Goal: Communication & Community: Participate in discussion

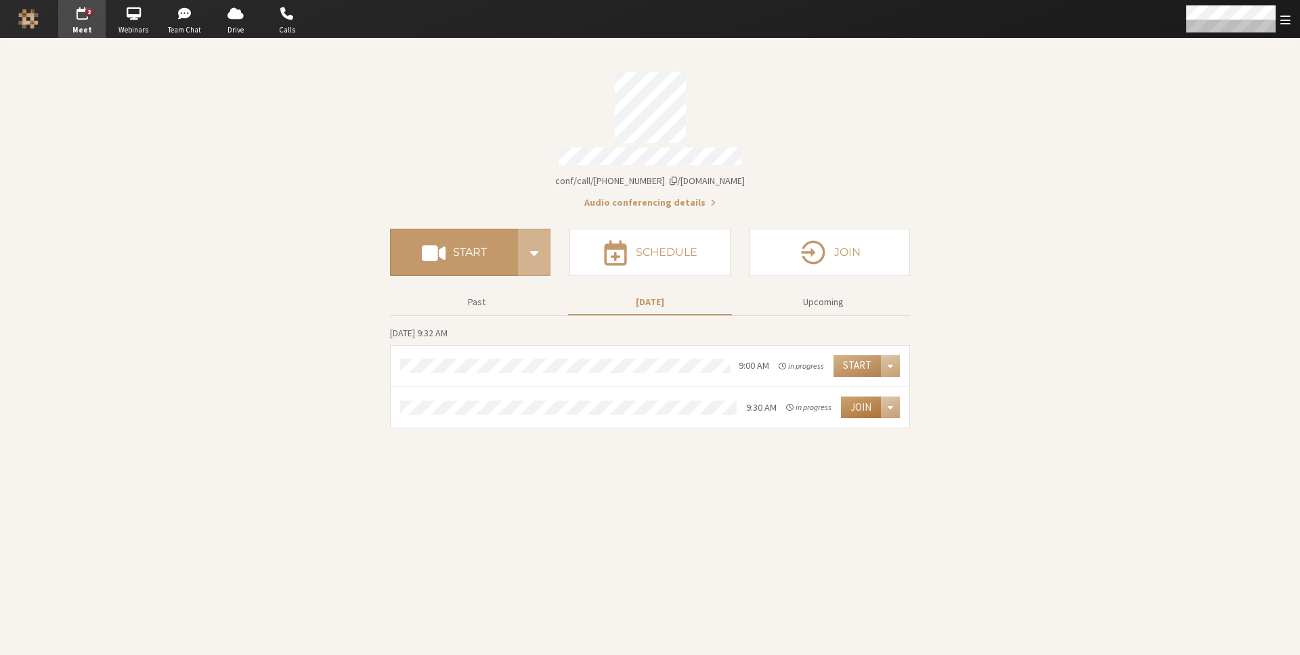
click at [862, 406] on button "Join" at bounding box center [861, 408] width 40 height 22
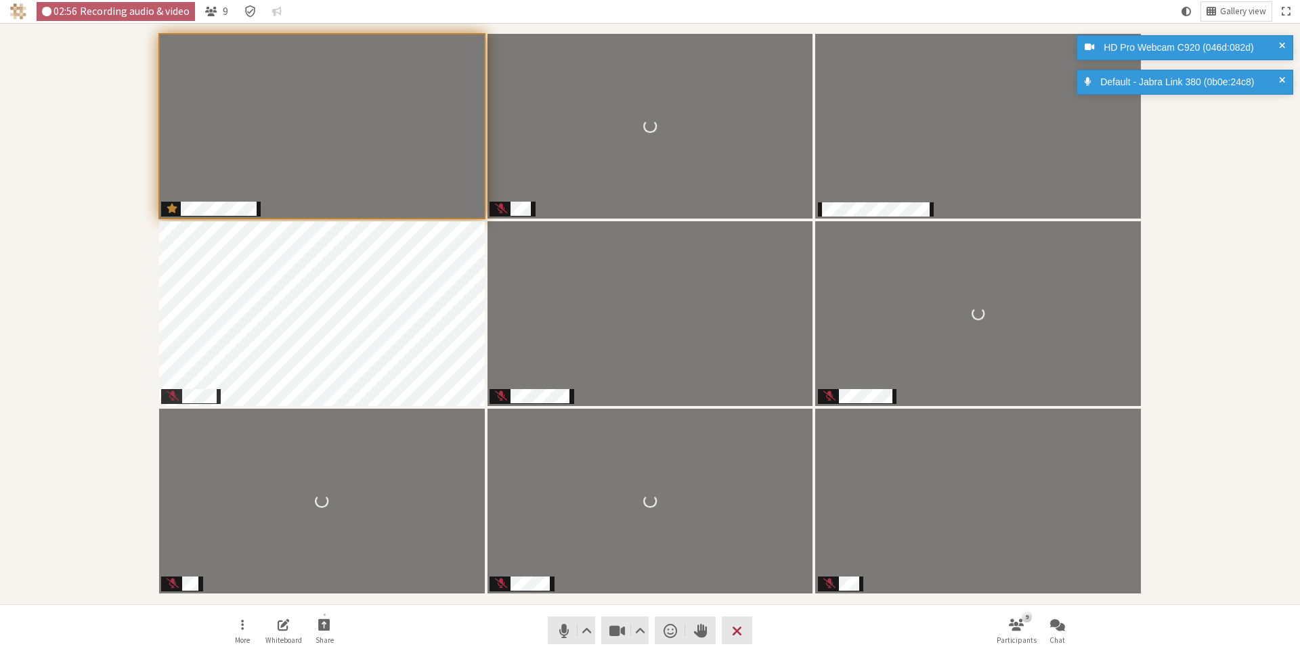
click at [1166, 192] on div "Participants" at bounding box center [649, 313] width 1281 height 563
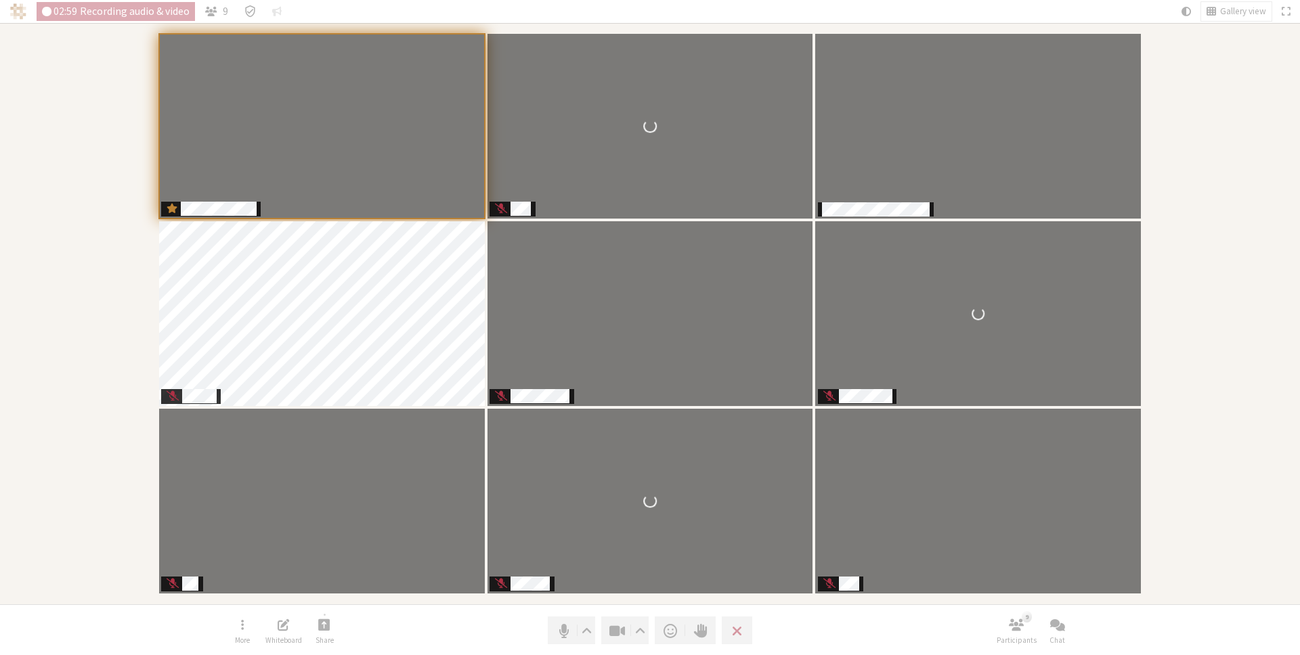
click at [1166, 193] on div "Participants" at bounding box center [649, 313] width 1281 height 563
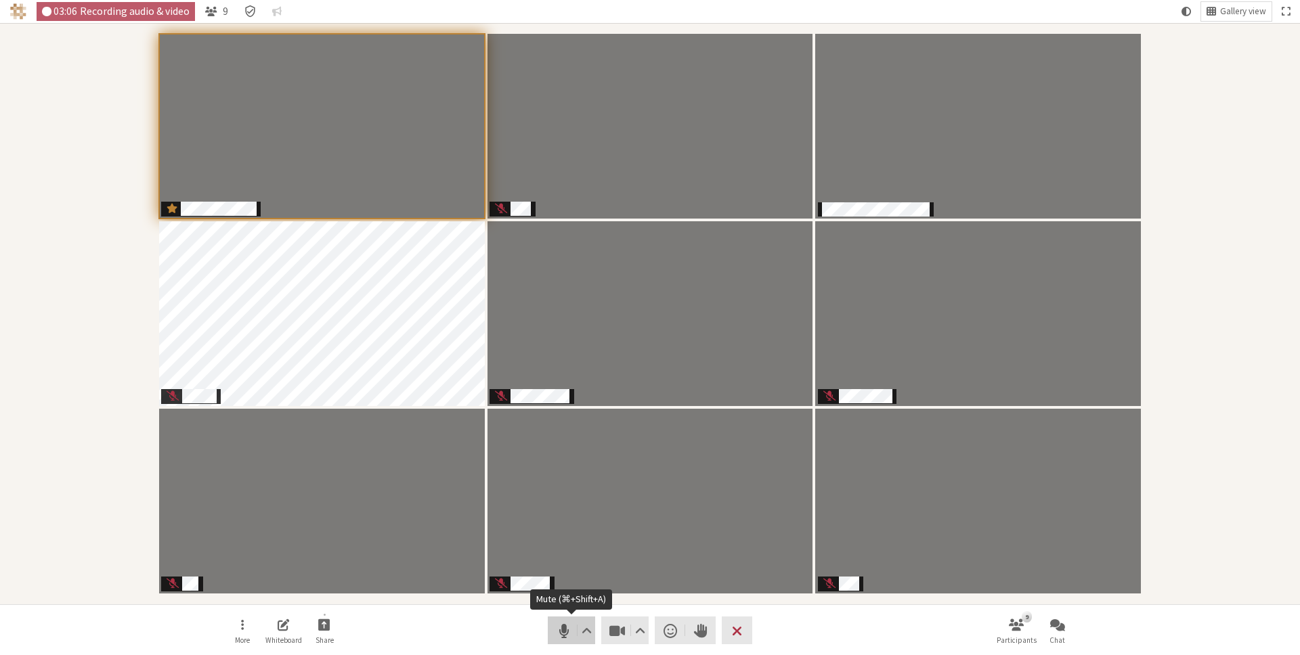
click at [557, 625] on span "Mute (⌘+Shift+A)" at bounding box center [563, 630] width 19 height 19
click at [1221, 77] on div "Participants" at bounding box center [649, 313] width 1281 height 563
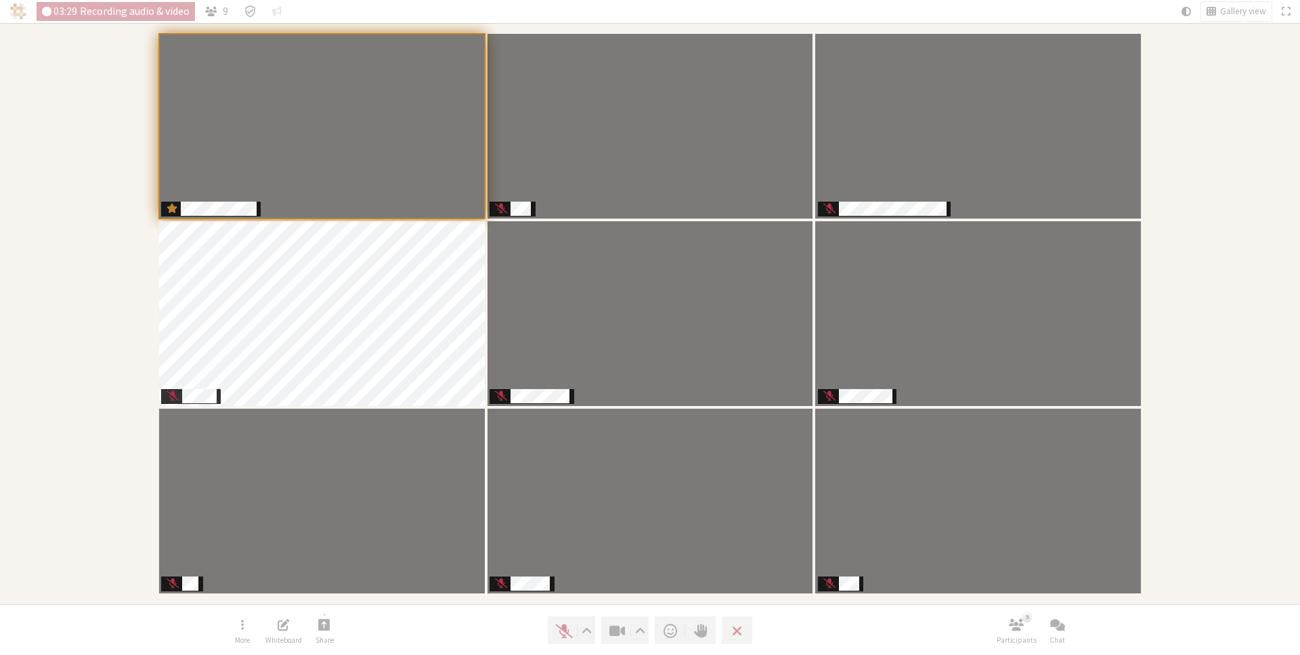
click at [1221, 77] on div "Participants" at bounding box center [649, 313] width 1281 height 563
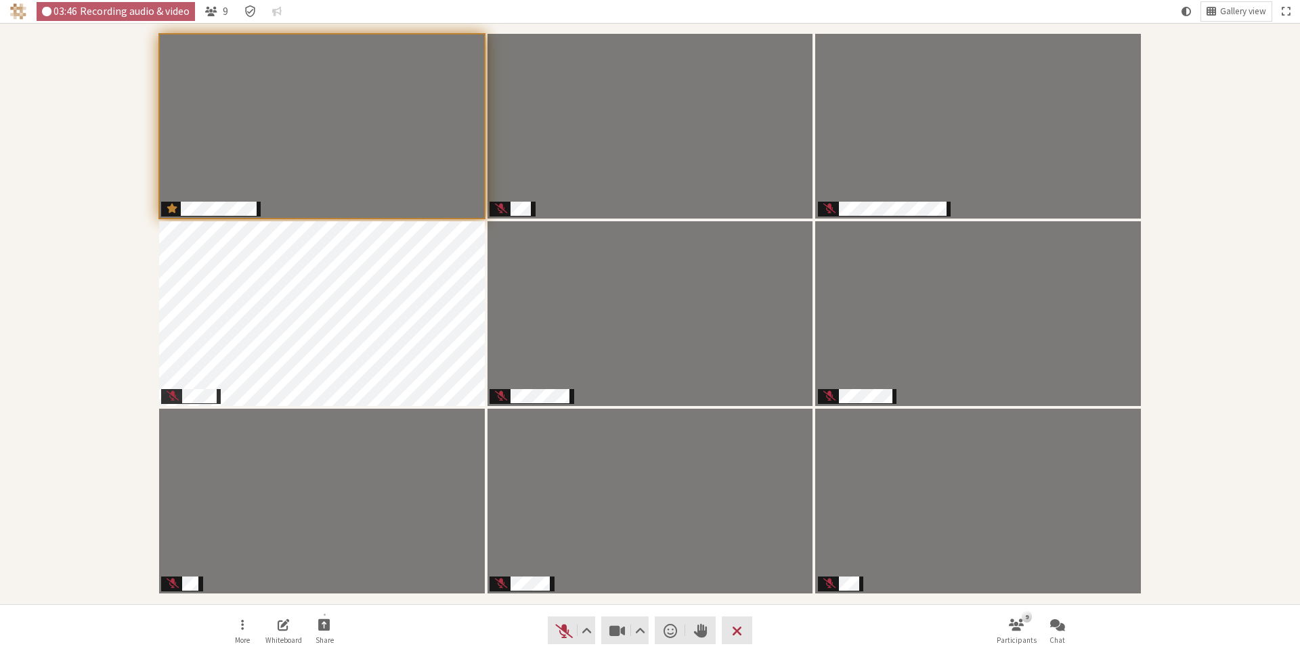
click at [1232, 218] on div "Participants" at bounding box center [649, 313] width 1281 height 563
click at [561, 630] on span "Unmute (⌘+Shift+A)" at bounding box center [563, 630] width 19 height 19
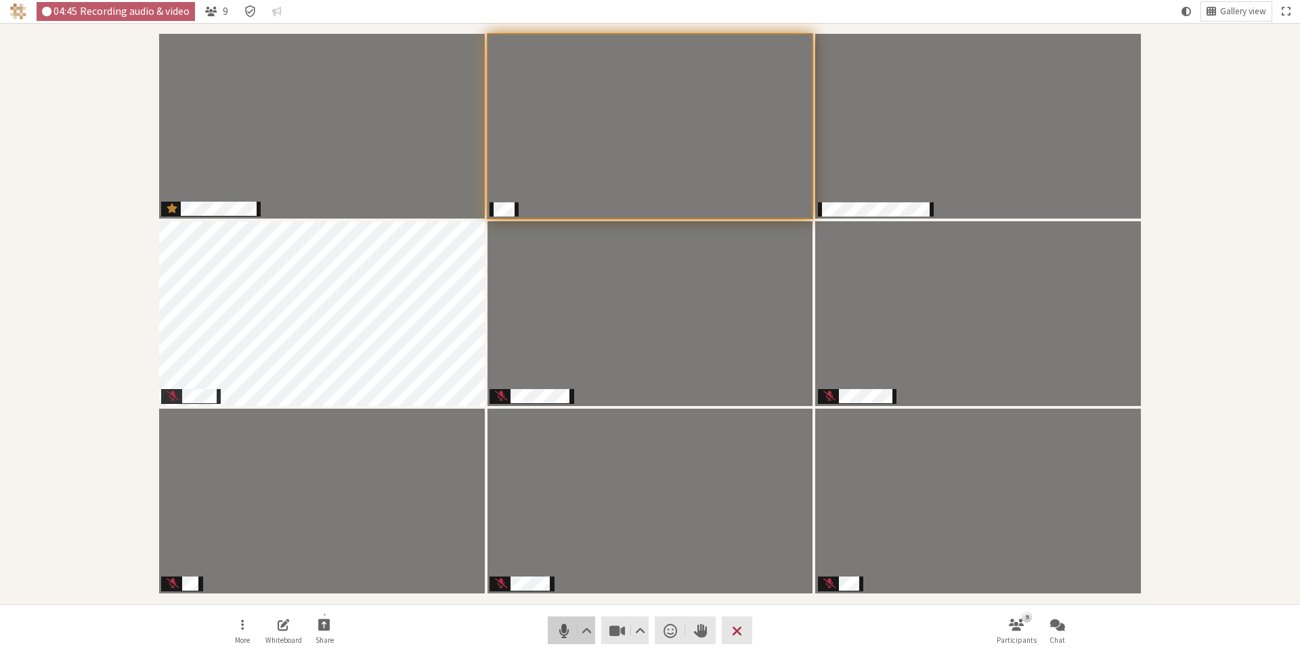
click at [561, 629] on span "Mute (⌘+Shift+A)" at bounding box center [563, 630] width 19 height 19
click at [1172, 148] on div "Participants" at bounding box center [649, 313] width 1281 height 563
click at [564, 628] on span "Unmute (⌘+Shift+A)" at bounding box center [563, 630] width 19 height 19
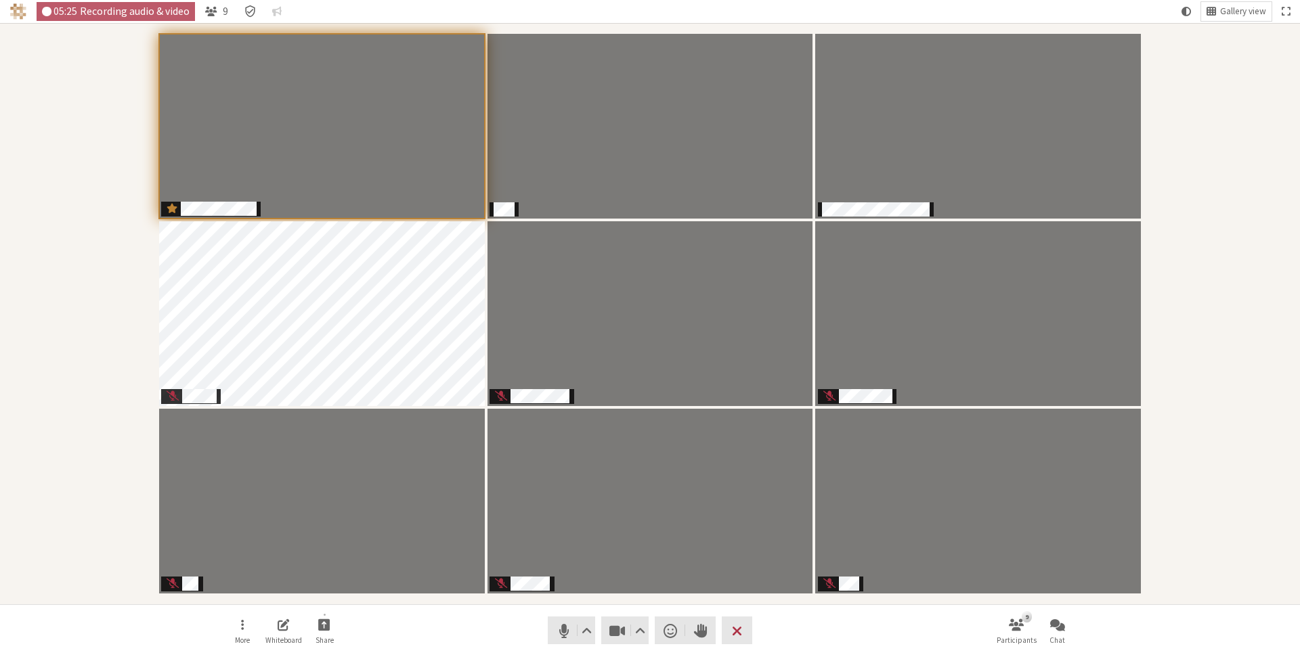
click at [1255, 175] on div "Participants" at bounding box center [649, 313] width 1281 height 563
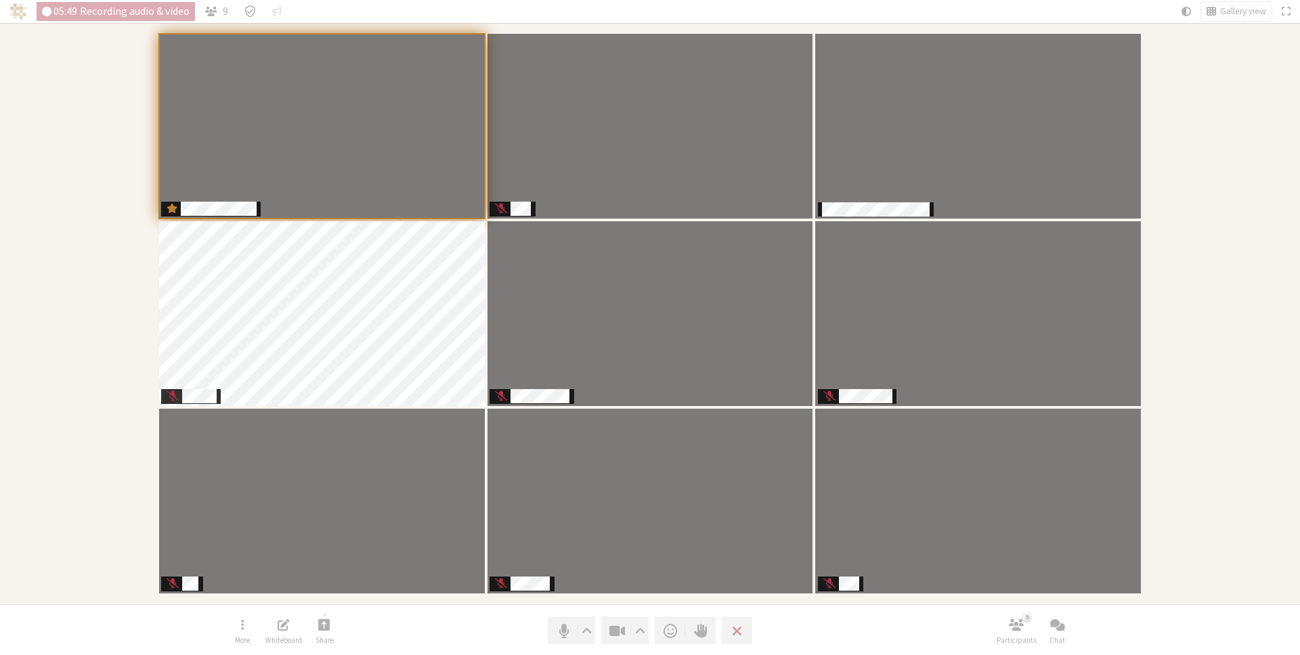
click at [1198, 272] on div "Participants" at bounding box center [649, 313] width 1281 height 563
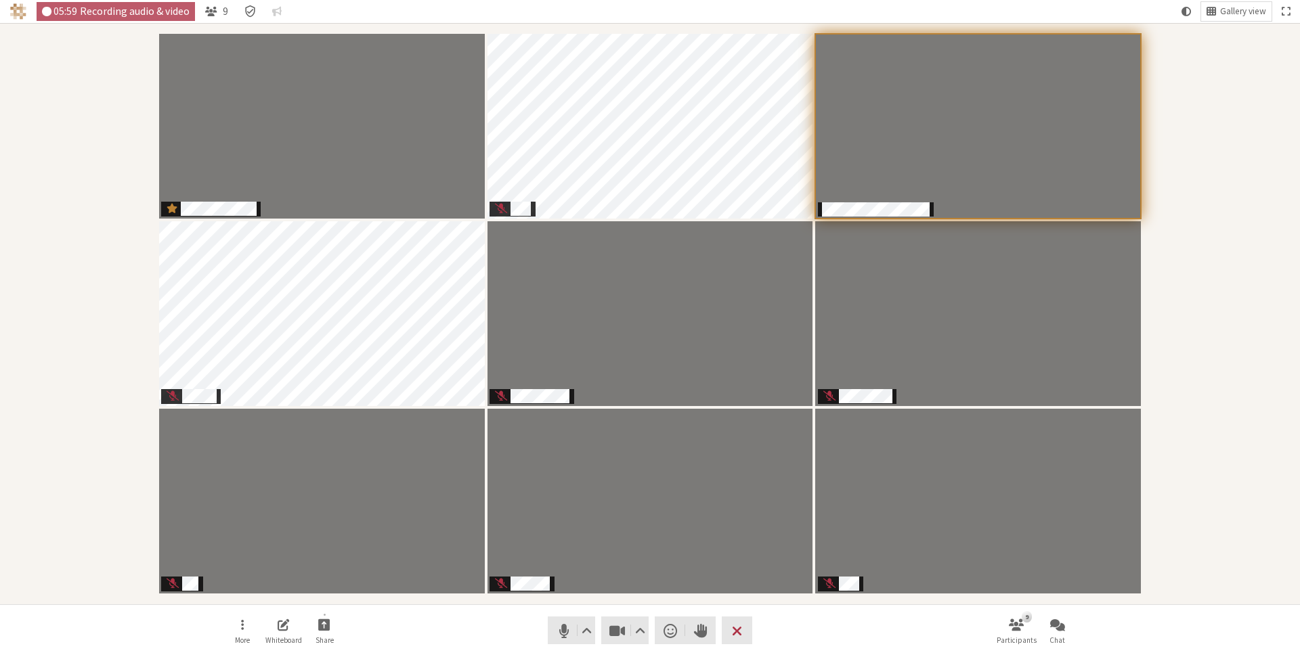
click at [831, 626] on nav "More Whiteboard Share Audio Video Send a reaction Raise hand Leave 9 Participan…" at bounding box center [649, 630] width 853 height 51
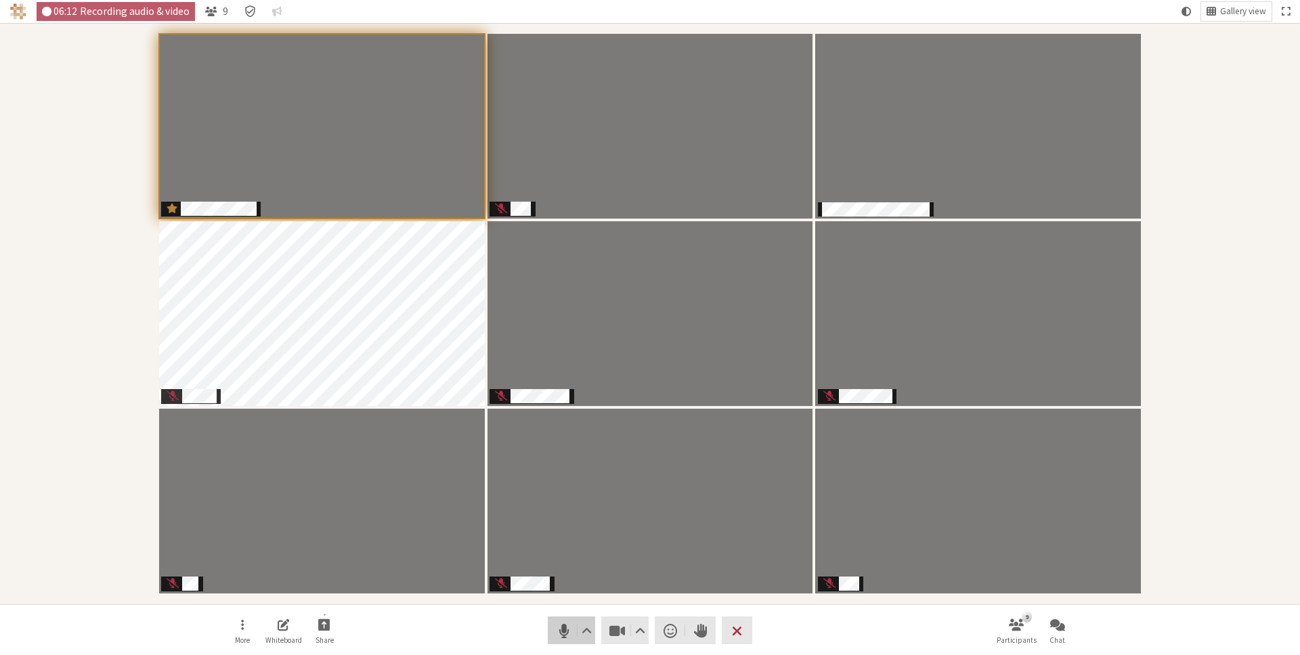
click at [555, 626] on span "Mute (⌘+Shift+A)" at bounding box center [563, 630] width 19 height 19
click at [560, 626] on span "Unmute (⌘+Shift+A)" at bounding box center [563, 630] width 19 height 19
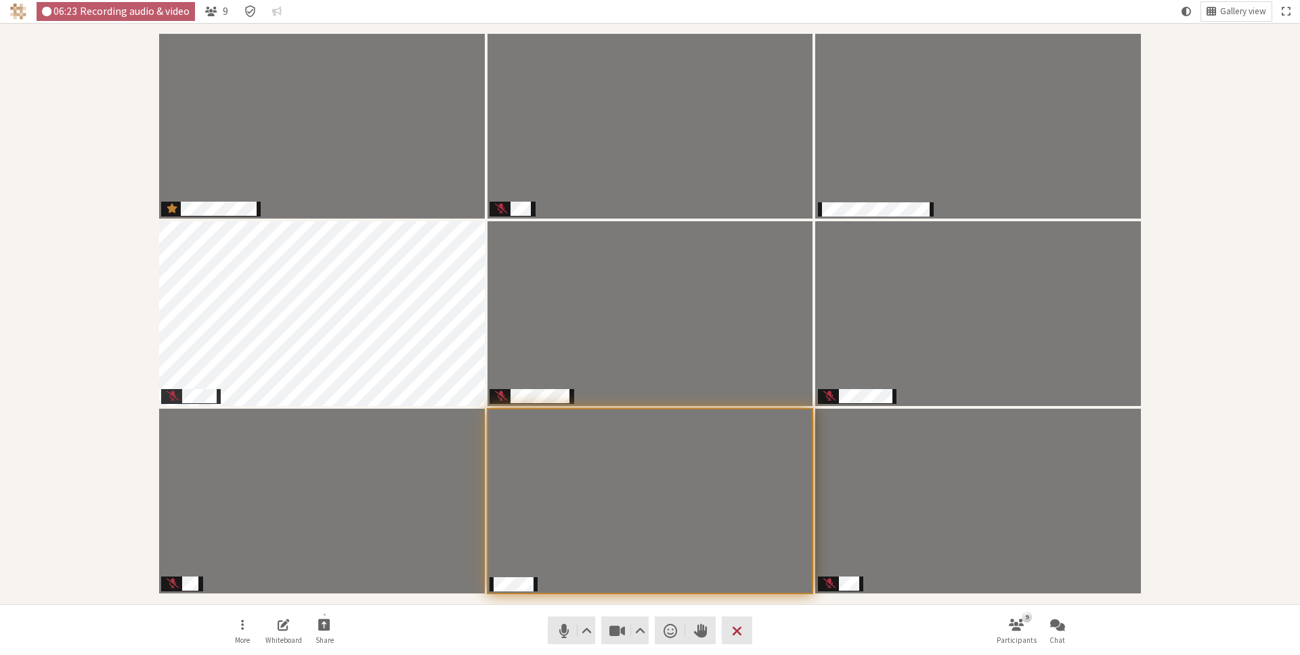
click at [1179, 330] on div "Participants" at bounding box center [649, 313] width 1281 height 563
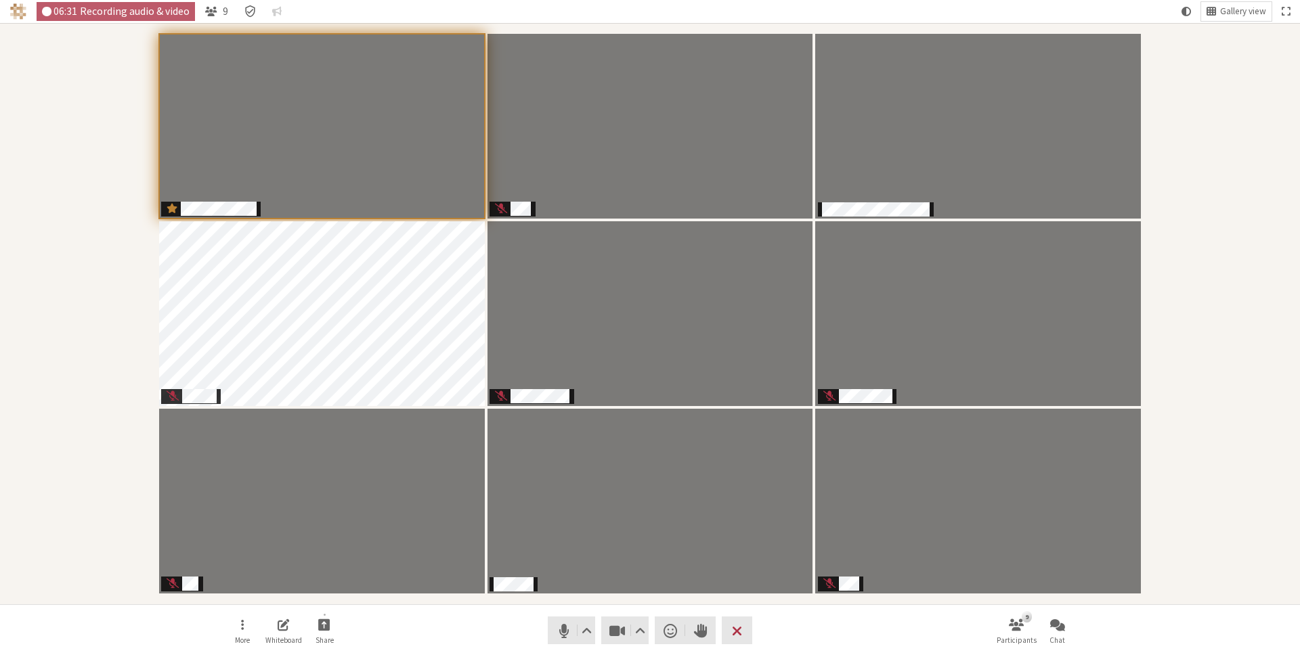
click at [528, 617] on nav "More Whiteboard Share Audio Video Send a reaction Raise hand Leave 9 Participan…" at bounding box center [649, 630] width 853 height 51
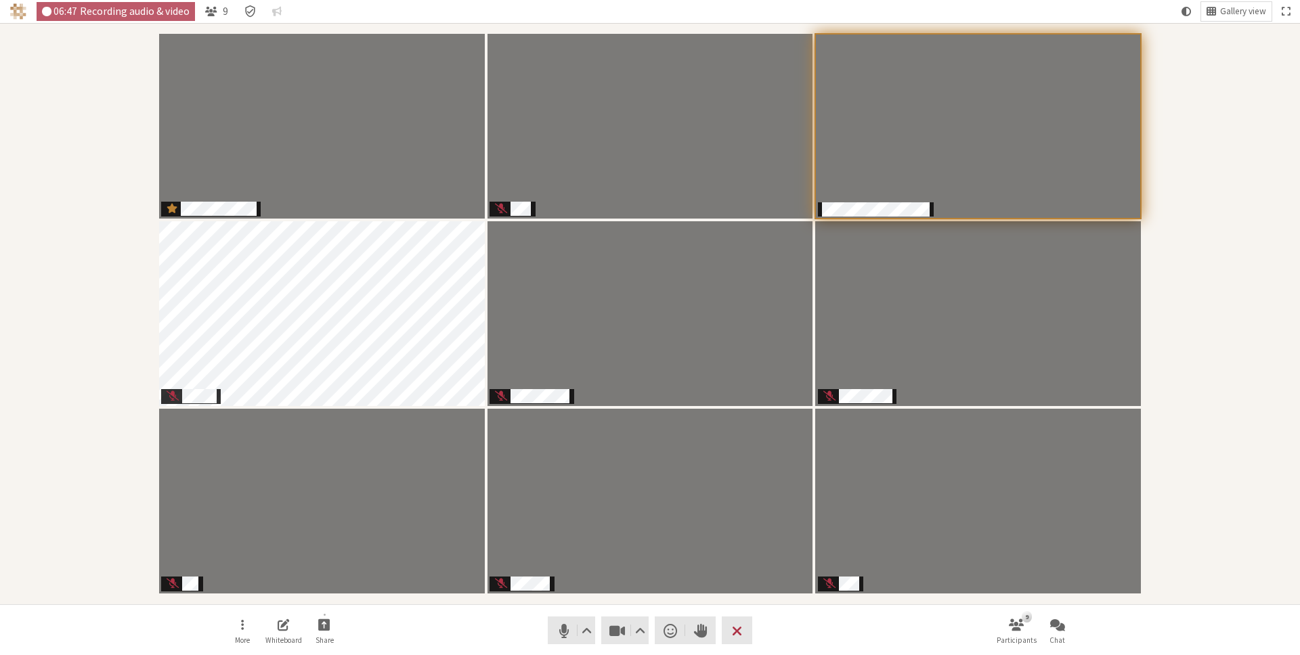
click at [1167, 97] on div "Participants" at bounding box center [649, 313] width 1281 height 563
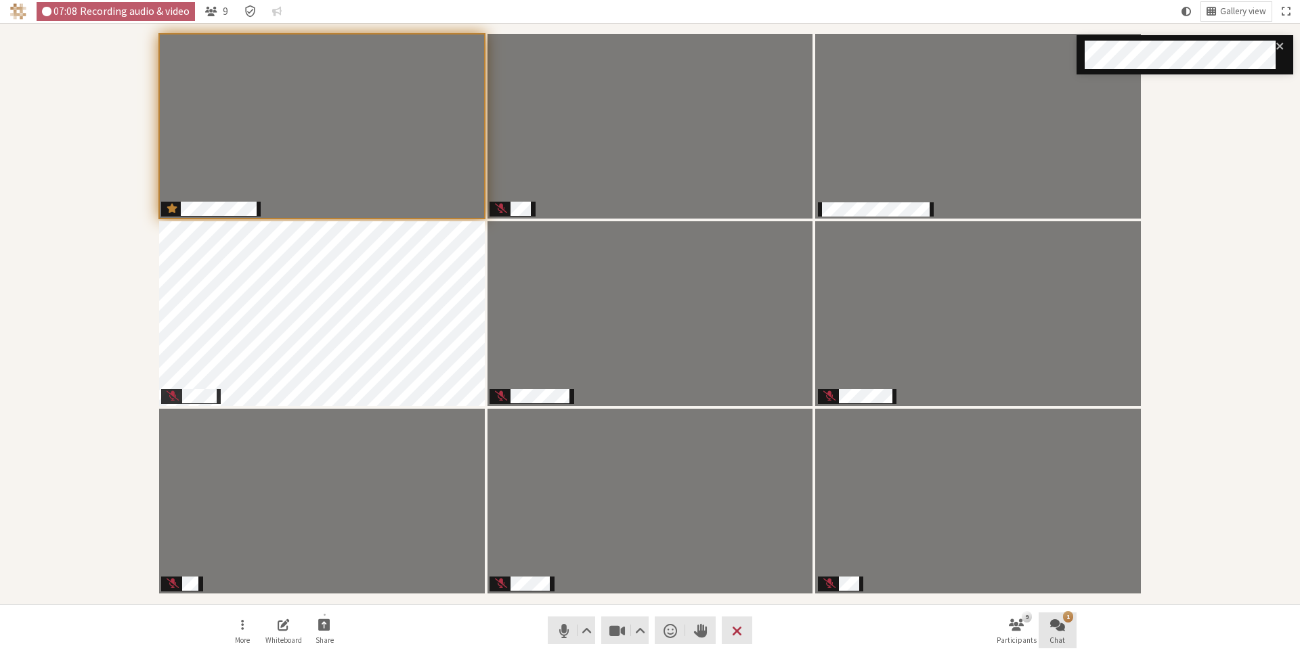
click at [1061, 626] on span "Open chat" at bounding box center [1057, 625] width 15 height 16
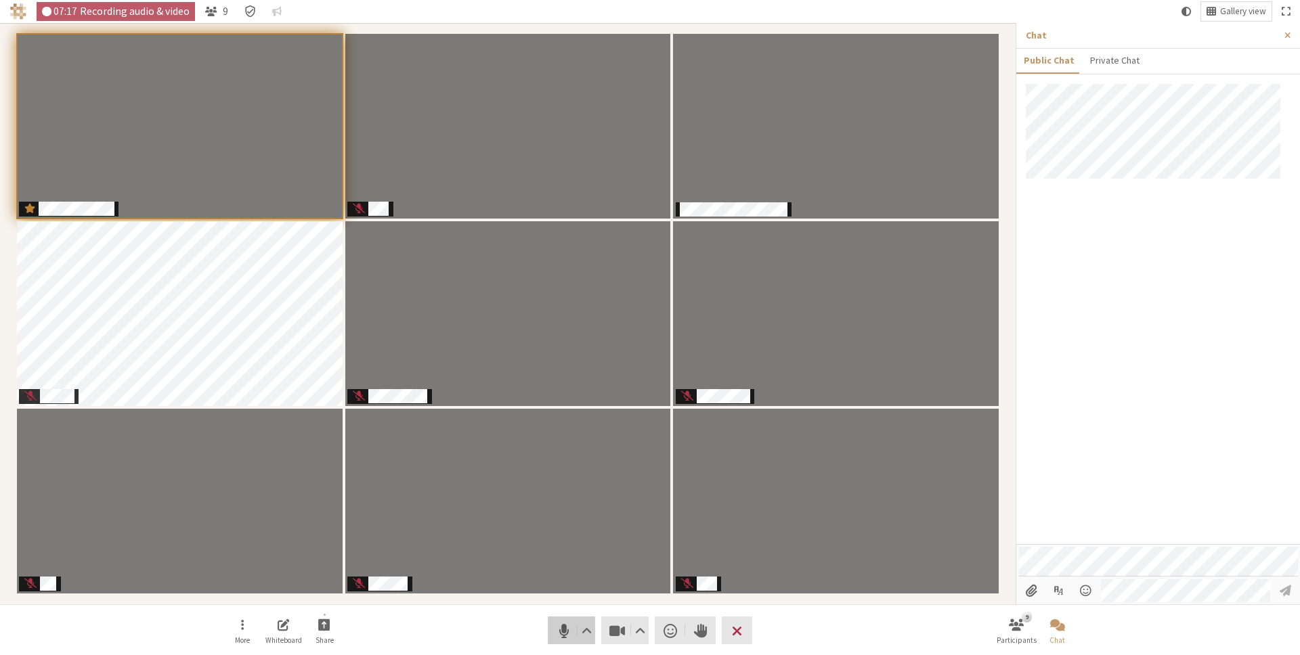
click at [567, 621] on span "Mute (⌘+Shift+A)" at bounding box center [563, 630] width 19 height 19
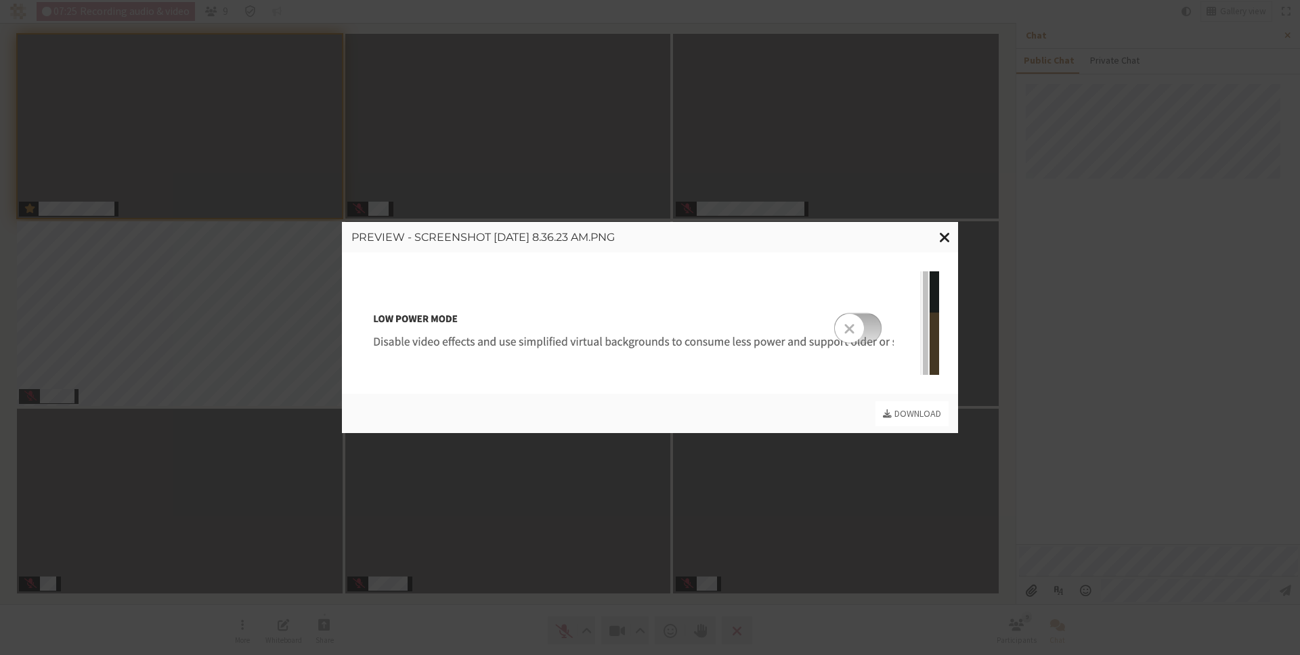
click at [946, 231] on span "Close modal" at bounding box center [945, 236] width 12 height 17
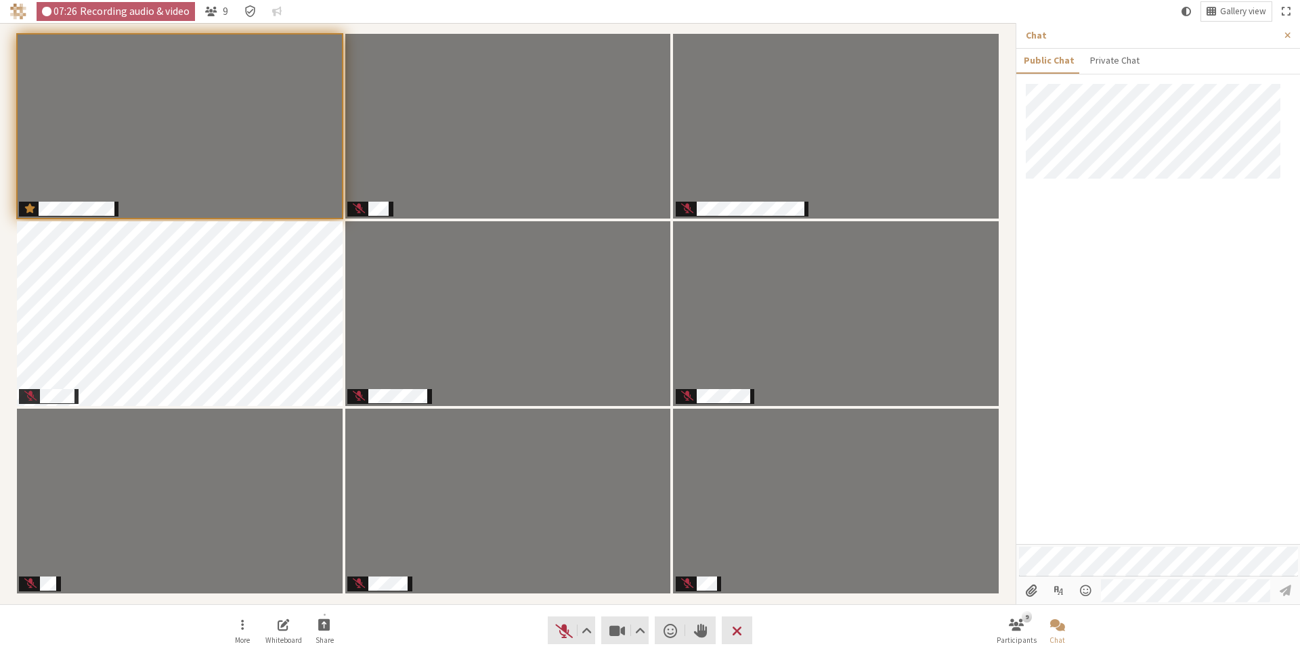
click at [1133, 238] on div at bounding box center [1158, 314] width 284 height 460
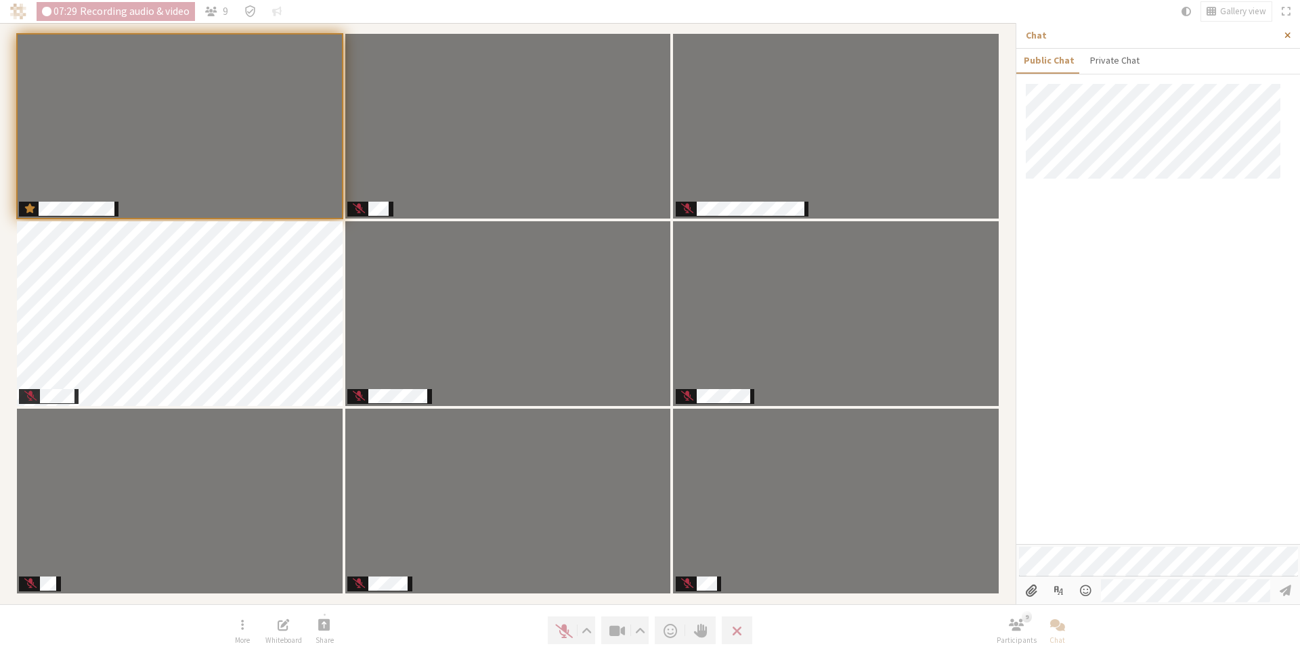
click at [1292, 30] on button "Close sidebar" at bounding box center [1287, 35] width 25 height 25
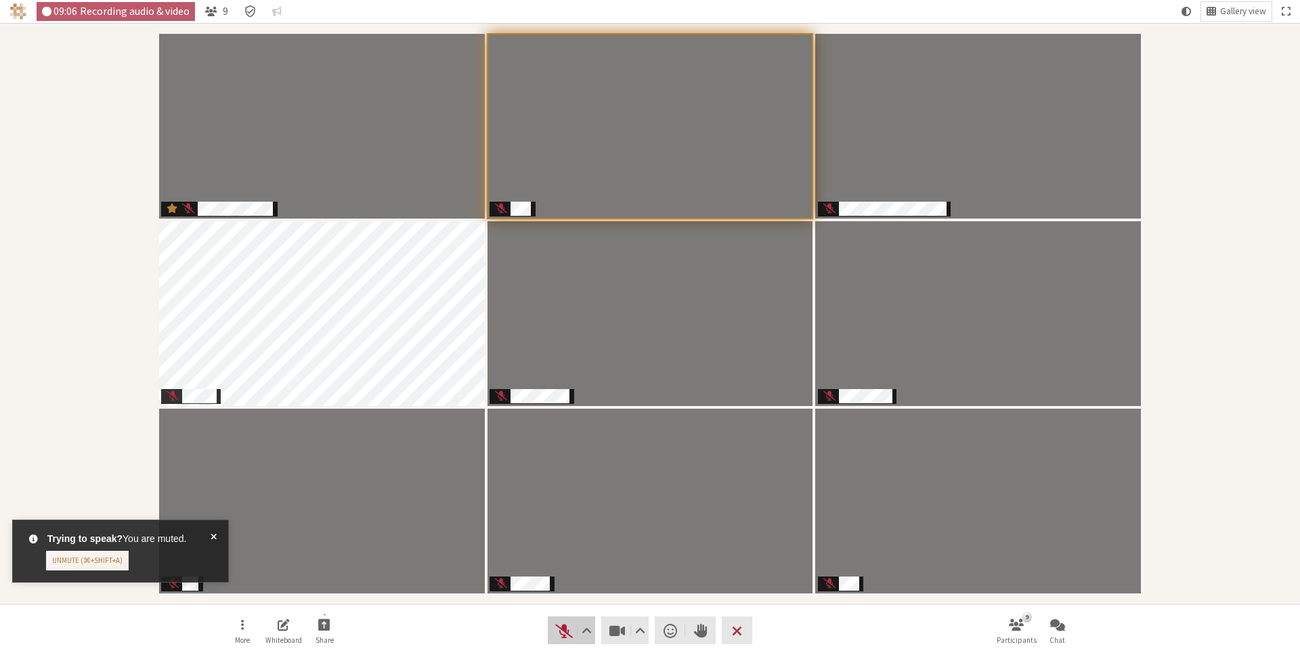
click at [559, 635] on span "Unmute (⌘+Shift+A)" at bounding box center [563, 630] width 19 height 19
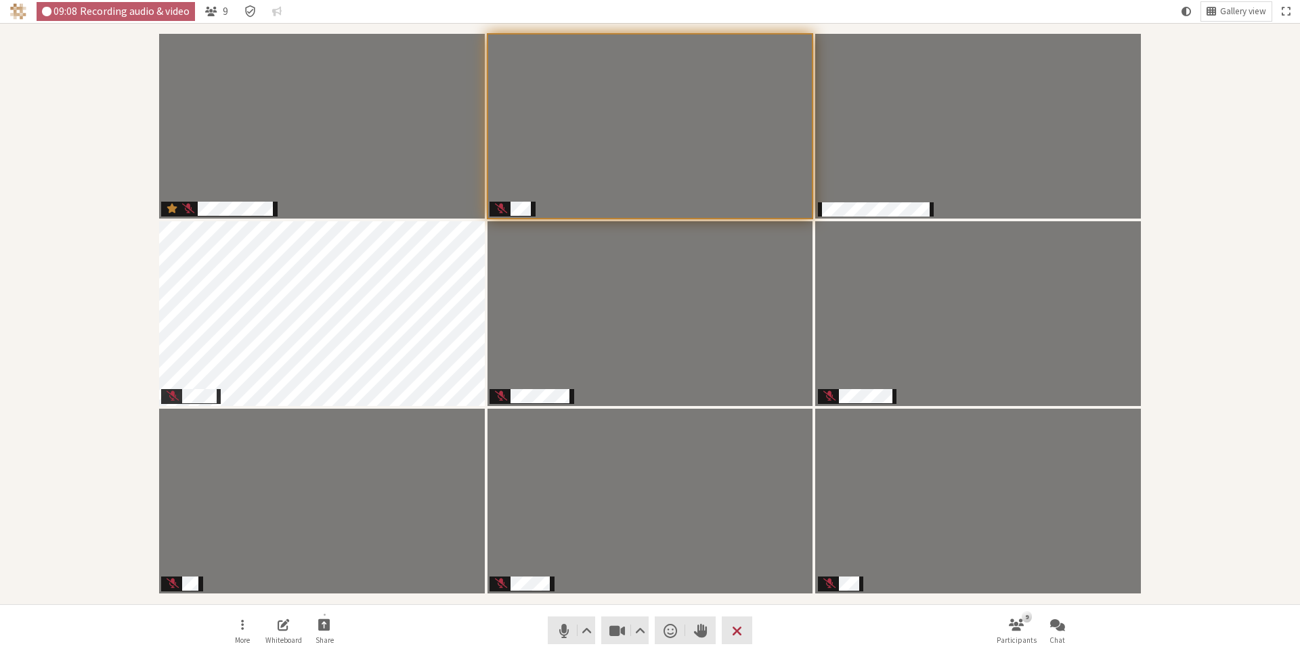
click at [1267, 69] on div "Participants" at bounding box center [649, 313] width 1281 height 563
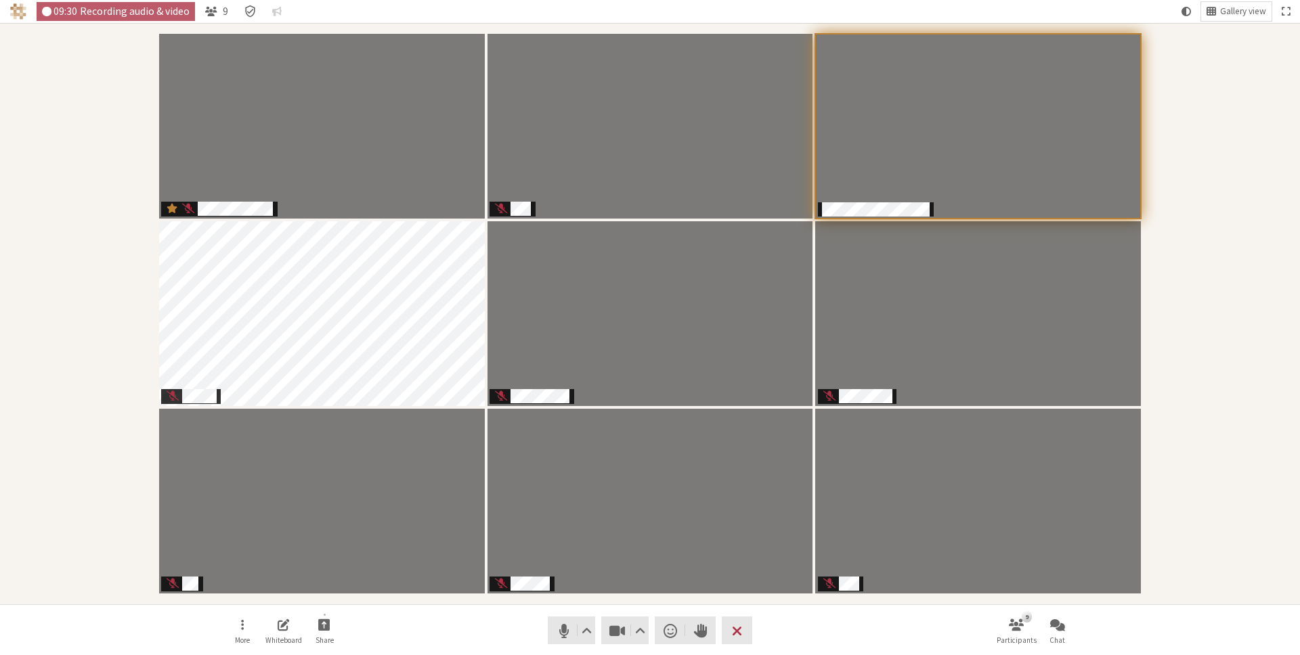
click at [1215, 154] on div "Participants" at bounding box center [649, 313] width 1281 height 563
click at [332, 628] on button "Share" at bounding box center [324, 631] width 38 height 37
click at [330, 598] on span "Share my screen" at bounding box center [335, 595] width 98 height 10
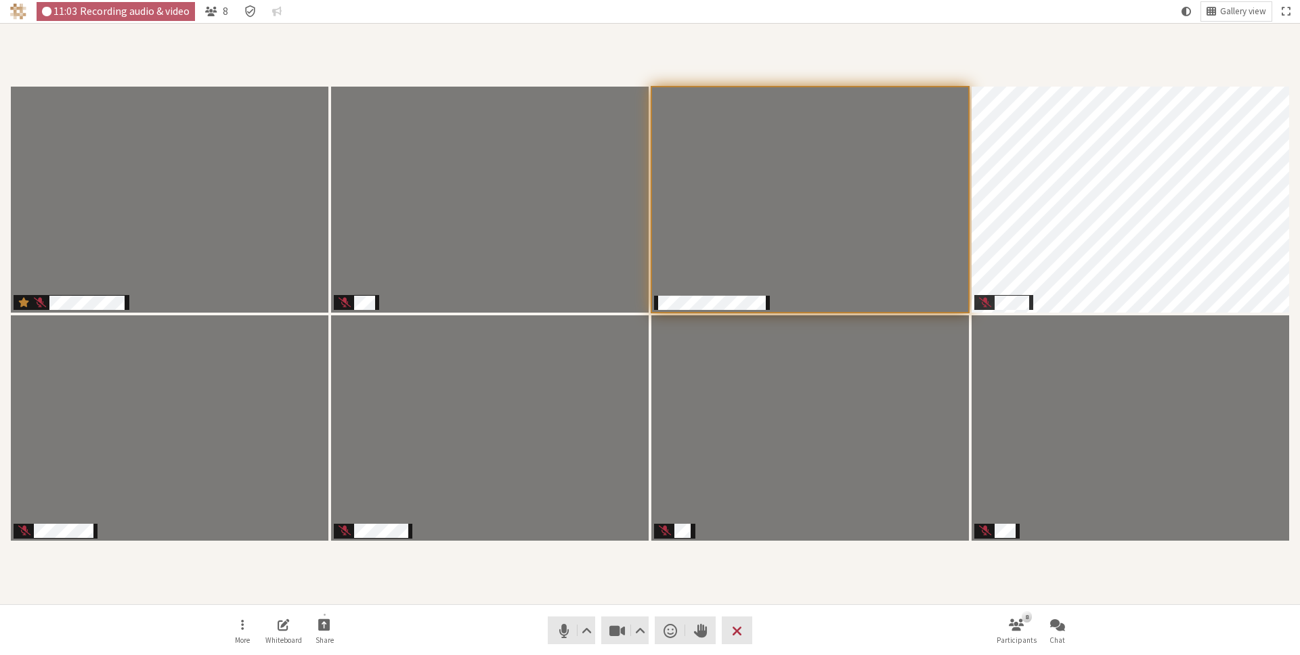
click at [561, 608] on nav "More Whiteboard Share Audio Video Send a reaction Raise hand Leave 8 Participan…" at bounding box center [649, 630] width 853 height 51
click at [688, 589] on div "Participants" at bounding box center [649, 313] width 1281 height 563
click at [560, 624] on span "Mute (⌘+Shift+A)" at bounding box center [563, 630] width 19 height 19
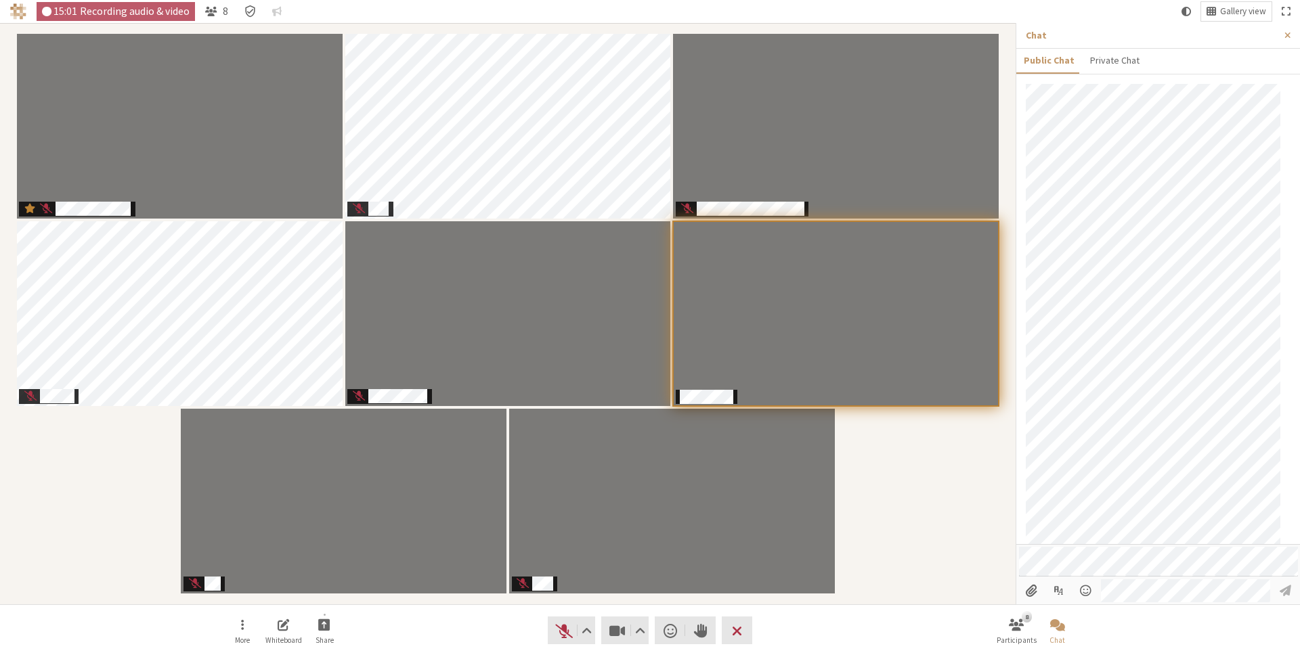
scroll to position [39, 0]
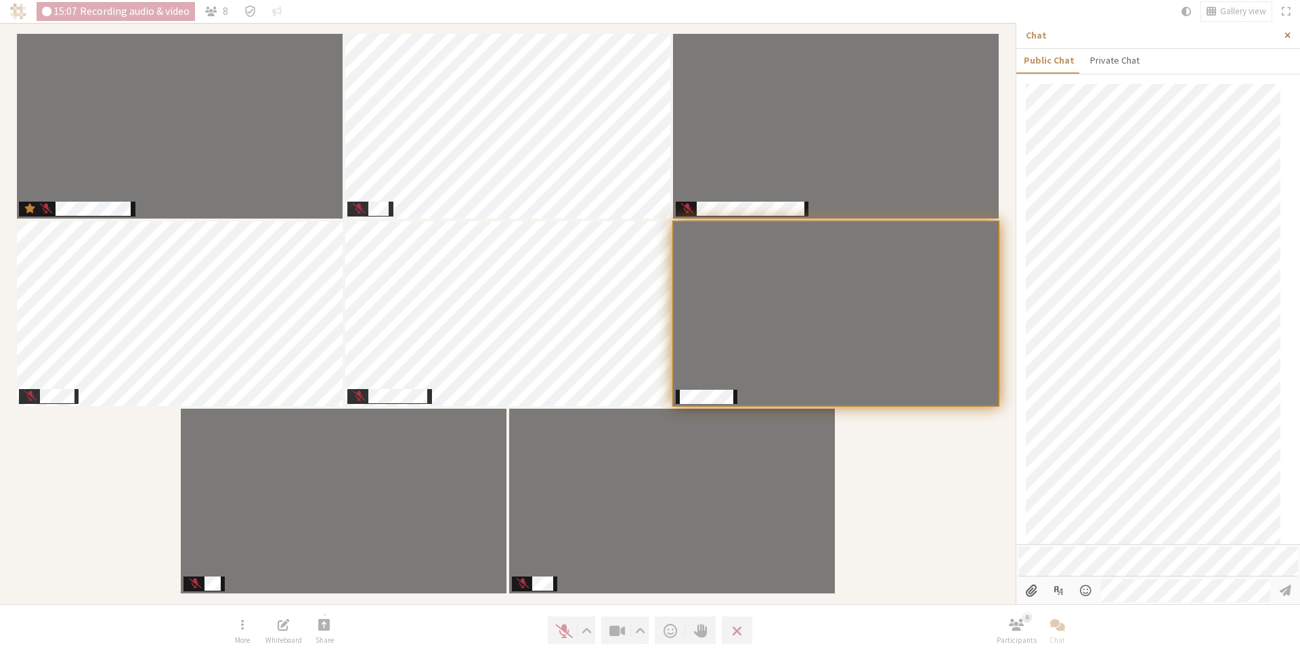
click at [1290, 31] on button "Close sidebar" at bounding box center [1287, 35] width 25 height 25
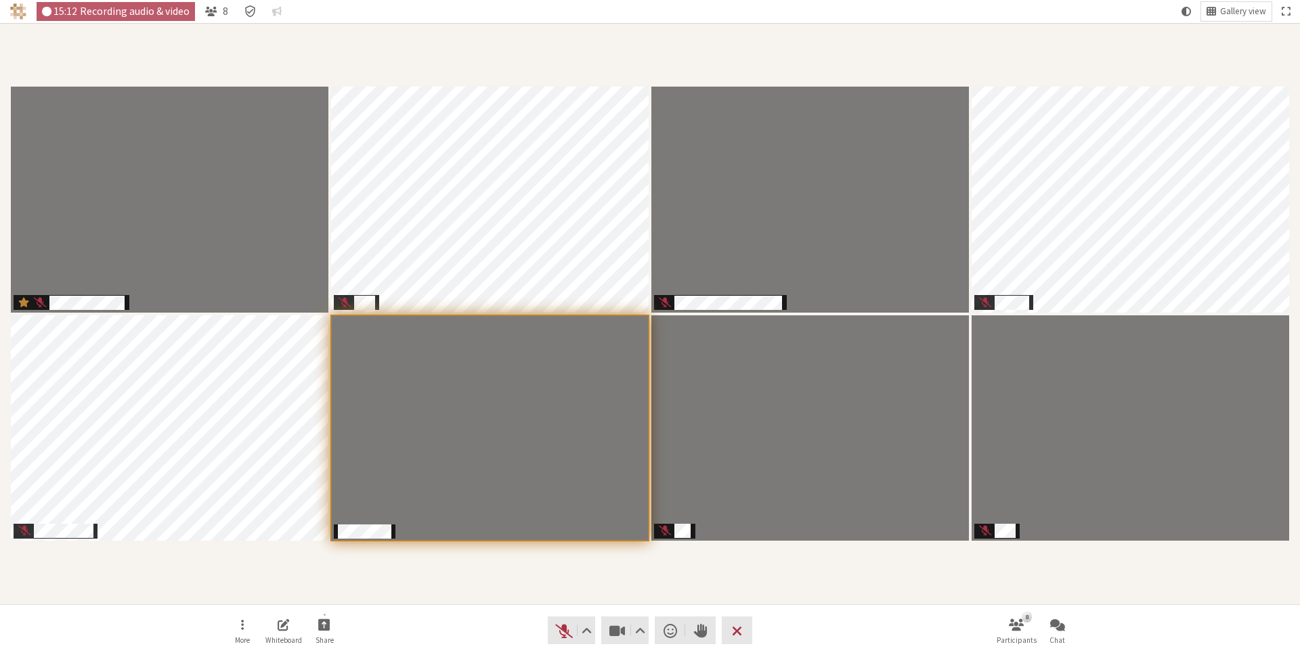
click at [524, 69] on div "Participants" at bounding box center [649, 313] width 1281 height 563
click at [566, 626] on span "Unmute (⌘+Shift+A)" at bounding box center [563, 630] width 19 height 19
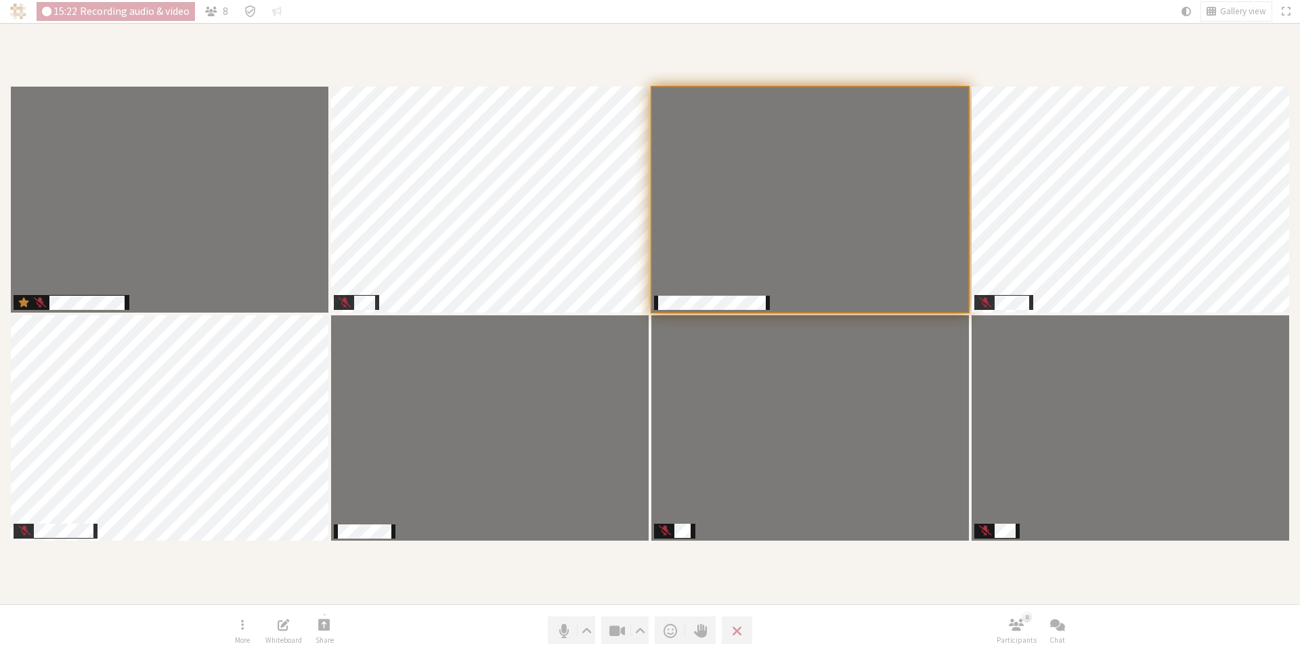
click at [568, 571] on div "Participants" at bounding box center [649, 313] width 1281 height 563
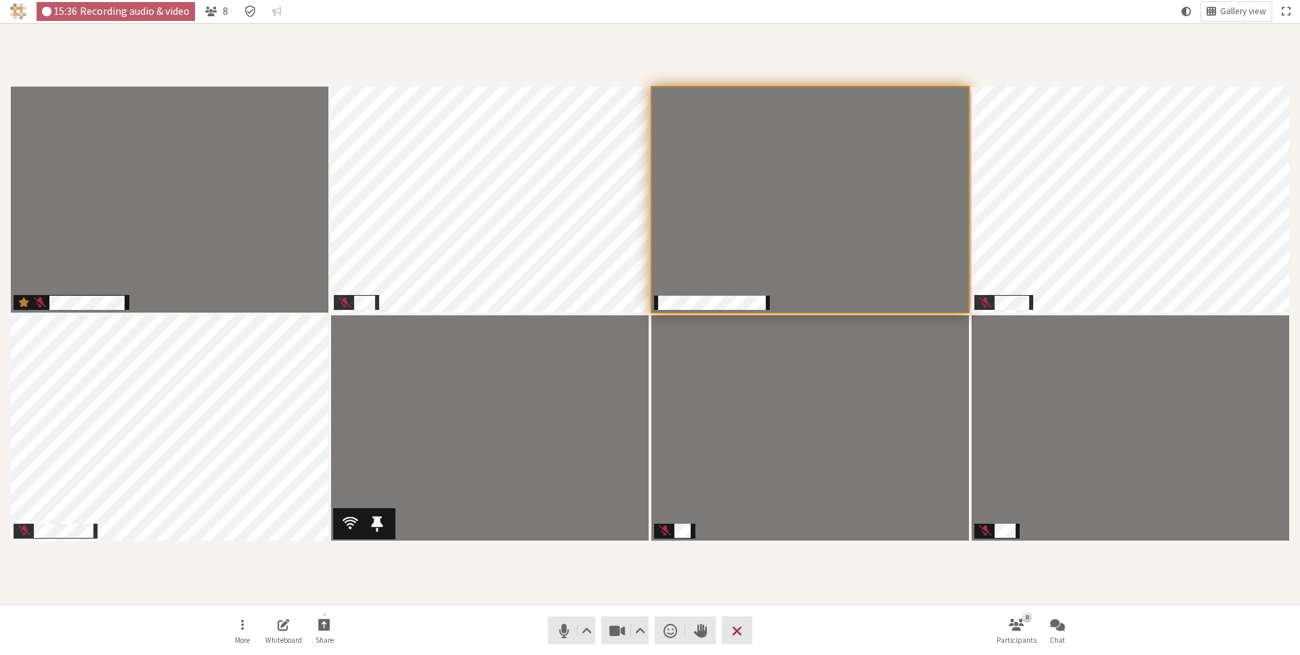
click at [479, 512] on video "Participants" at bounding box center [489, 428] width 317 height 226
click at [596, 578] on div "Participants" at bounding box center [649, 313] width 1281 height 563
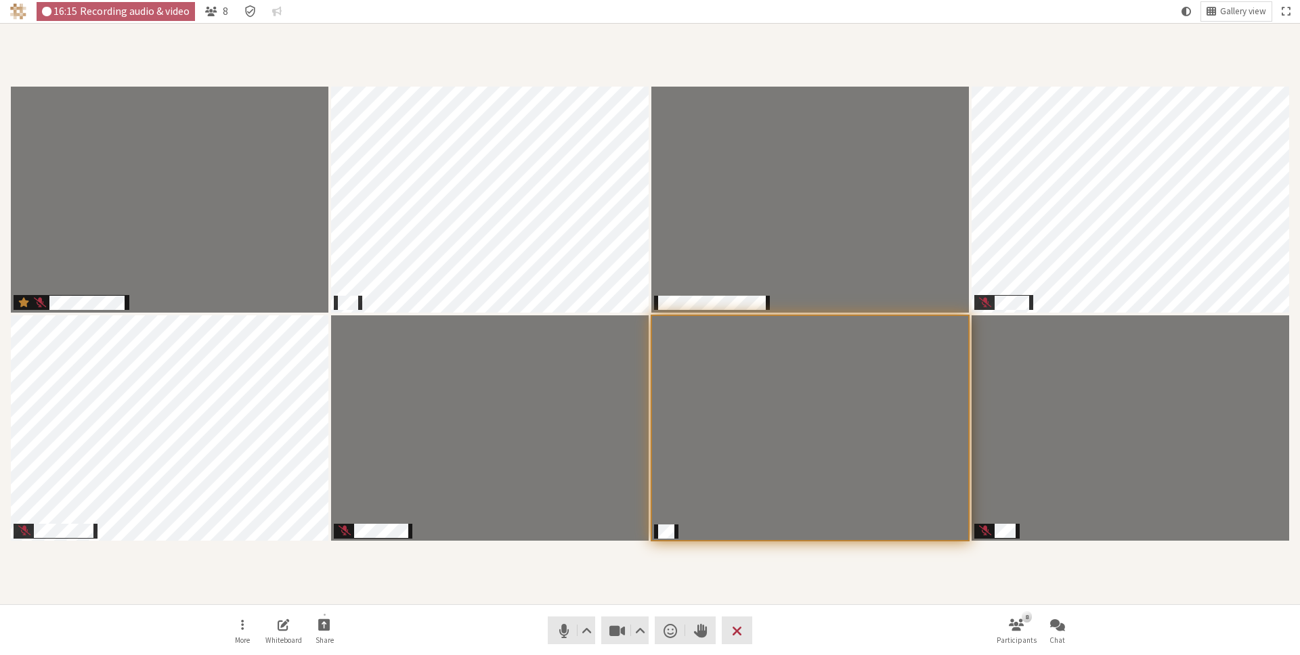
click at [566, 586] on div "Participants" at bounding box center [649, 313] width 1281 height 563
click at [839, 624] on nav "More Whiteboard Share Audio Video Send a reaction Raise hand Leave 8 Participan…" at bounding box center [649, 630] width 853 height 51
click at [556, 628] on span "Mute (⌘+Shift+A)" at bounding box center [563, 630] width 19 height 19
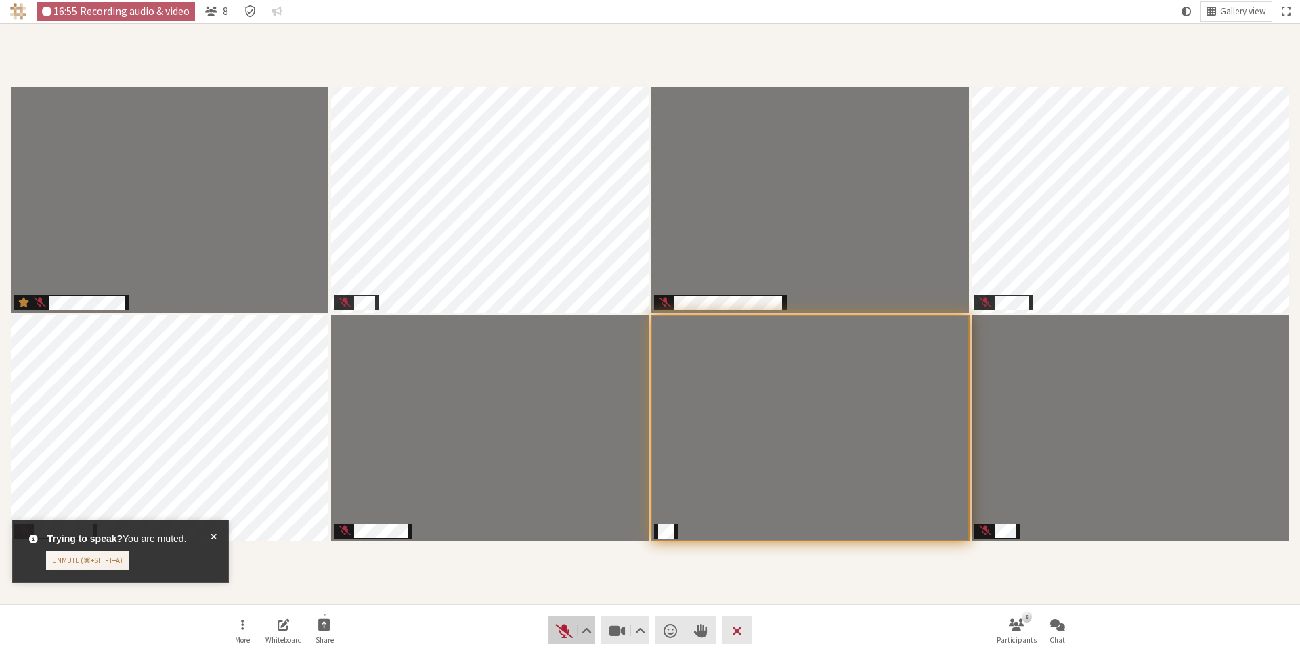
click at [563, 627] on span "Unmute (⌘+Shift+A)" at bounding box center [563, 630] width 19 height 19
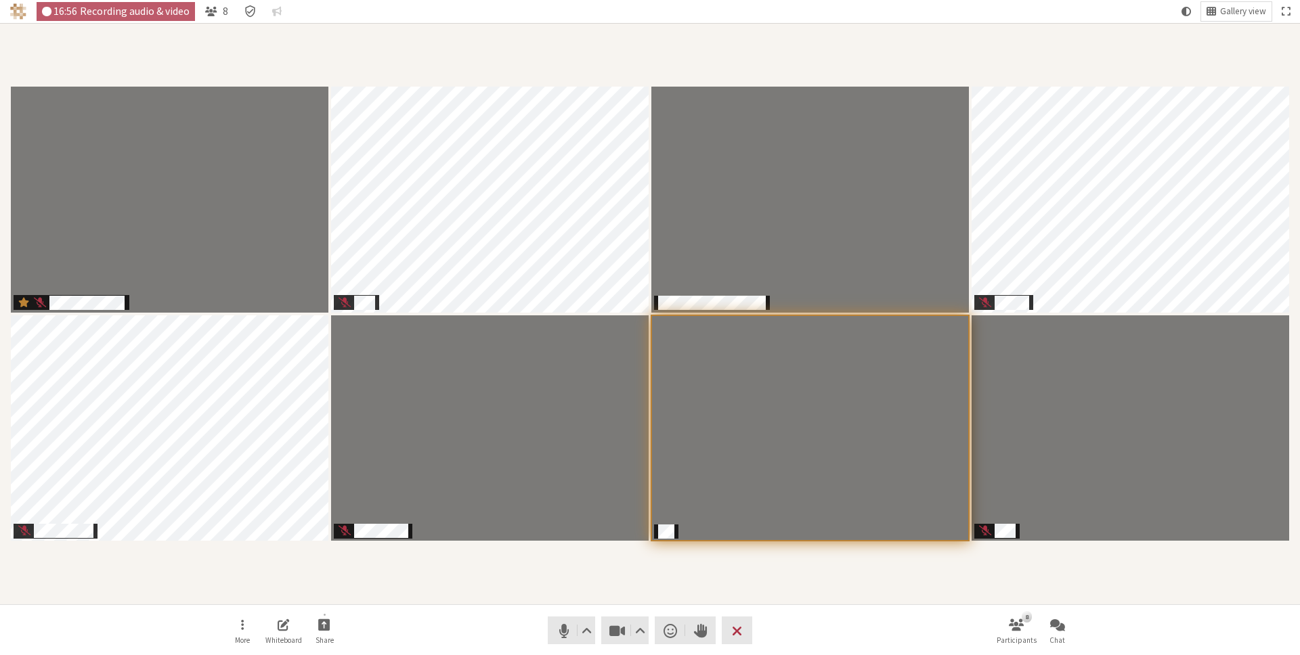
click at [571, 592] on div "Participants" at bounding box center [649, 313] width 1281 height 563
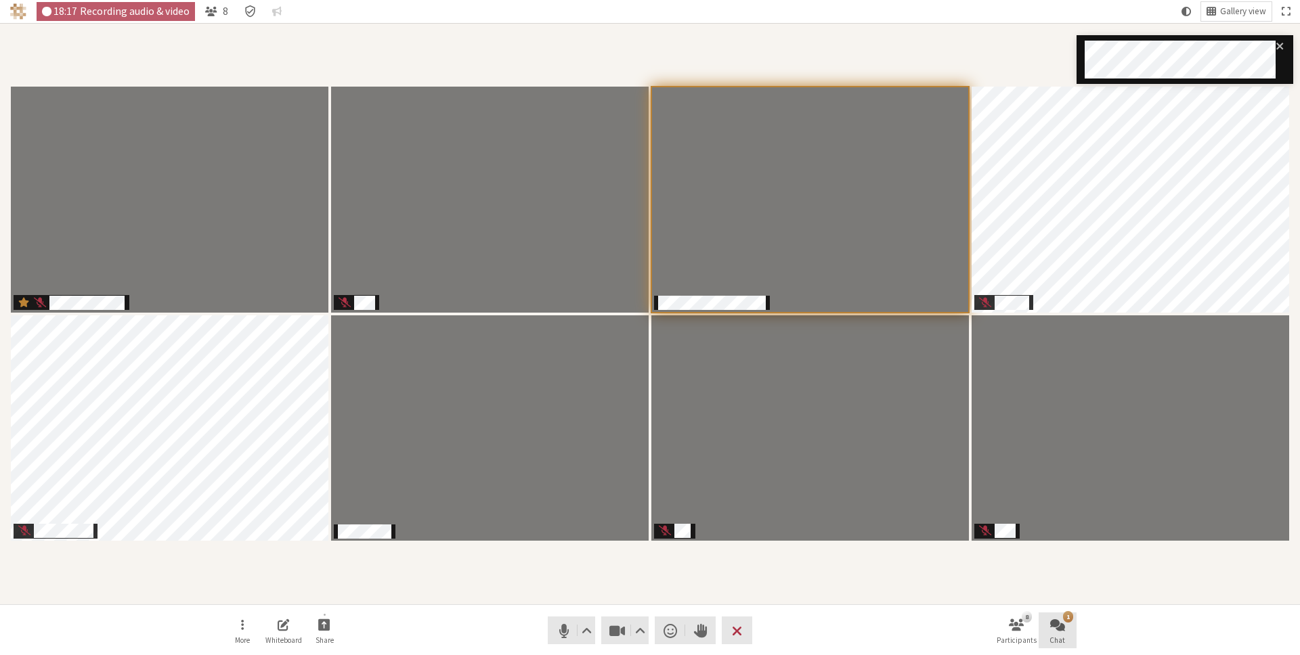
click at [1060, 621] on span "Open chat" at bounding box center [1057, 625] width 15 height 16
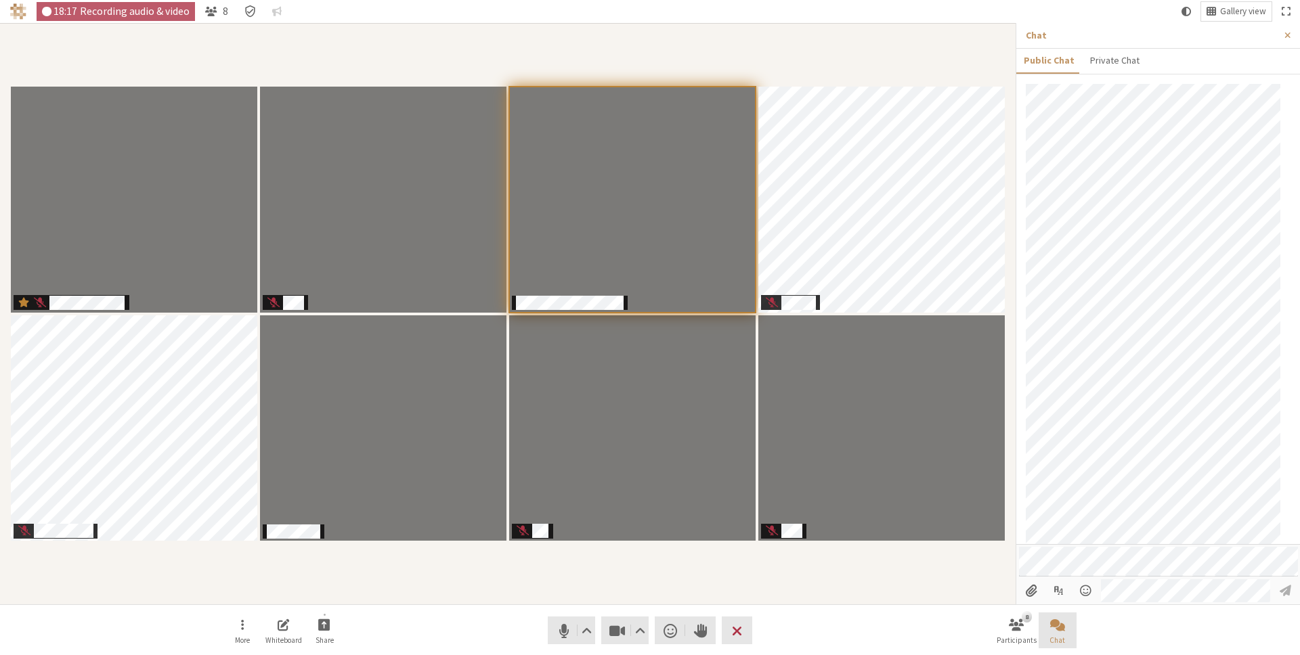
scroll to position [89, 0]
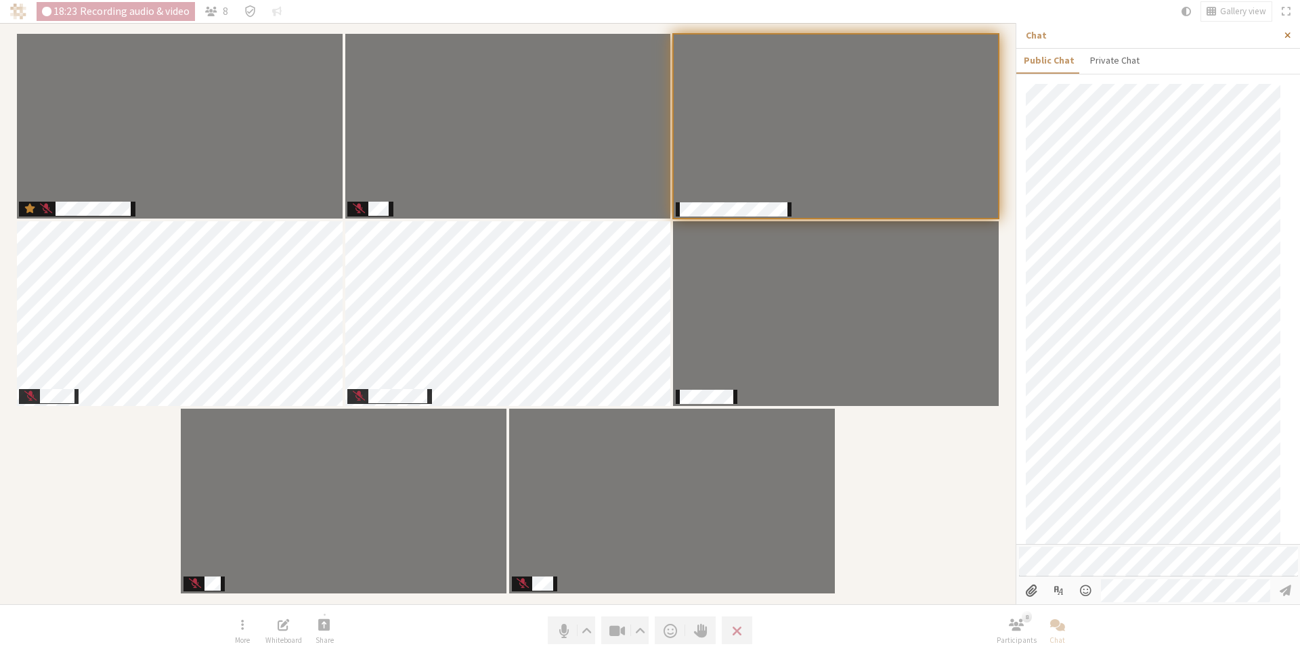
click at [1288, 31] on span "Close sidebar" at bounding box center [1287, 35] width 6 height 10
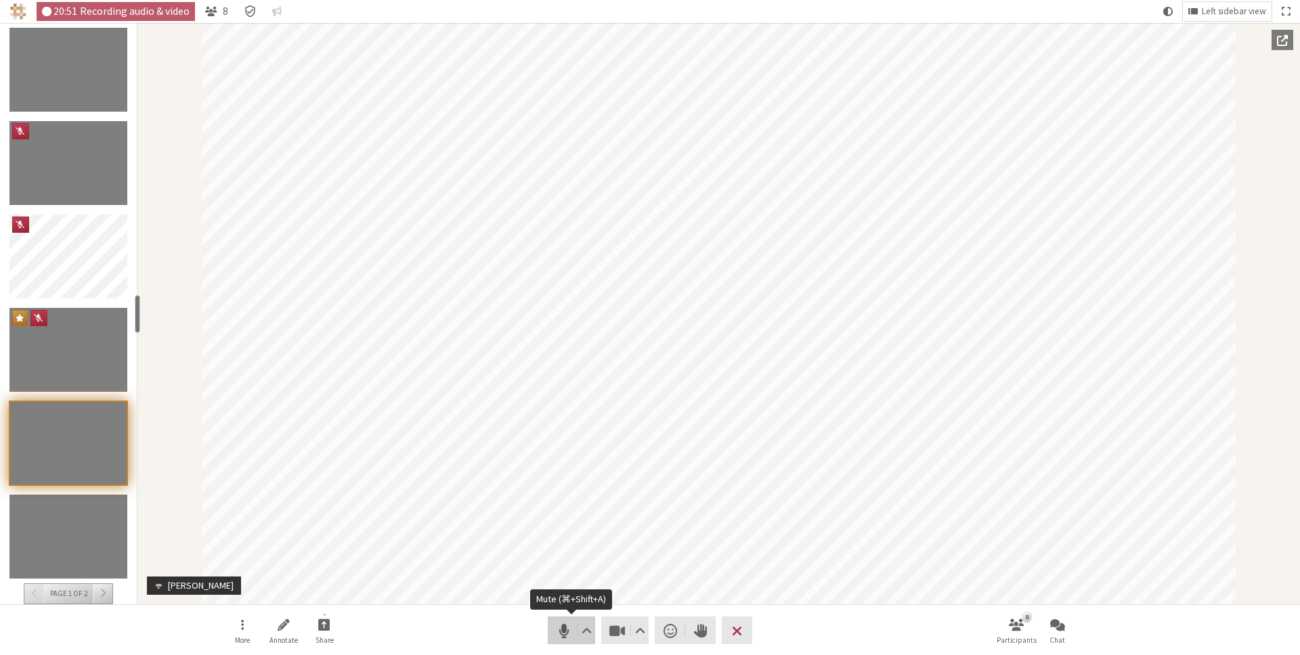
click at [558, 628] on span "Mute (⌘+Shift+A)" at bounding box center [563, 630] width 19 height 19
click at [559, 632] on span "Unmute (⌘+Shift+A)" at bounding box center [563, 630] width 19 height 19
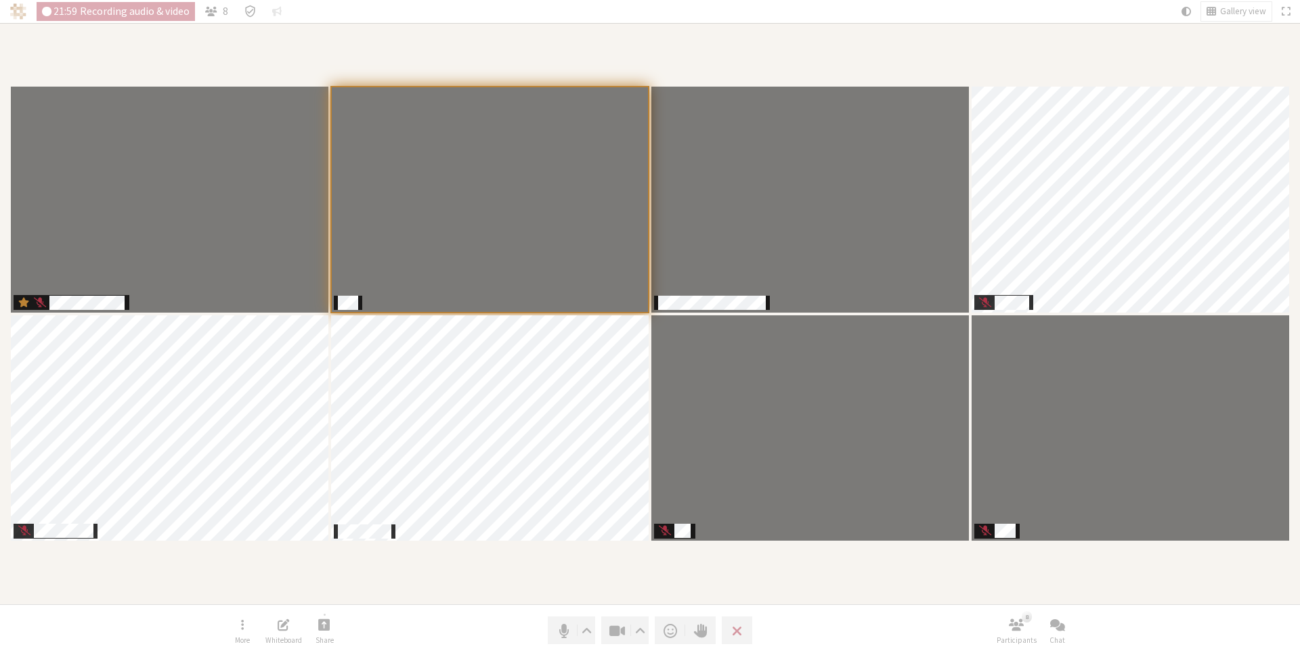
click at [566, 27] on section "Participants" at bounding box center [650, 314] width 1300 height 582
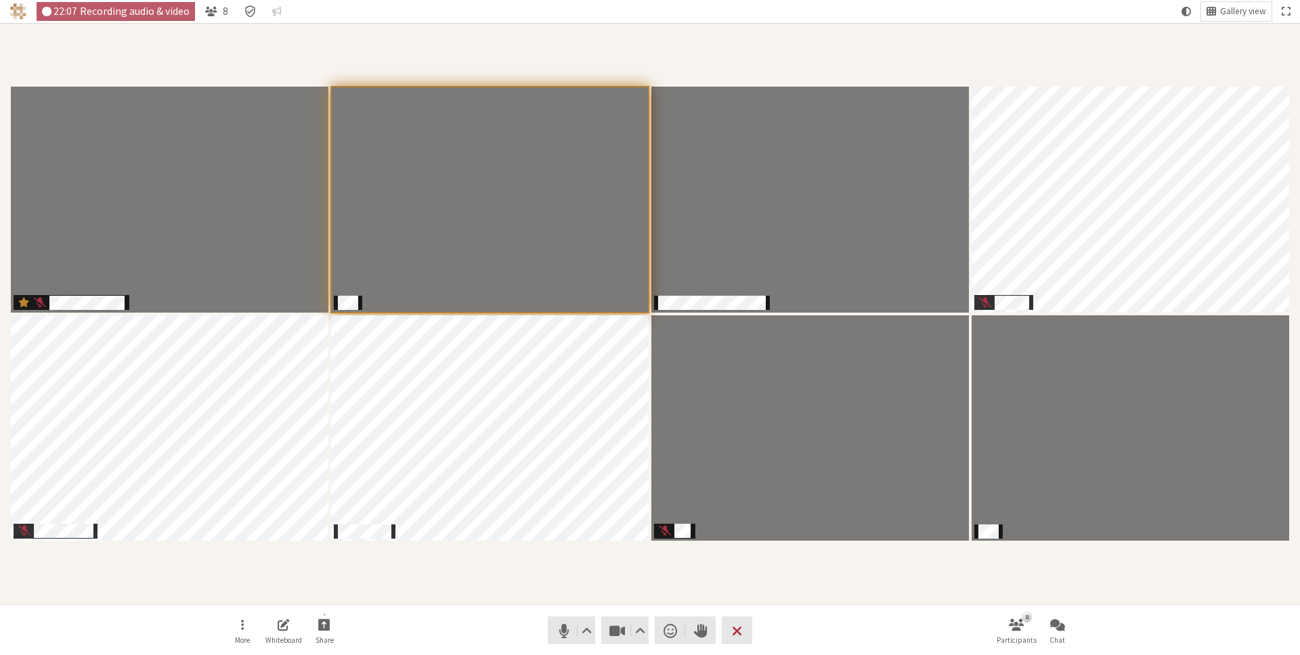
click at [579, 582] on div "Participants" at bounding box center [649, 313] width 1281 height 563
click at [559, 631] on span "Mute (⌘+Shift+A)" at bounding box center [563, 630] width 19 height 19
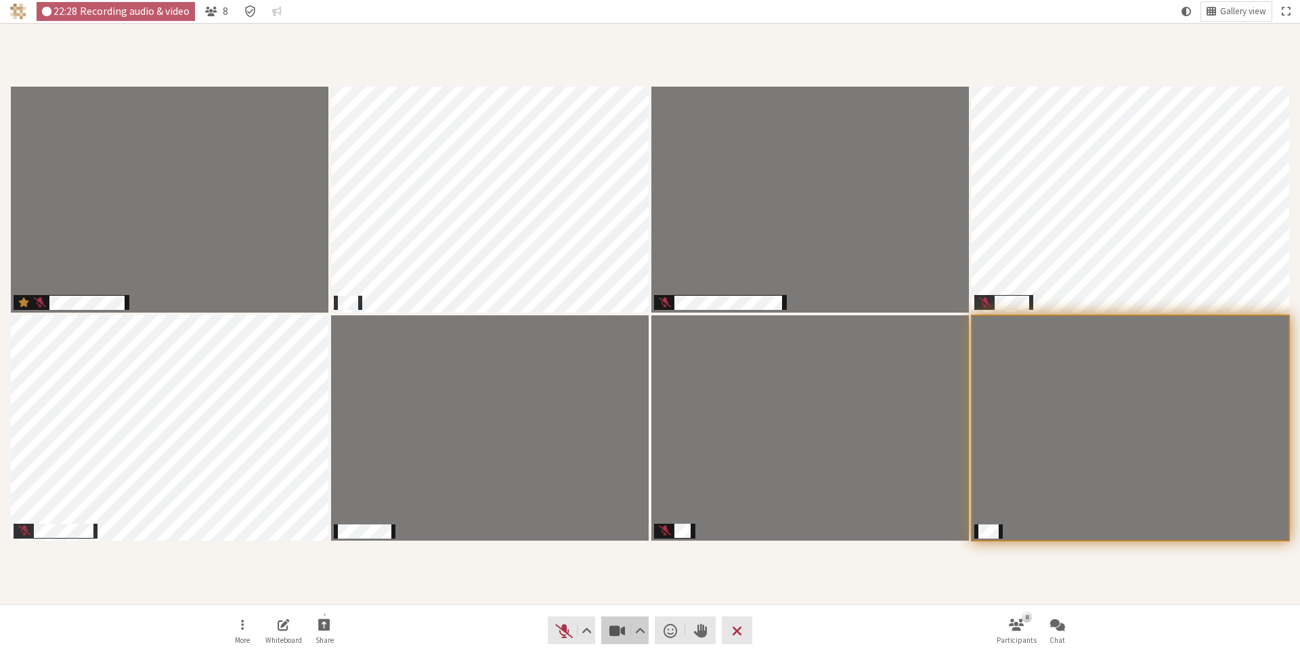
click at [613, 633] on span "Stop video (⌘+Shift+V)" at bounding box center [617, 630] width 19 height 19
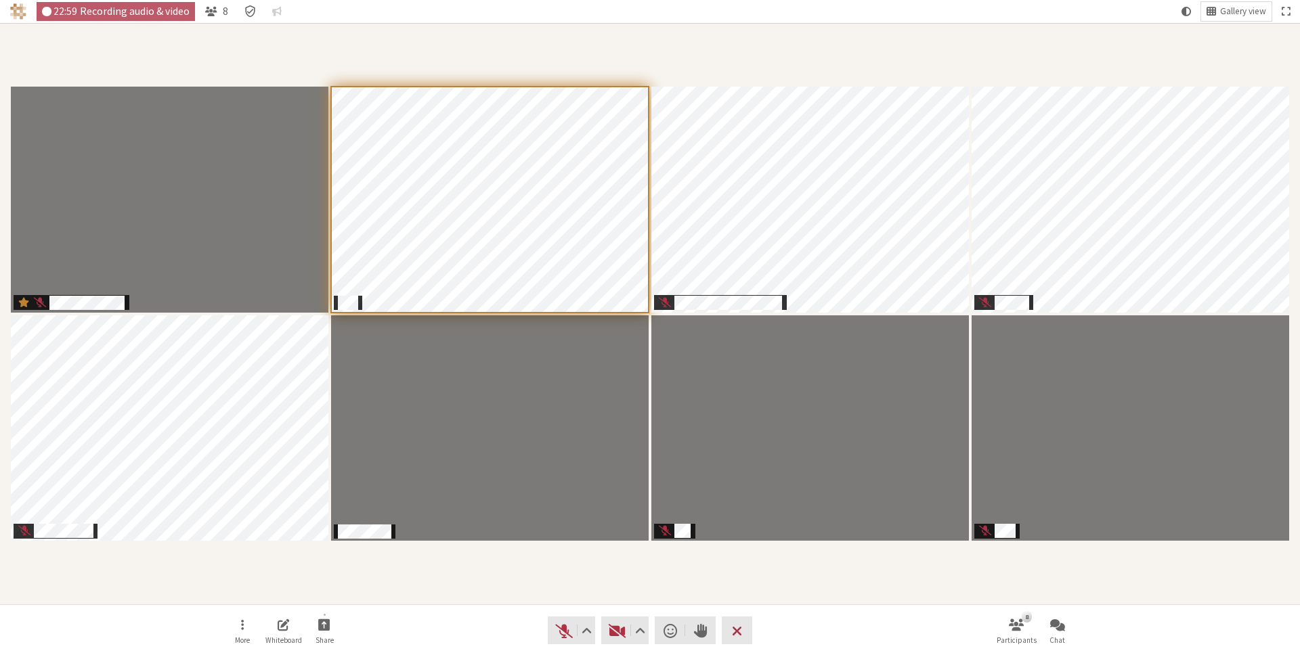
click at [588, 599] on section "Participants" at bounding box center [650, 314] width 1300 height 582
click at [567, 623] on span "Unmute (⌘+Shift+A)" at bounding box center [563, 630] width 19 height 19
click at [817, 582] on div "Participants" at bounding box center [649, 313] width 1281 height 563
click at [956, 63] on div "Participants" at bounding box center [649, 313] width 1281 height 563
click at [573, 559] on div "Participants" at bounding box center [649, 313] width 1281 height 563
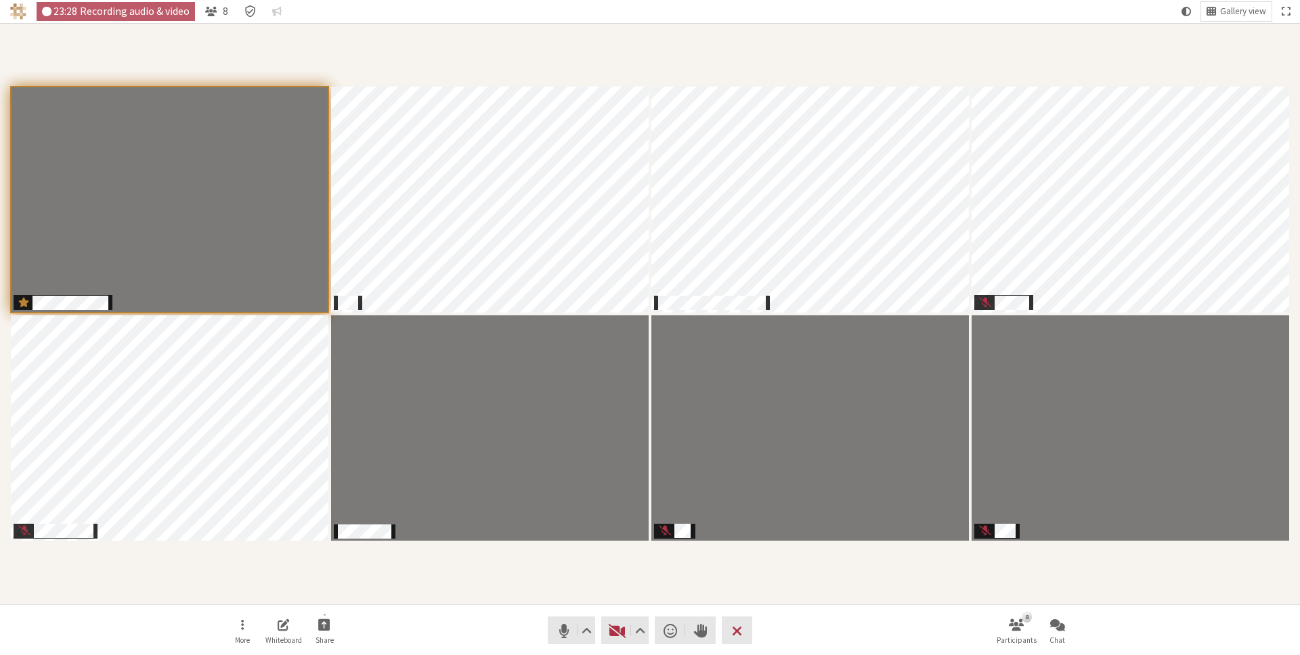
click at [723, 599] on section "Participants" at bounding box center [650, 314] width 1300 height 582
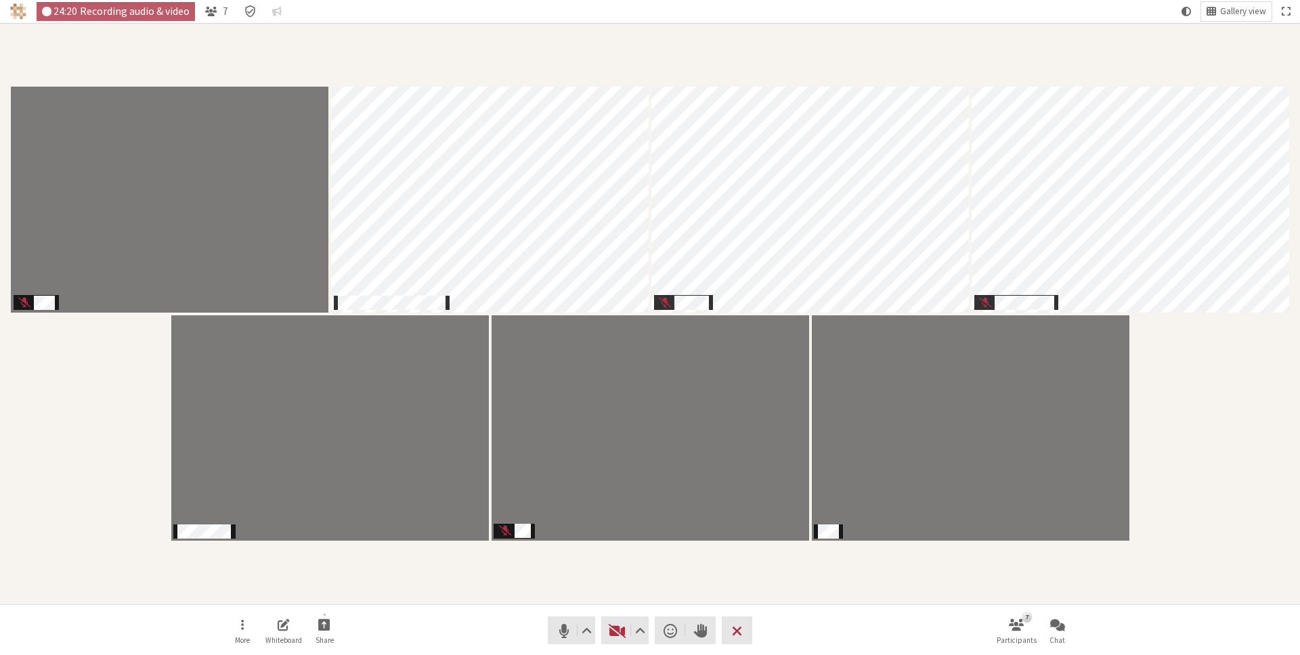
click at [605, 592] on div "Participants" at bounding box center [649, 313] width 1281 height 563
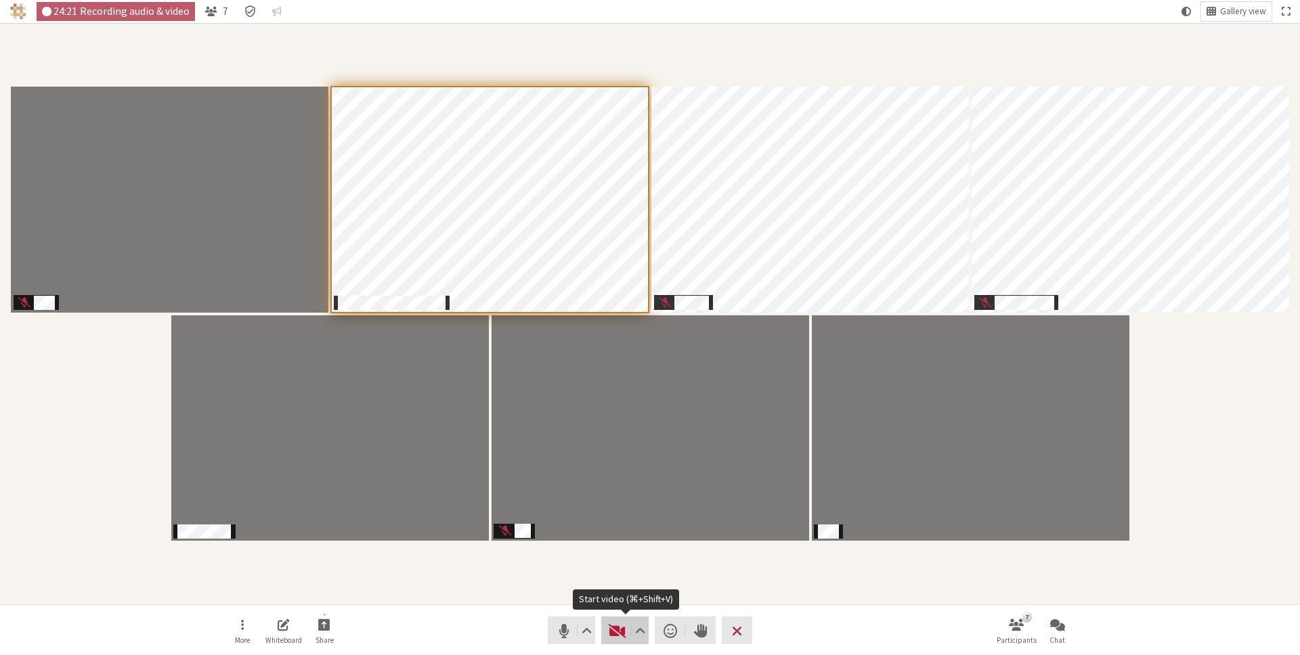
click at [611, 628] on span "Start video (⌘+Shift+V)" at bounding box center [617, 630] width 19 height 19
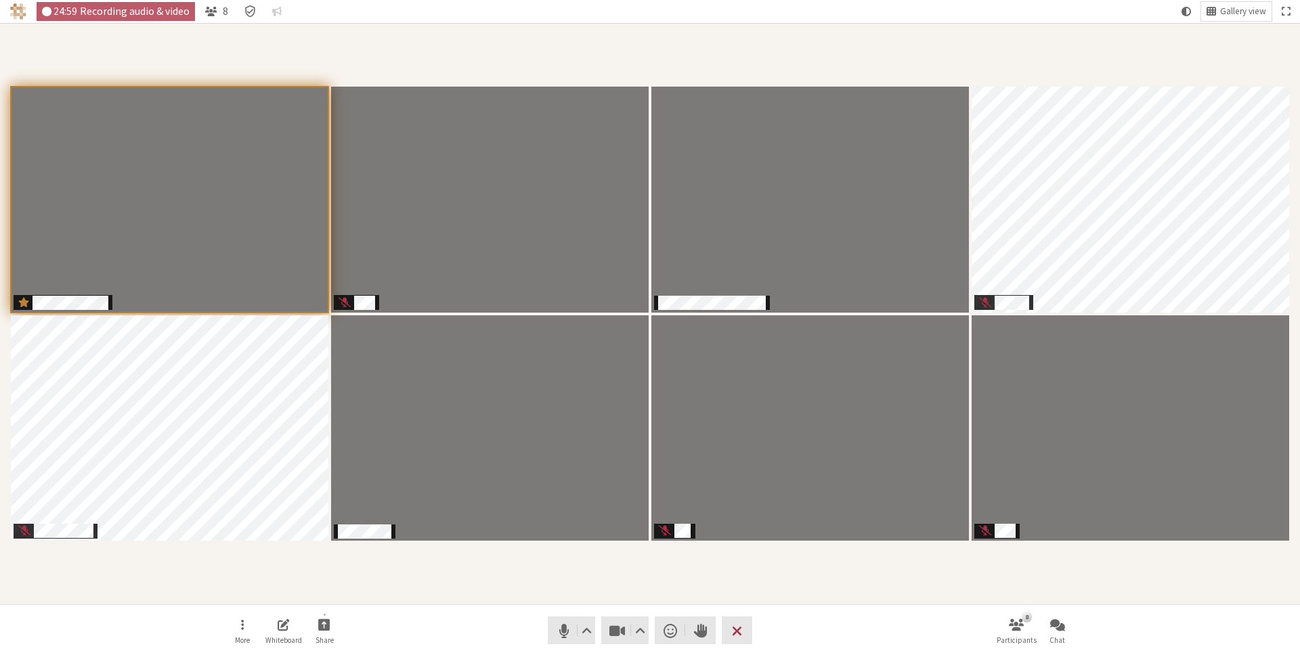
click at [817, 594] on div "Participants" at bounding box center [649, 313] width 1281 height 563
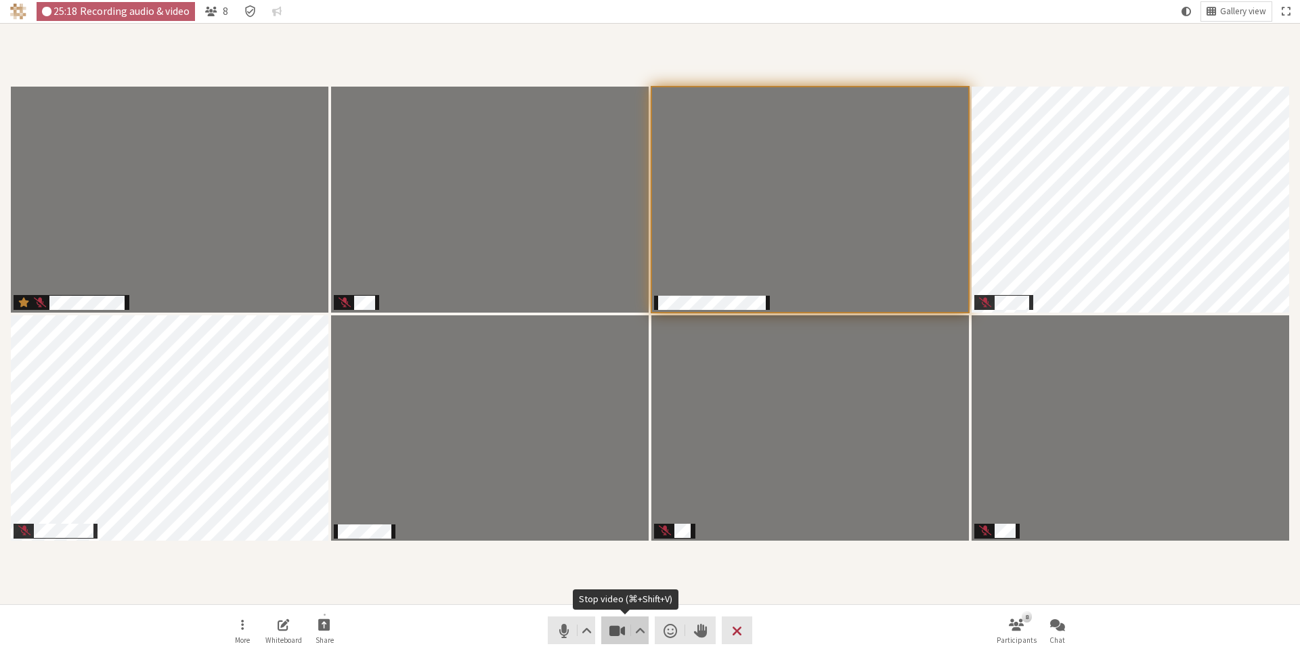
click at [615, 621] on span "Stop video (⌘+Shift+V)" at bounding box center [617, 630] width 19 height 19
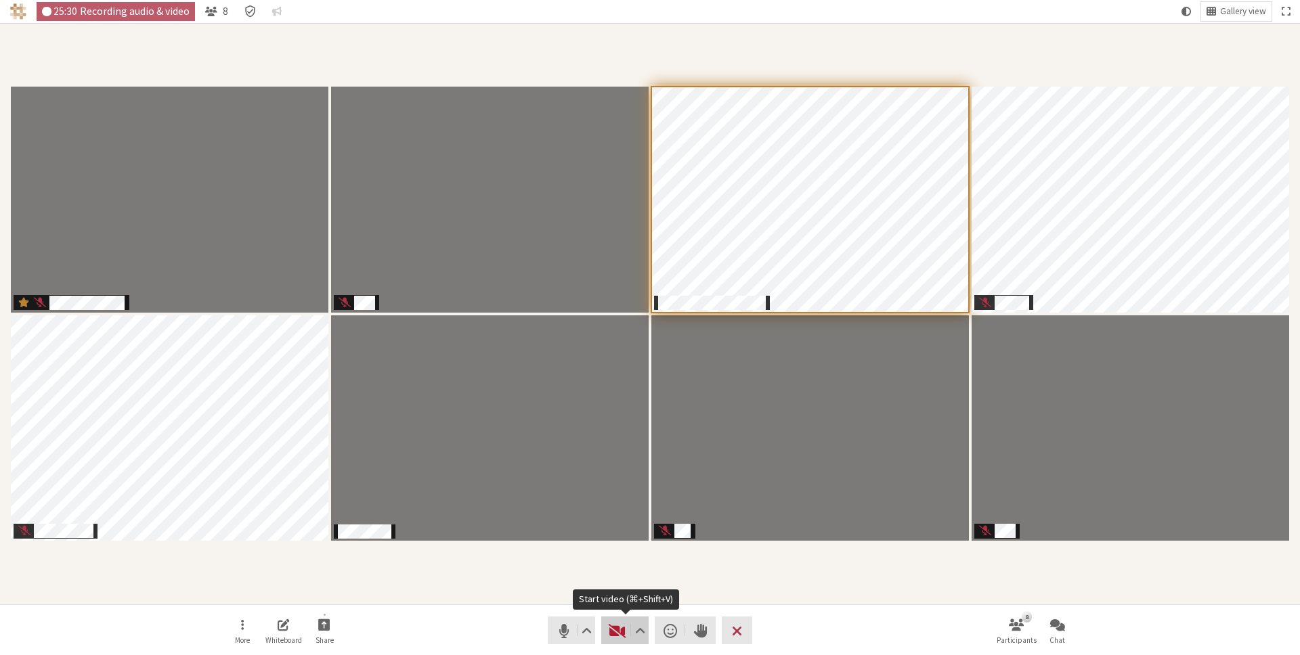
click at [615, 630] on span "Start video (⌘+Shift+V)" at bounding box center [617, 630] width 19 height 19
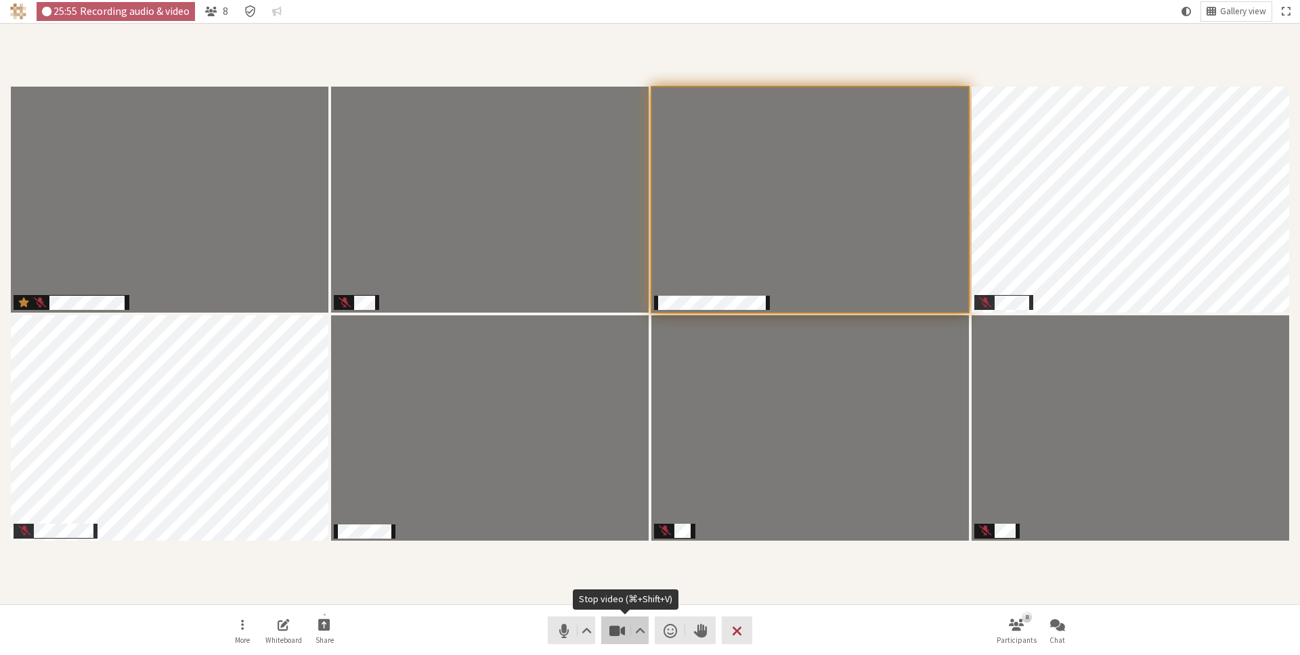
click at [619, 624] on span "Stop video (⌘+Shift+V)" at bounding box center [617, 630] width 19 height 19
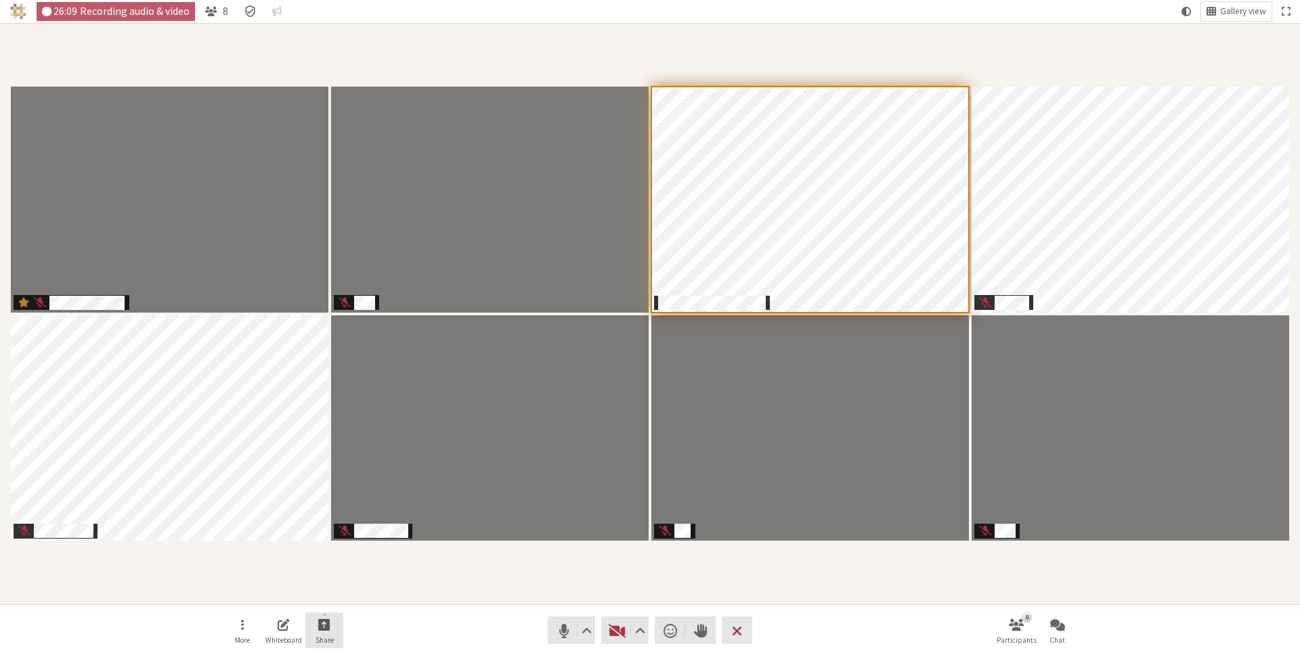
click at [320, 632] on button "Share" at bounding box center [324, 631] width 38 height 37
click at [328, 596] on span "Share my screen" at bounding box center [335, 595] width 98 height 10
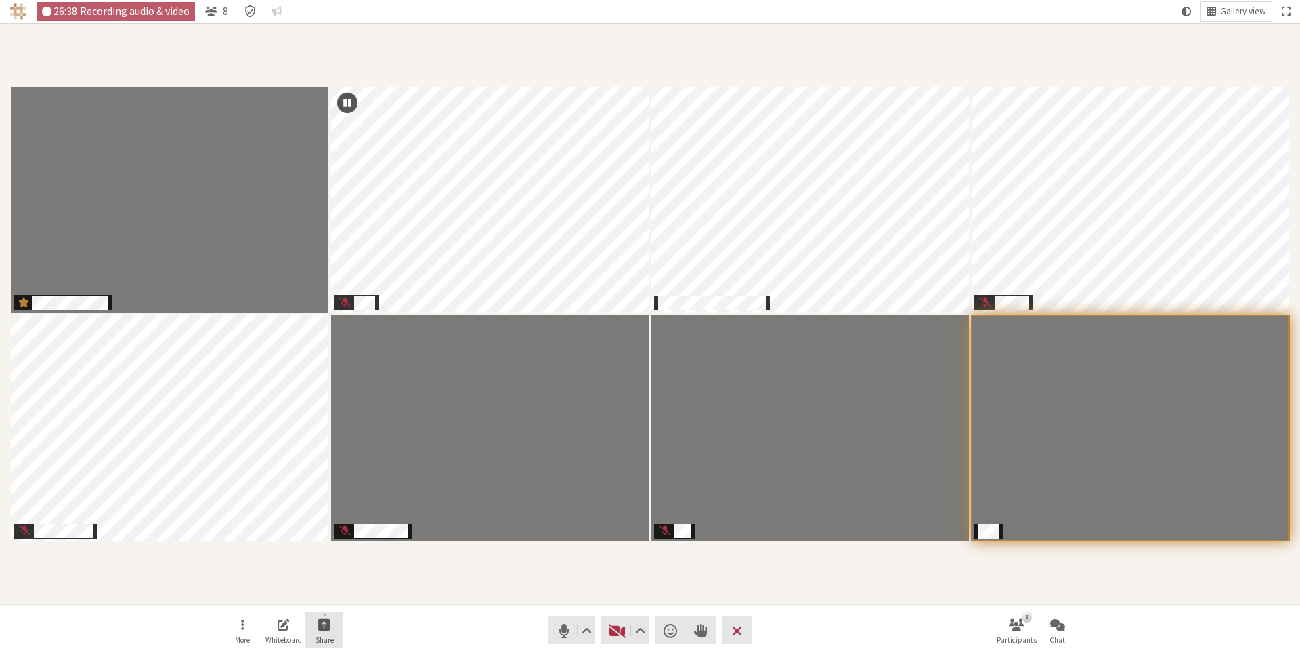
click at [334, 630] on button "Share" at bounding box center [324, 631] width 38 height 37
click at [360, 592] on span "Share my screen" at bounding box center [335, 595] width 98 height 10
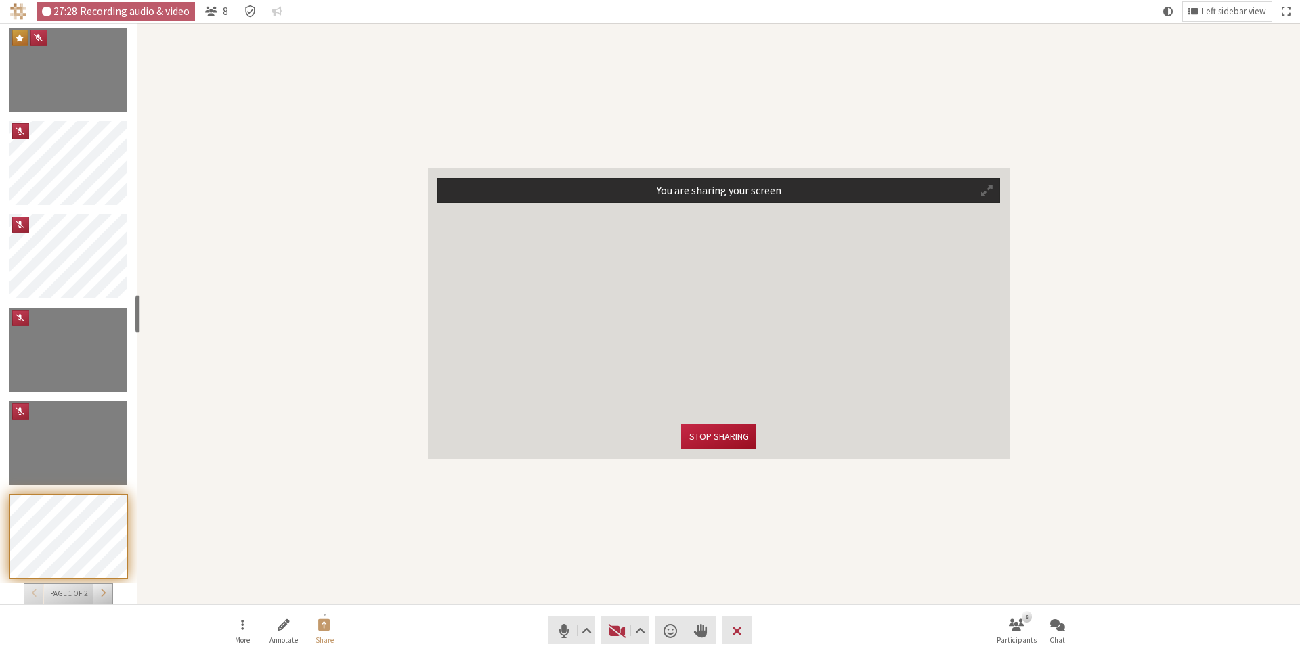
click at [728, 443] on button "Stop sharing" at bounding box center [718, 436] width 74 height 25
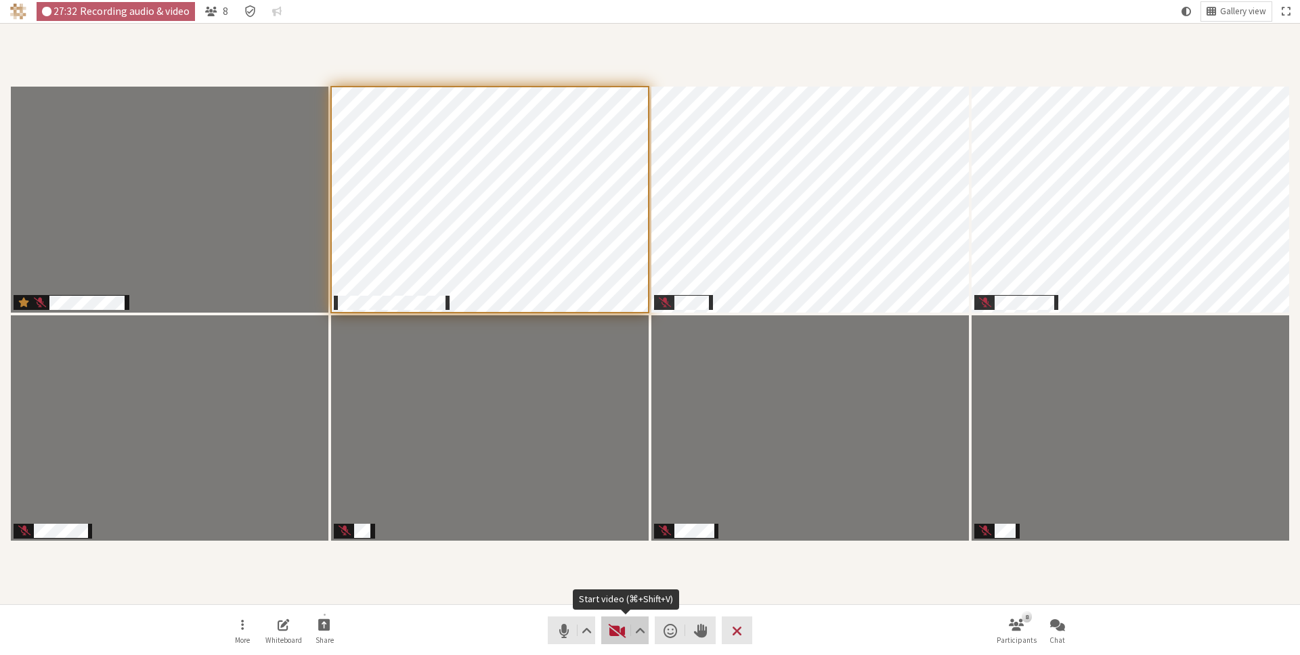
click at [616, 633] on span "Start video (⌘+Shift+V)" at bounding box center [617, 630] width 19 height 19
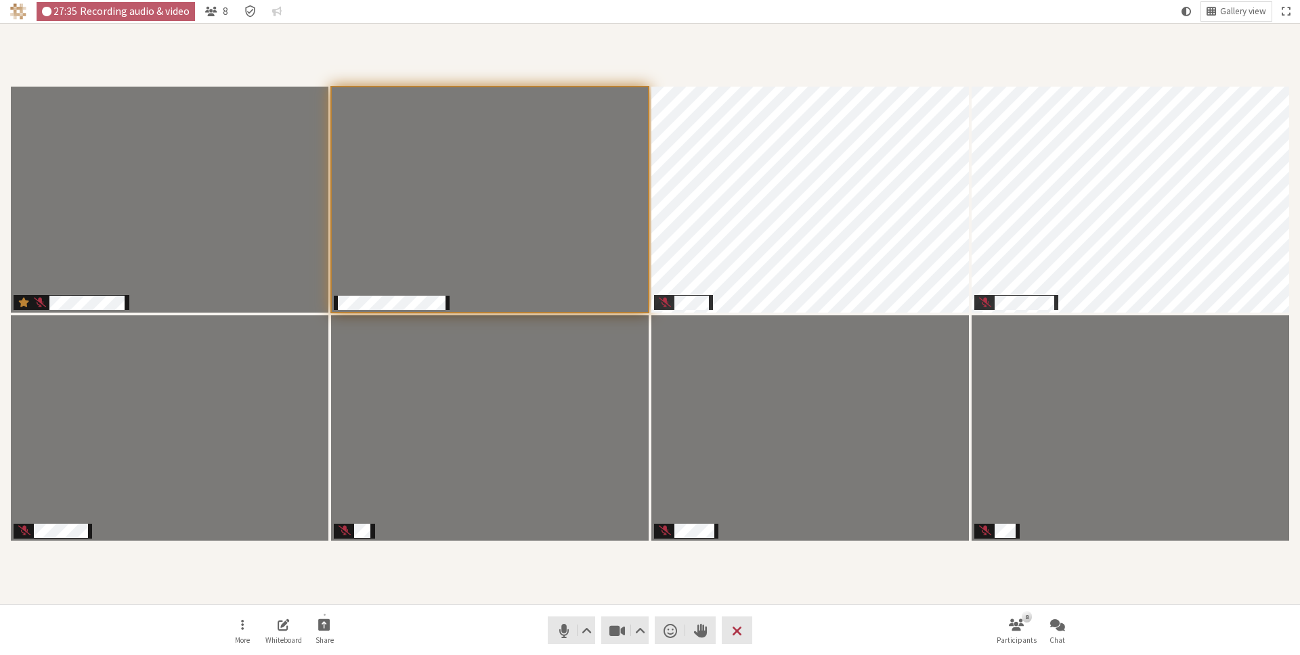
click at [1097, 36] on div "Participants" at bounding box center [649, 313] width 1281 height 563
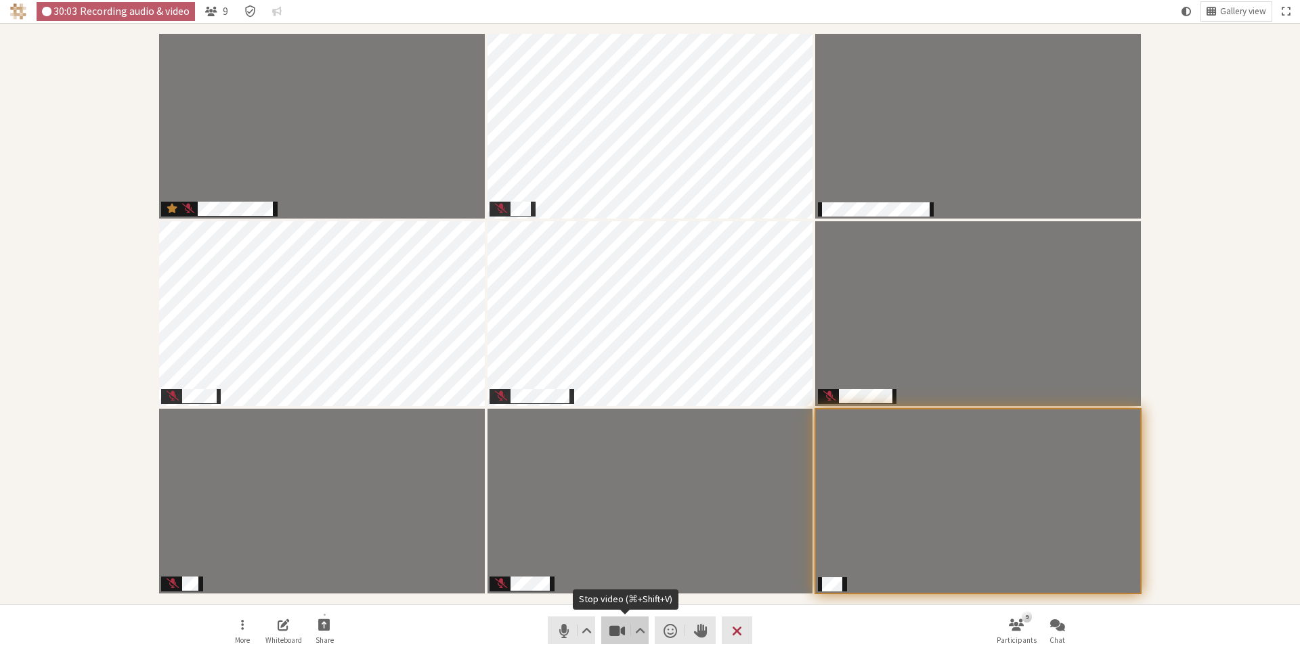
click at [619, 630] on span "Stop video (⌘+Shift+V)" at bounding box center [617, 630] width 19 height 19
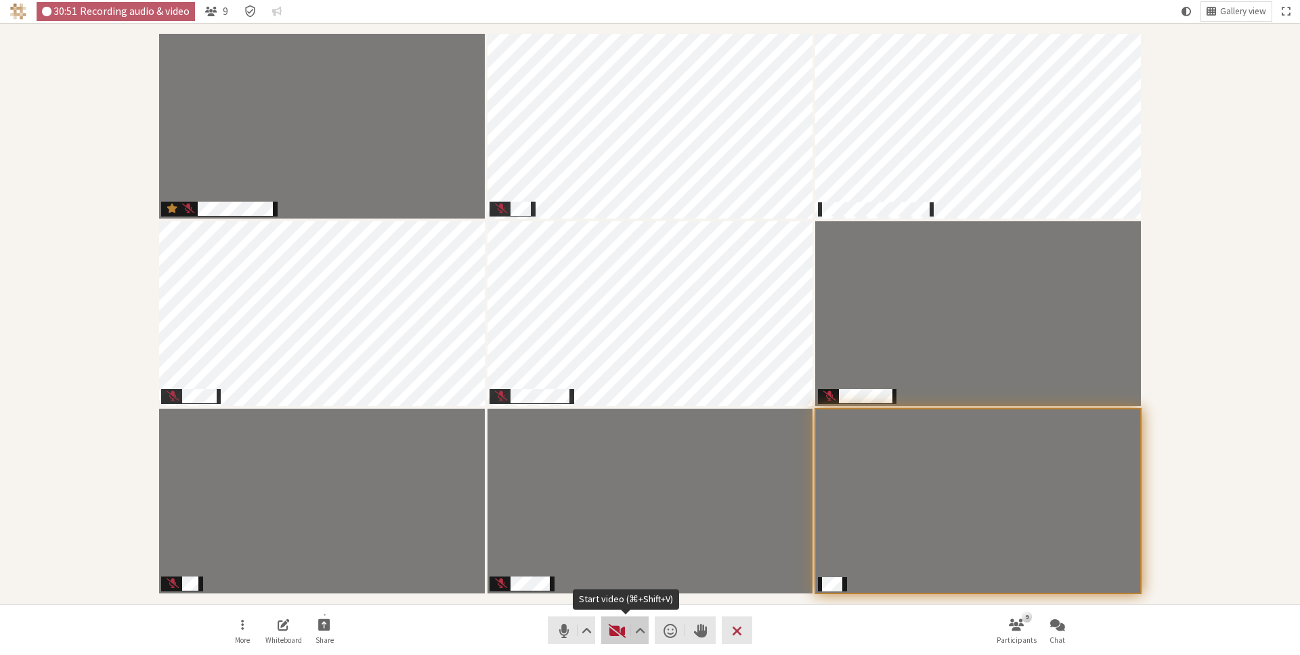
click at [608, 643] on button "Video" at bounding box center [624, 631] width 47 height 28
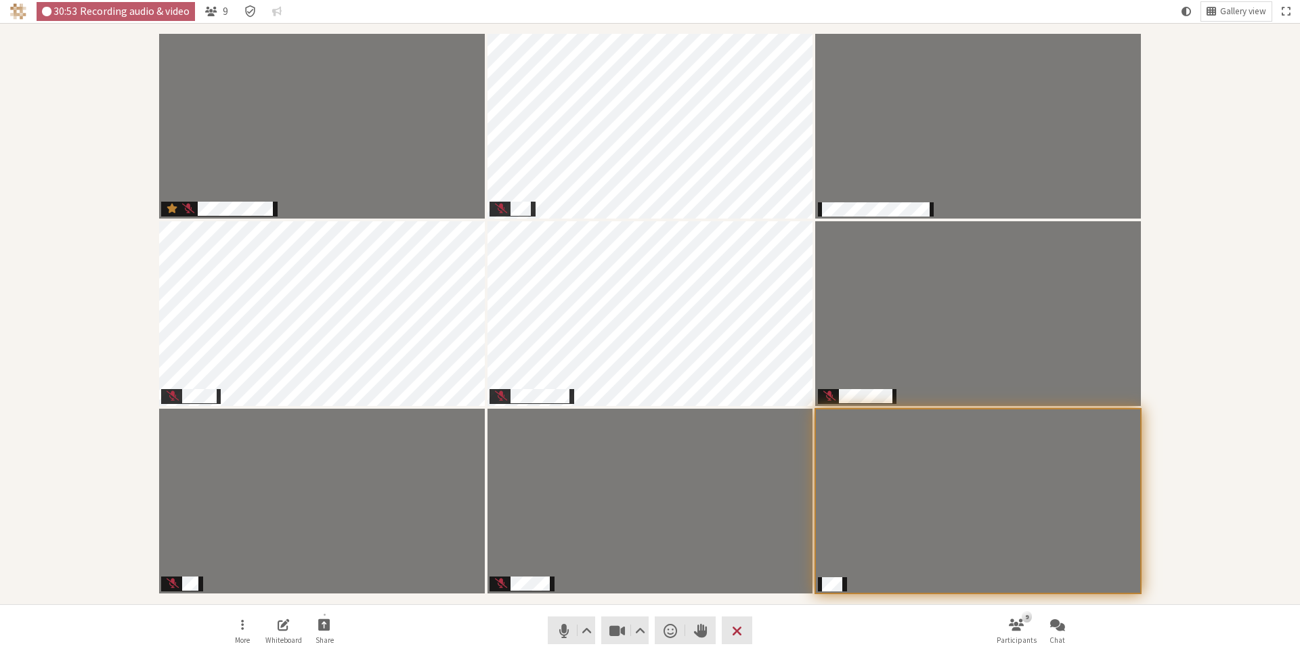
click at [1240, 193] on div "Participants" at bounding box center [649, 313] width 1281 height 563
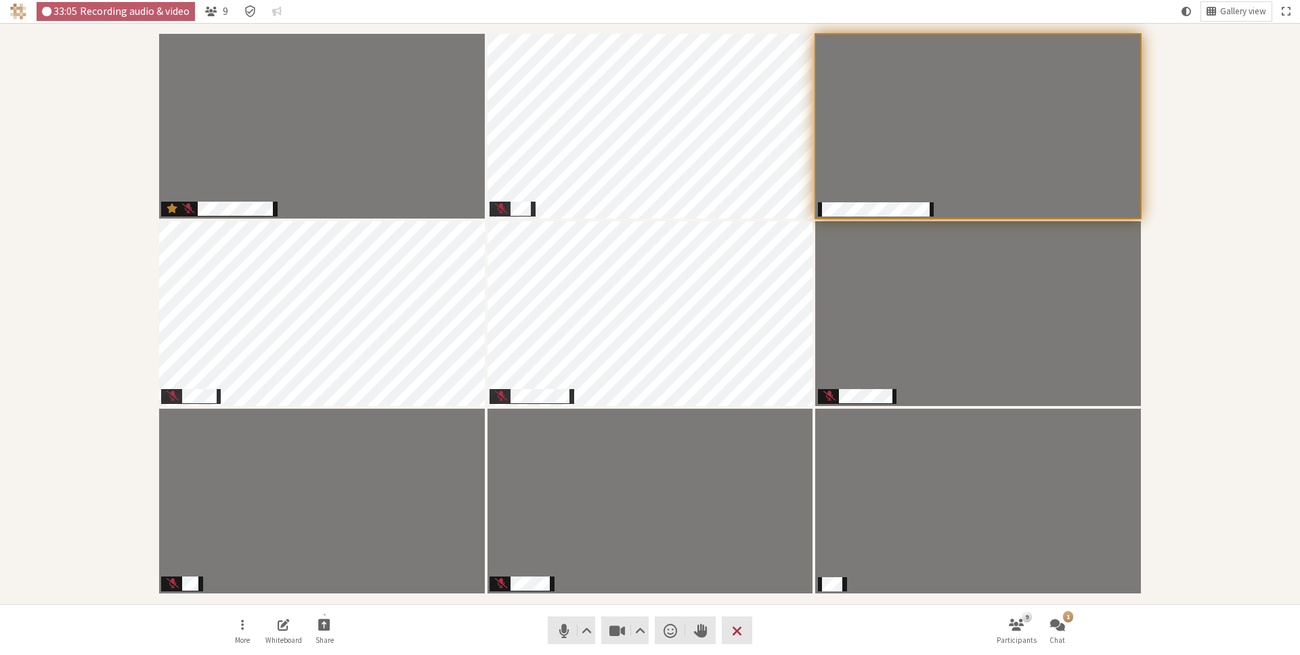
click at [1200, 199] on div "Participants" at bounding box center [649, 313] width 1281 height 563
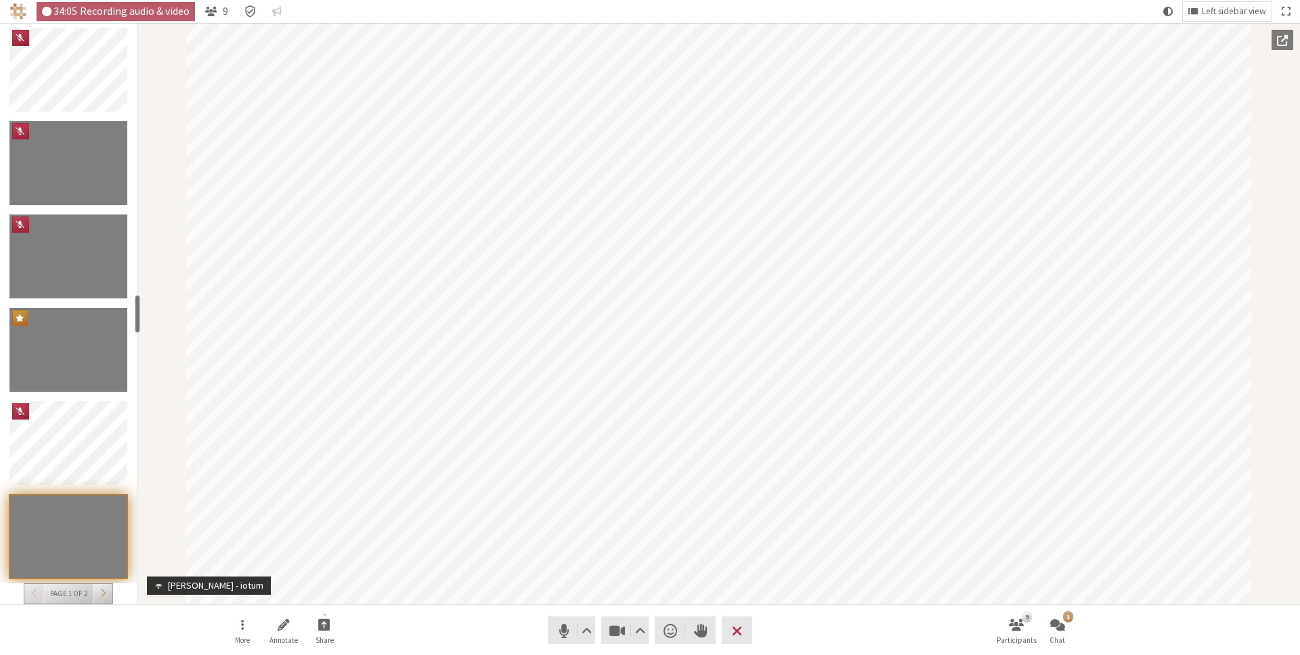
click at [784, 638] on nav "More Annotate Share Audio Video Send a reaction Raise hand Leave 9 Participants…" at bounding box center [649, 630] width 853 height 51
click at [739, 634] on span "Leave meeting" at bounding box center [737, 630] width 10 height 19
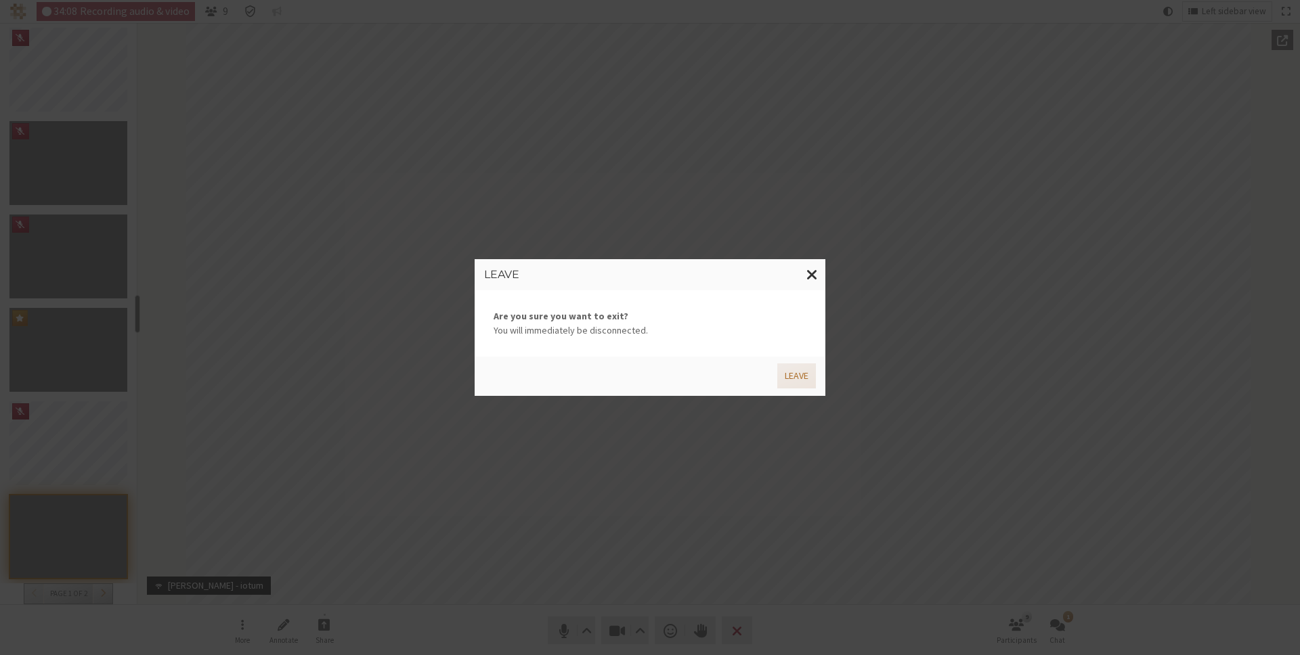
click at [801, 376] on button "Leave" at bounding box center [796, 376] width 39 height 25
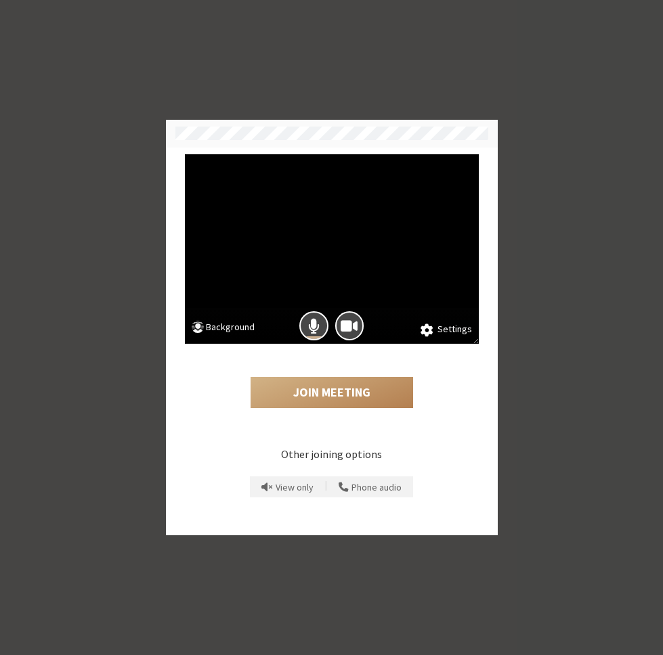
click at [247, 326] on button "Background" at bounding box center [224, 328] width 64 height 17
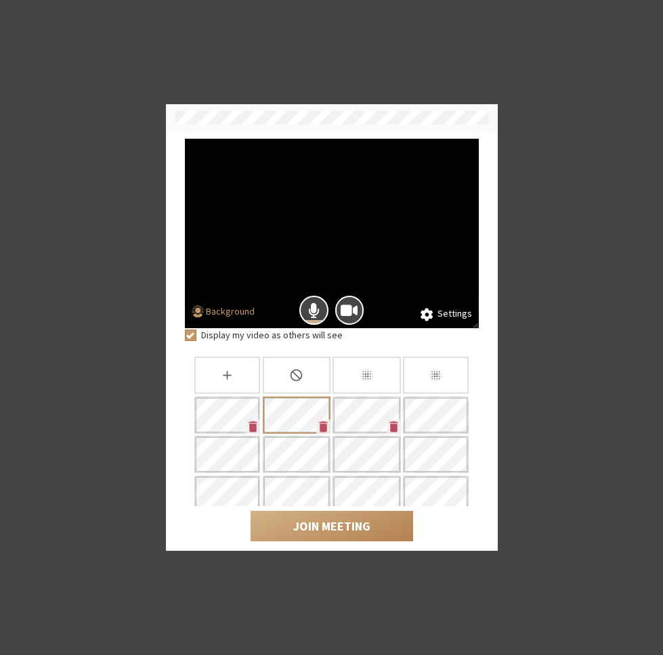
click at [218, 311] on button "Background" at bounding box center [224, 313] width 64 height 17
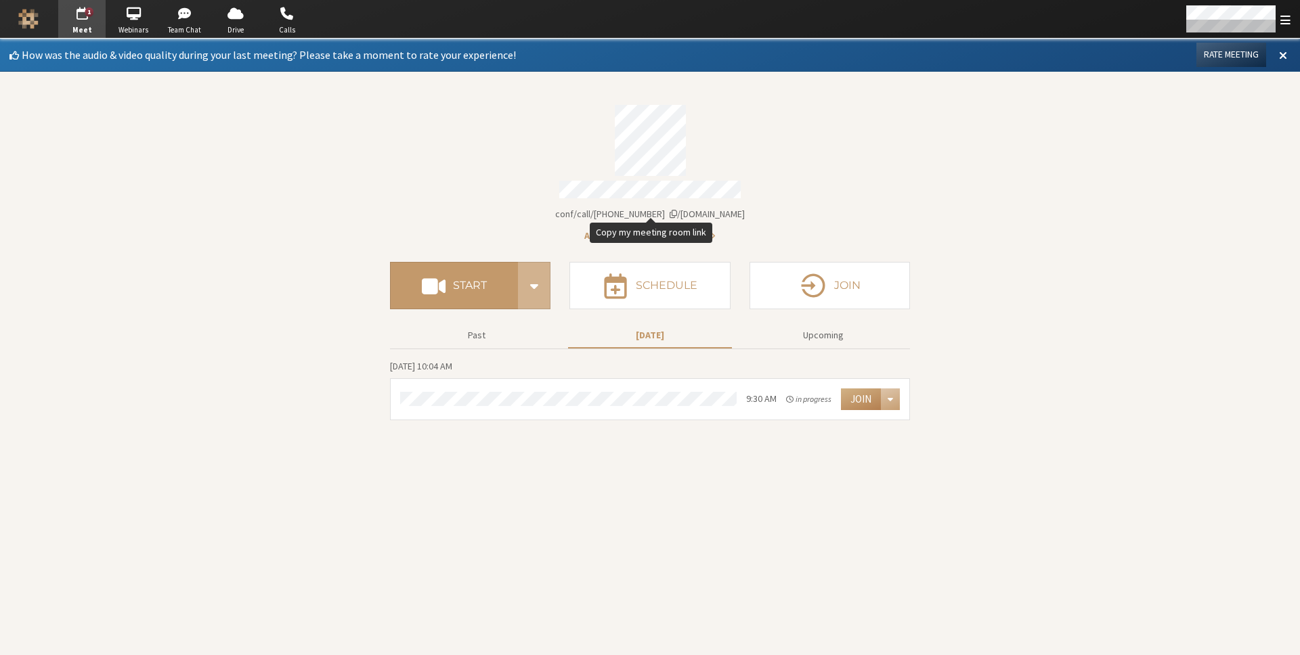
click at [678, 209] on span "[DOMAIN_NAME]/conf/call/[PHONE_NUMBER]" at bounding box center [650, 214] width 190 height 12
click at [867, 396] on button "Join" at bounding box center [861, 400] width 40 height 22
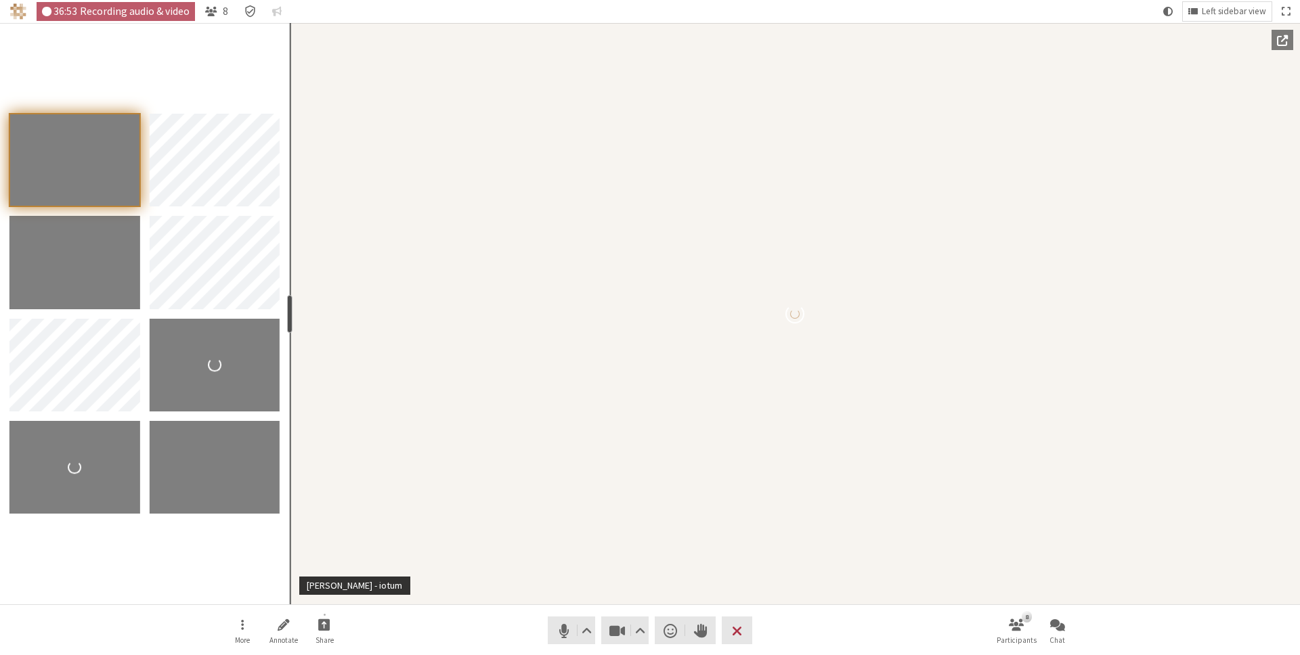
drag, startPoint x: 137, startPoint y: 312, endPoint x: 287, endPoint y: 315, distance: 149.6
click at [288, 315] on div "resize" at bounding box center [289, 314] width 5 height 38
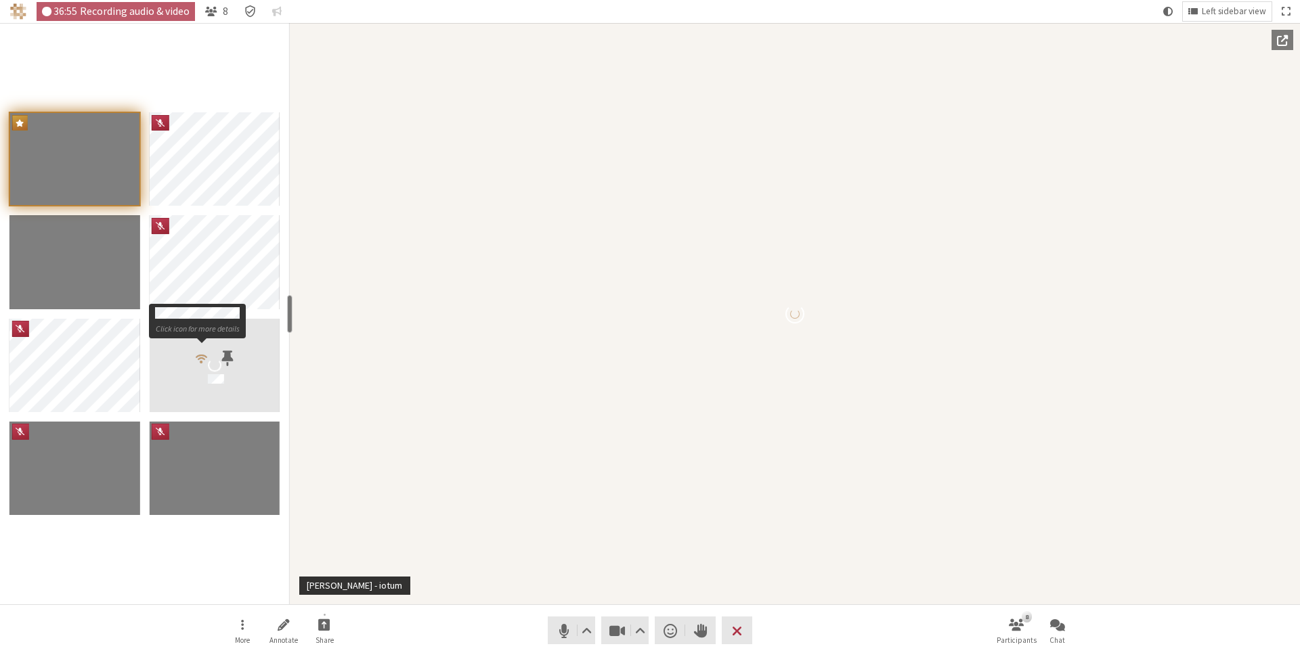
click at [201, 357] on span "Participants" at bounding box center [202, 358] width 16 height 18
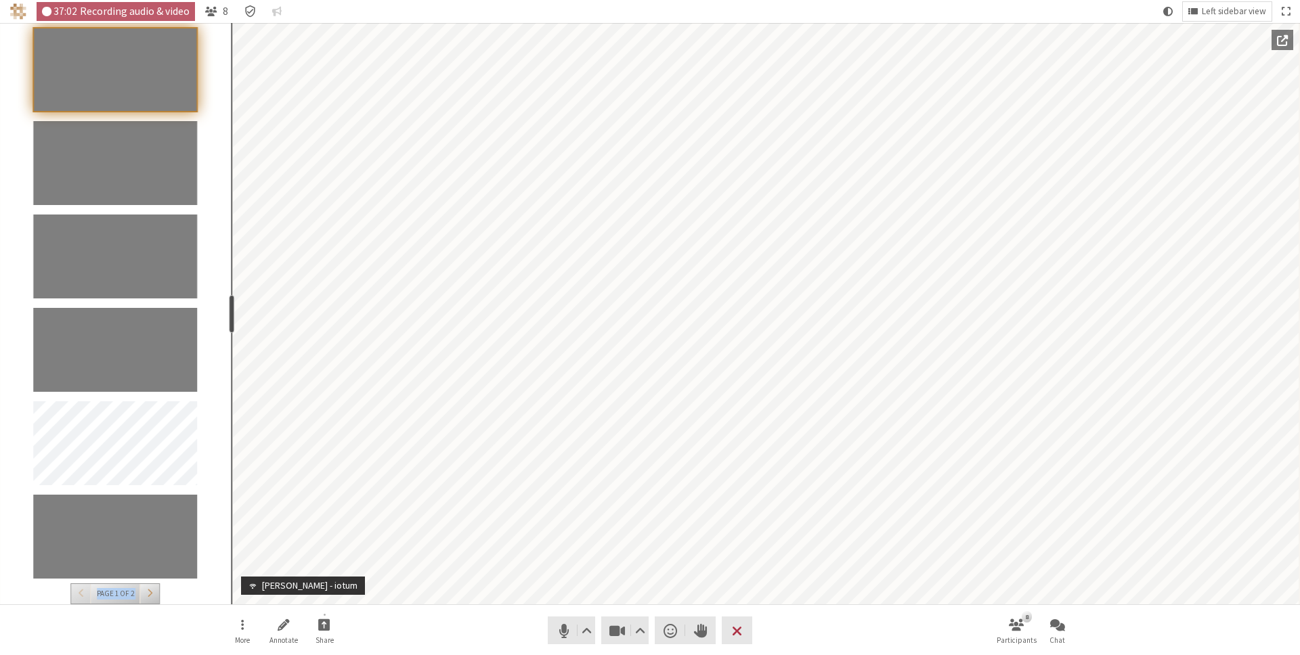
drag, startPoint x: 290, startPoint y: 309, endPoint x: 229, endPoint y: 305, distance: 61.7
click at [229, 305] on div "resize" at bounding box center [231, 314] width 5 height 38
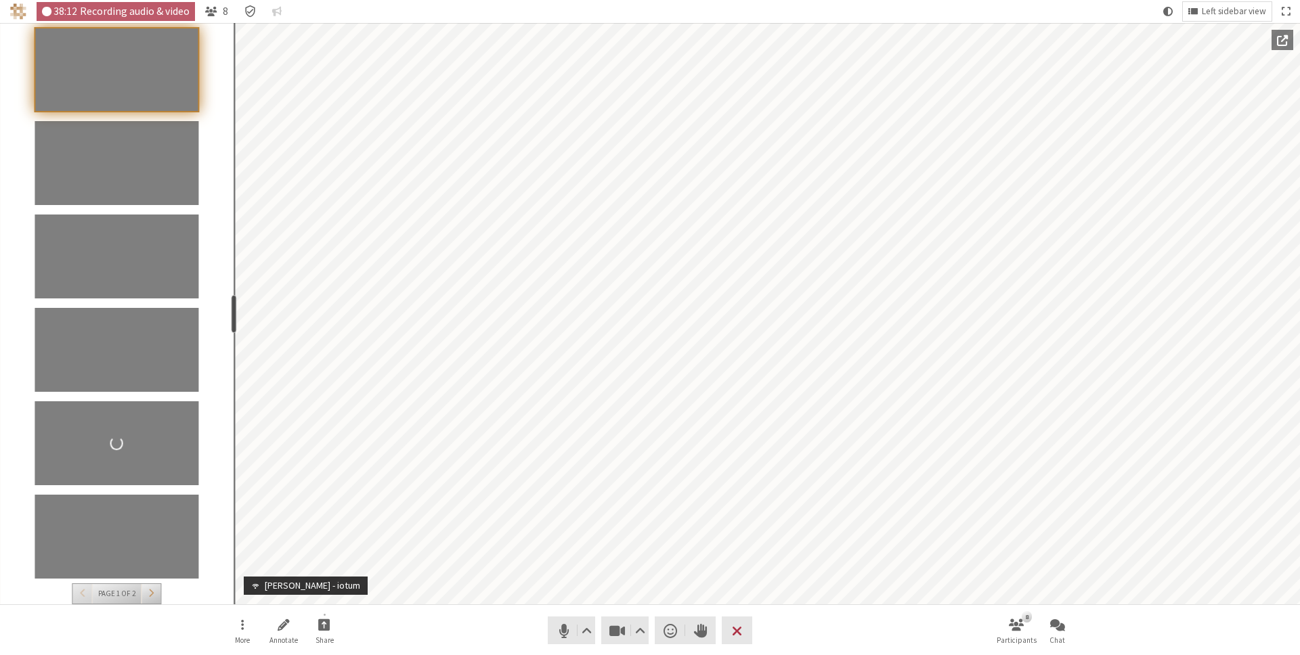
click at [232, 478] on div "Participants" at bounding box center [117, 303] width 234 height 561
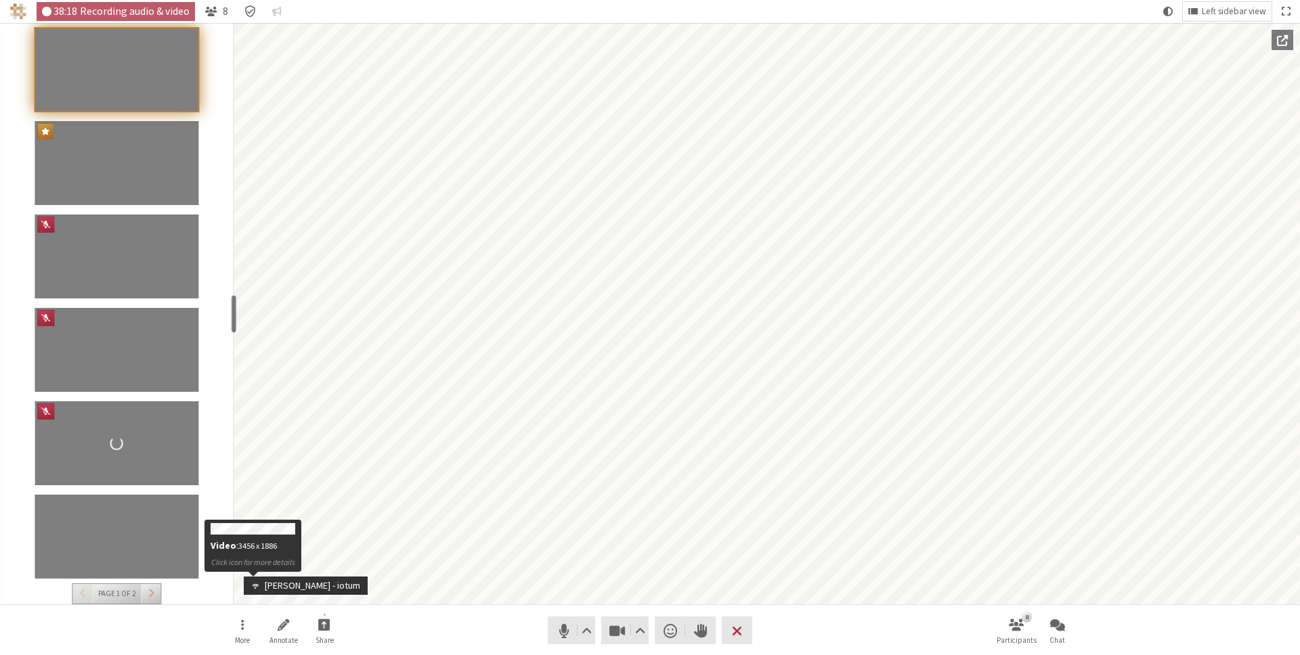
click at [257, 588] on span "Participant" at bounding box center [253, 586] width 14 height 10
click at [410, 622] on nav "More Annotate Share Audio Video Send a reaction Raise hand Leave 8 Participants…" at bounding box center [649, 630] width 853 height 51
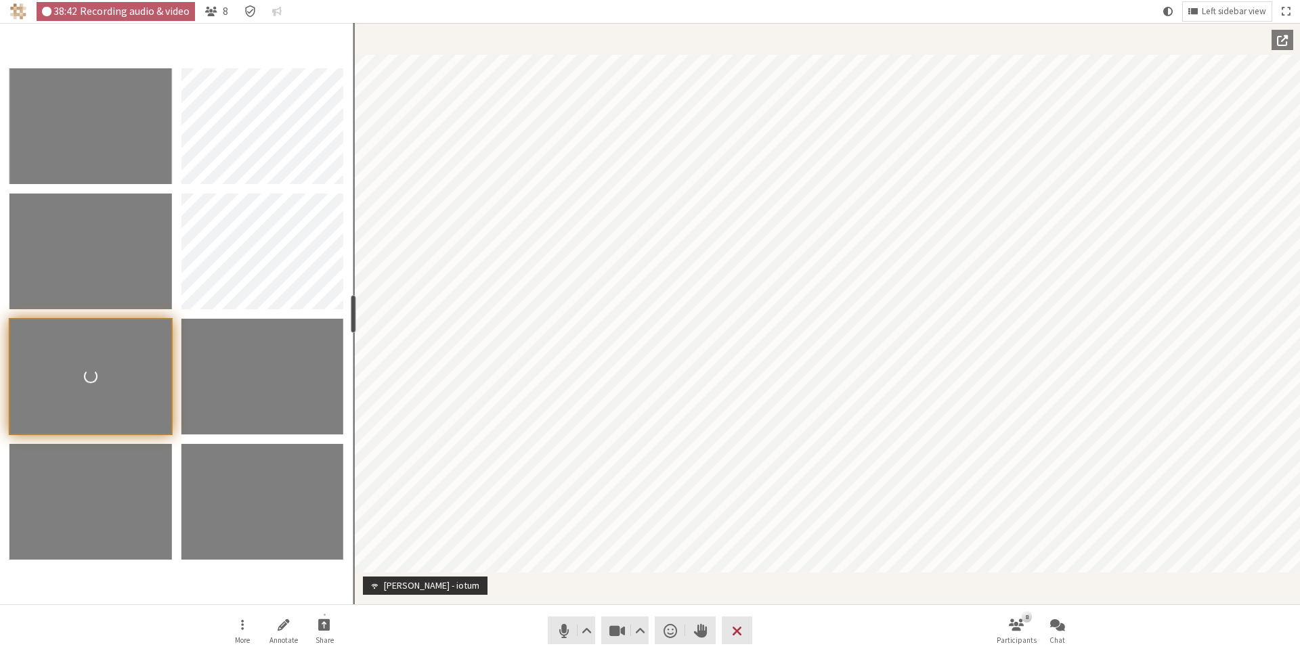
drag, startPoint x: 232, startPoint y: 307, endPoint x: 352, endPoint y: 311, distance: 119.9
click at [352, 311] on div "resize" at bounding box center [353, 314] width 5 height 38
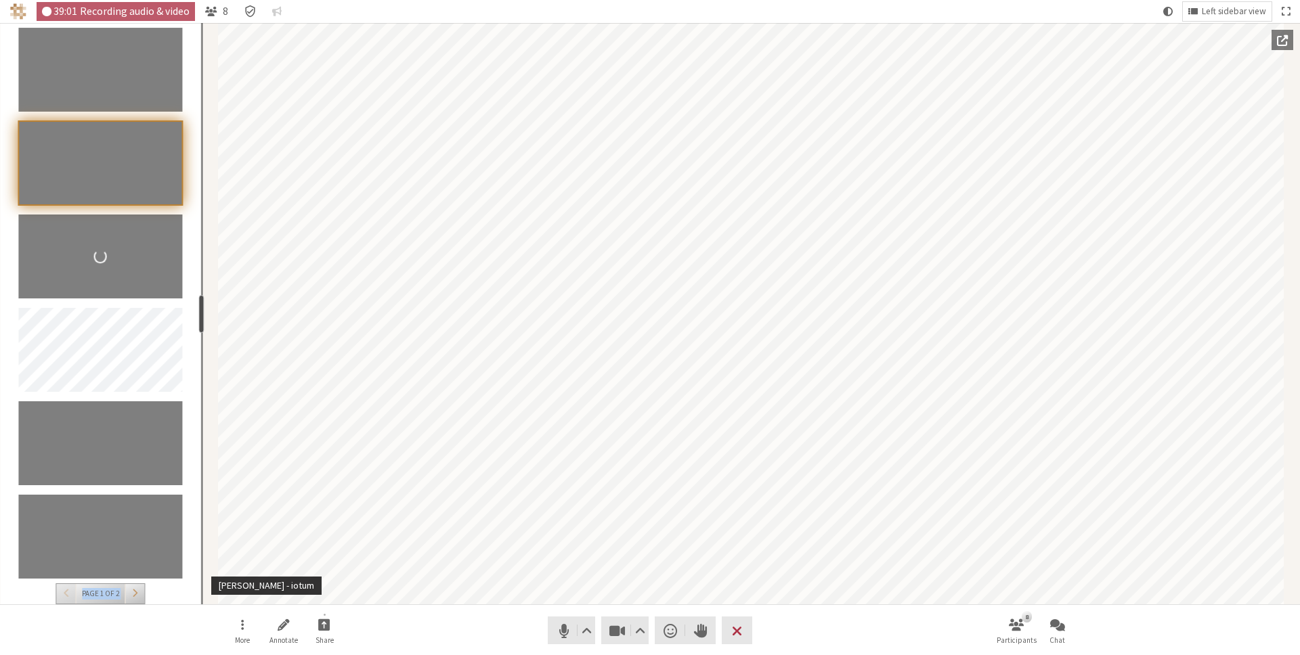
drag, startPoint x: 137, startPoint y: 311, endPoint x: 199, endPoint y: 311, distance: 62.3
click at [199, 311] on div "resize" at bounding box center [201, 314] width 5 height 38
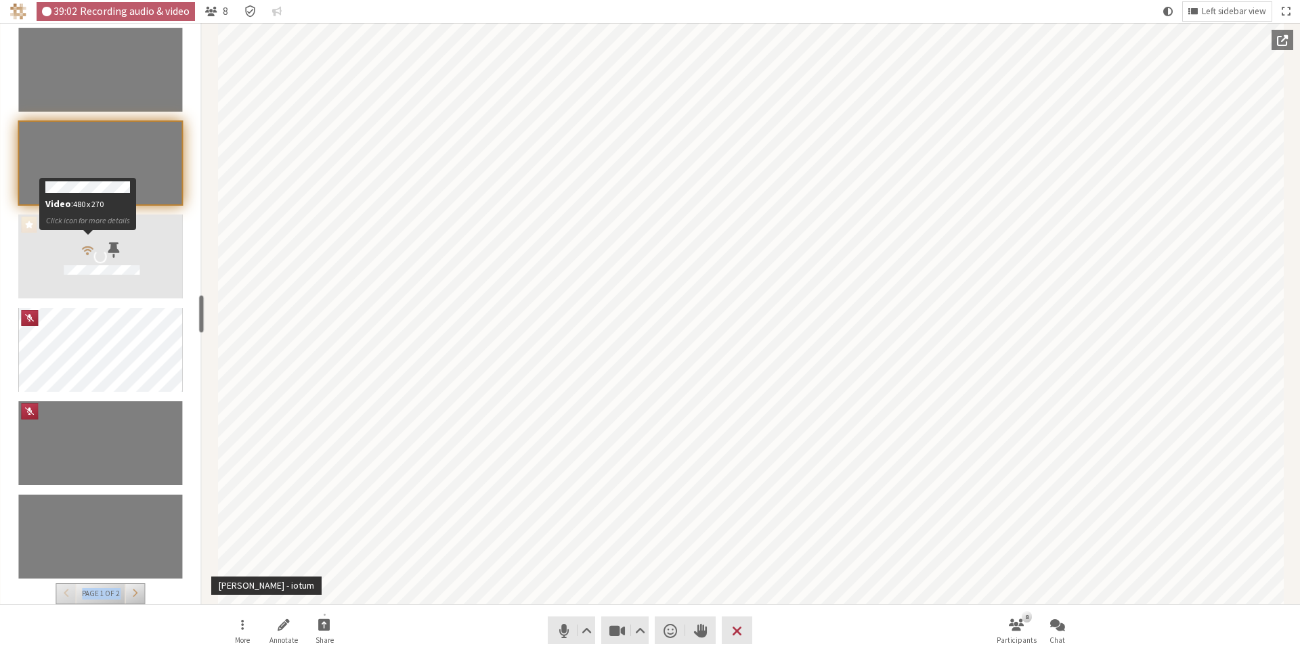
click at [82, 251] on span "Participants" at bounding box center [88, 249] width 16 height 18
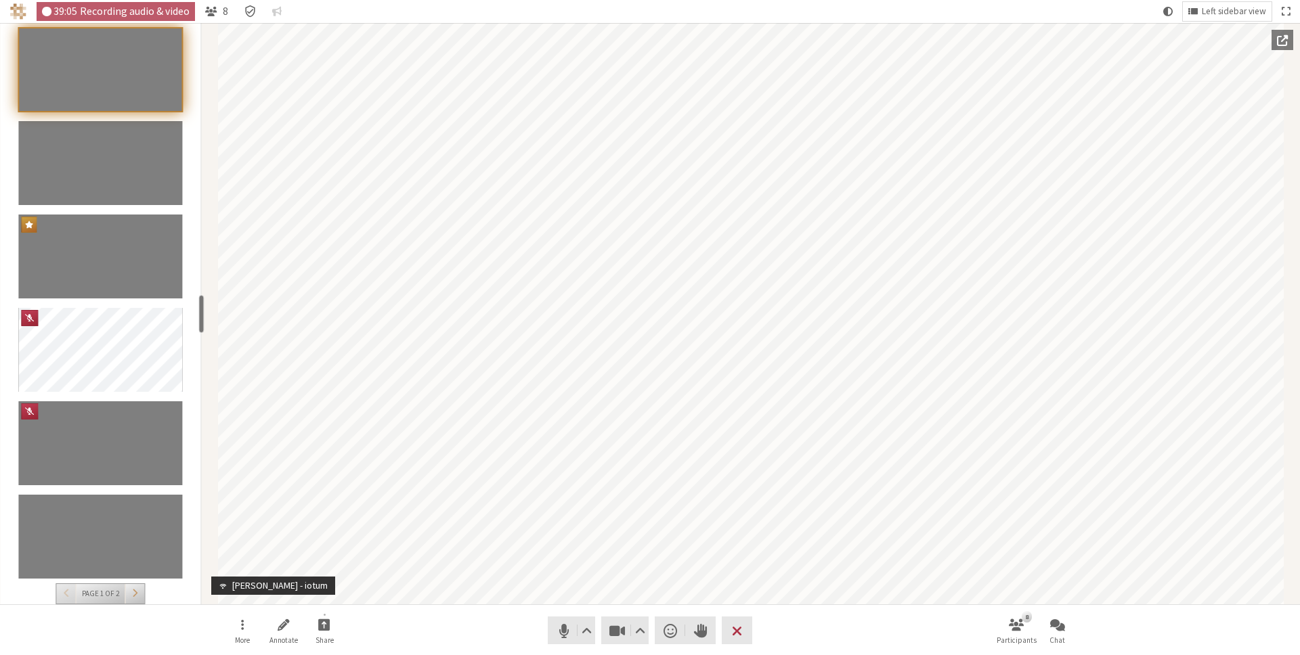
click at [129, 644] on div "More Annotate Share Audio Video Send a reaction Raise hand Leave 8 Participants…" at bounding box center [650, 630] width 1300 height 51
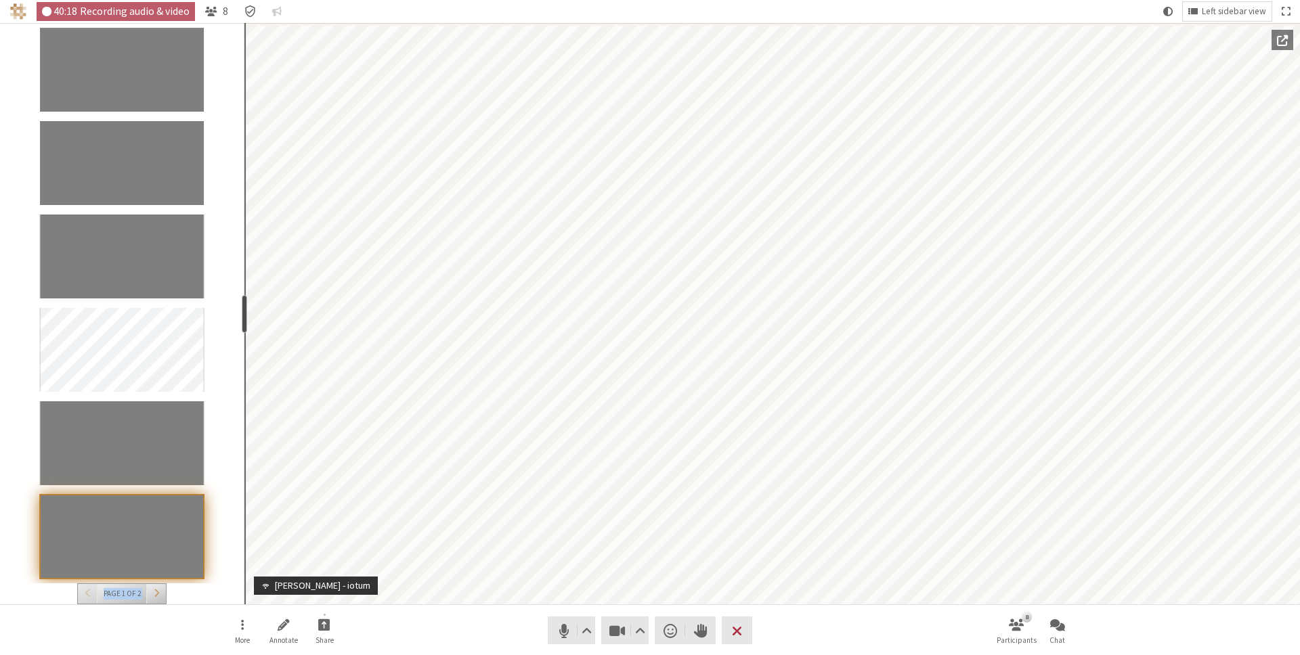
drag, startPoint x: 202, startPoint y: 310, endPoint x: 242, endPoint y: 309, distance: 40.0
click at [242, 309] on div "resize" at bounding box center [244, 314] width 5 height 38
click at [96, 623] on div "More Annotate Share Audio Video Send a reaction Raise hand Leave 8 Participants…" at bounding box center [650, 630] width 1300 height 51
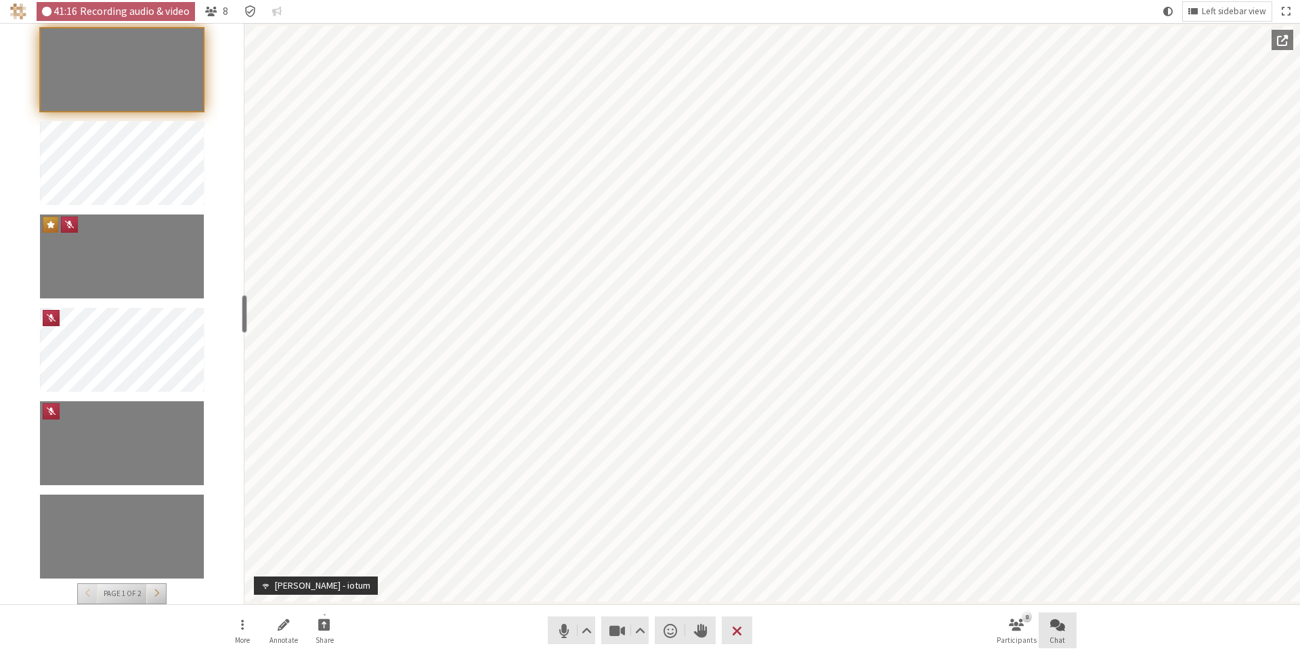
click at [1057, 628] on span "Open chat" at bounding box center [1057, 625] width 15 height 16
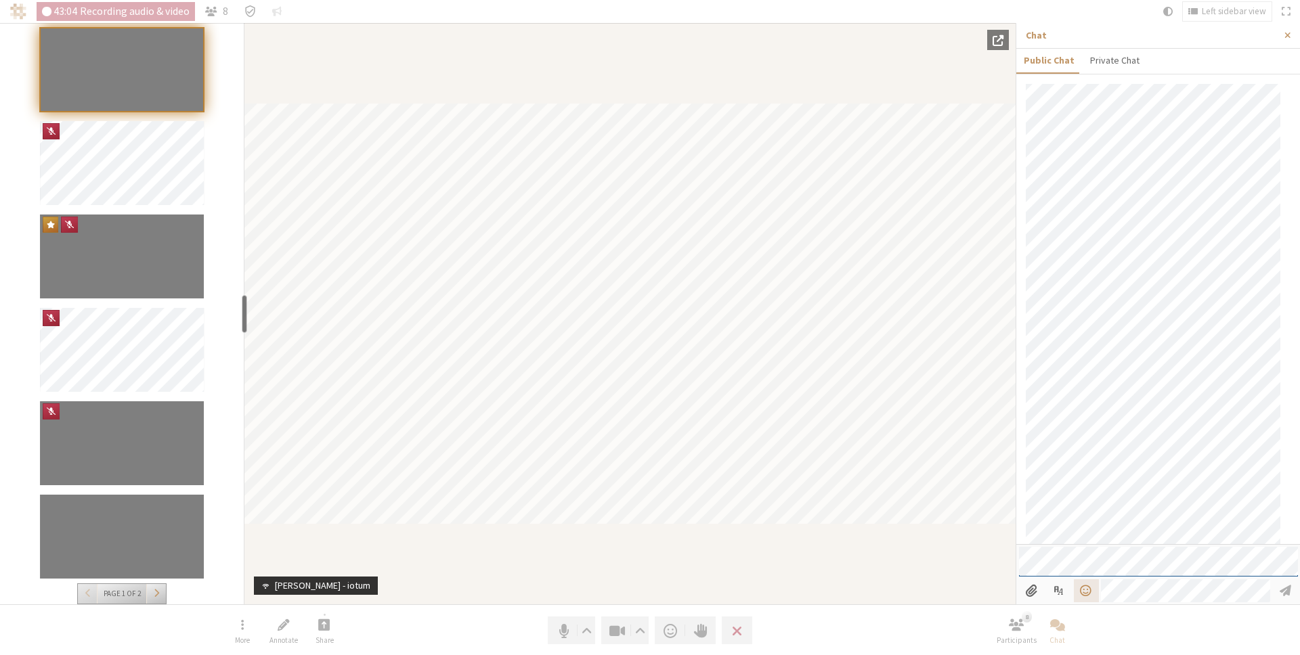
scroll to position [548, 0]
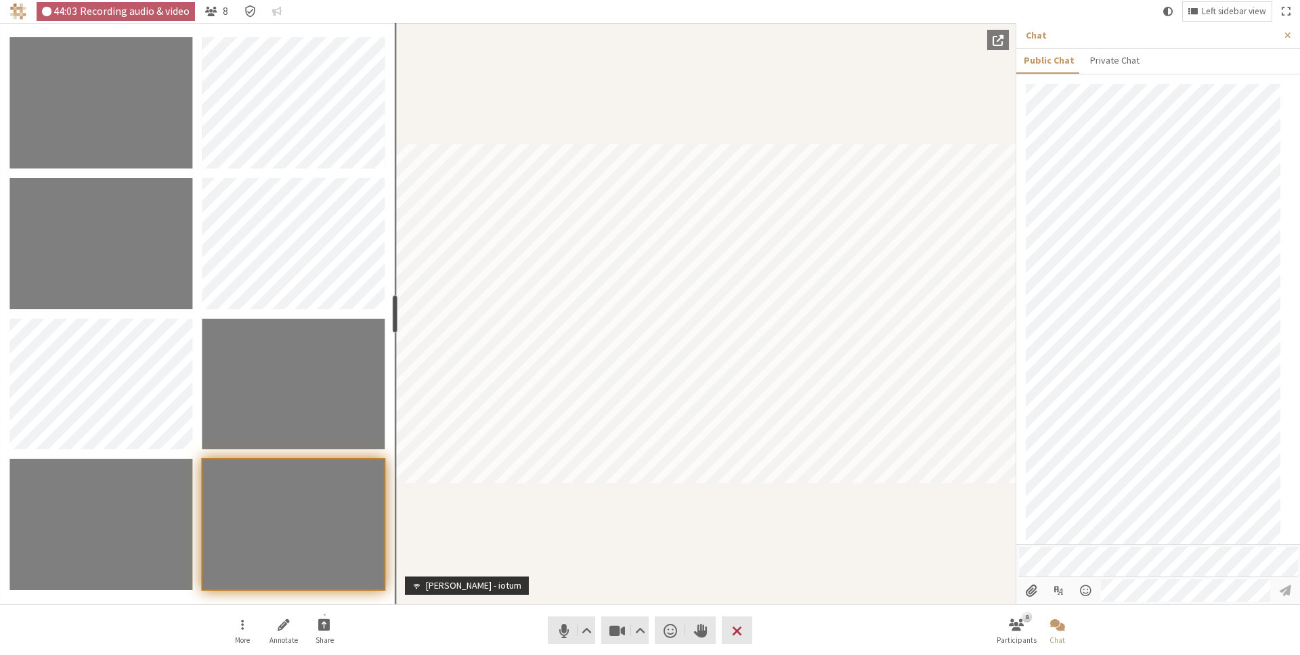
drag, startPoint x: 246, startPoint y: 307, endPoint x: 393, endPoint y: 313, distance: 147.7
click at [393, 313] on div "resize" at bounding box center [395, 314] width 5 height 38
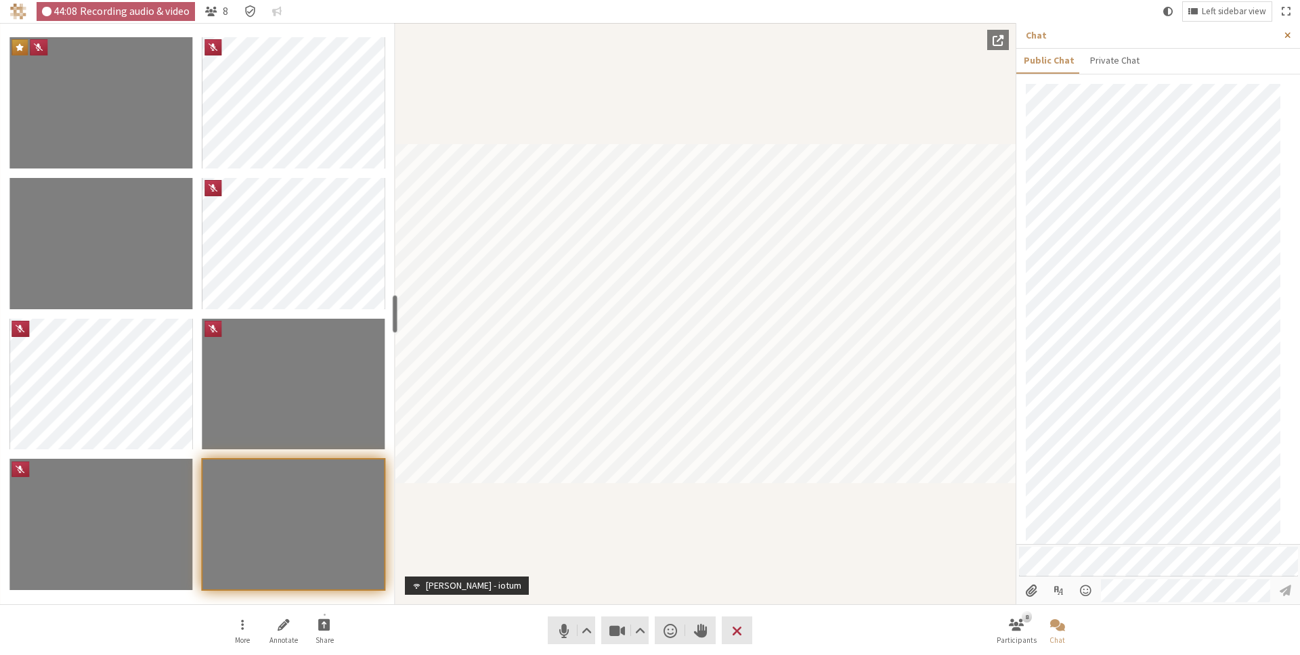
click at [1288, 36] on span "Close sidebar" at bounding box center [1287, 35] width 6 height 10
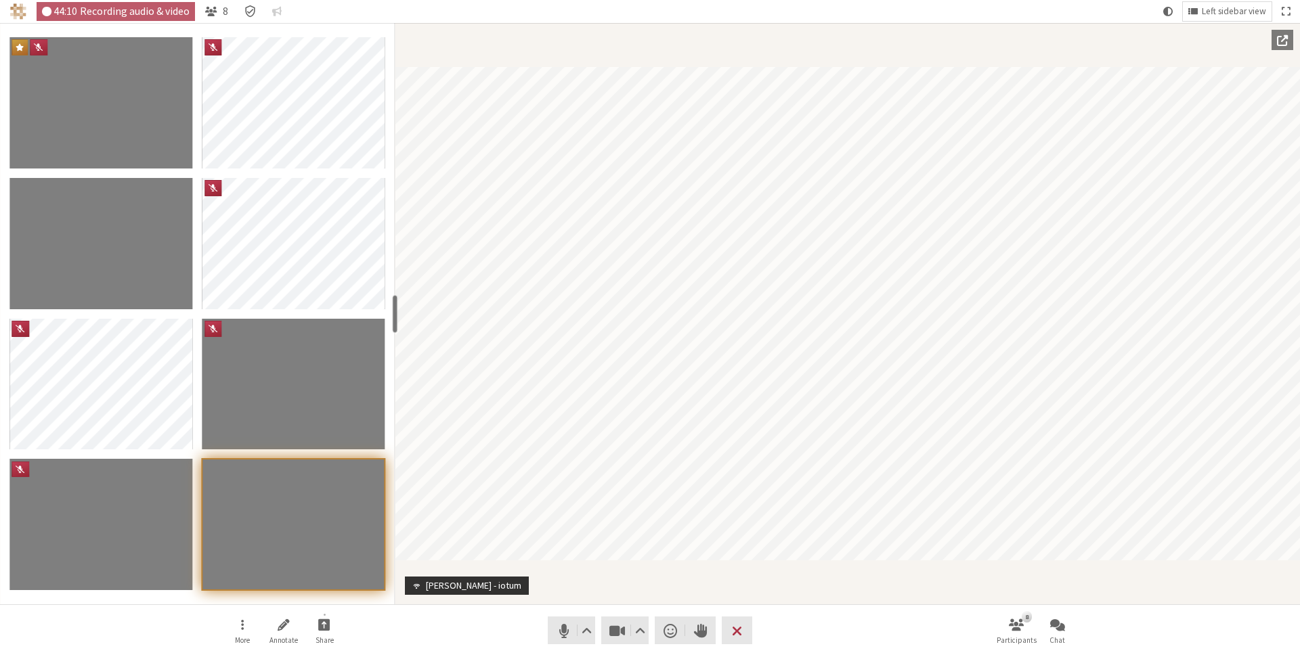
click at [889, 615] on nav "More Annotate Share Audio Video Send a reaction Raise hand Leave 8 Participants…" at bounding box center [649, 630] width 853 height 51
click at [1059, 622] on span "Open chat" at bounding box center [1057, 625] width 15 height 16
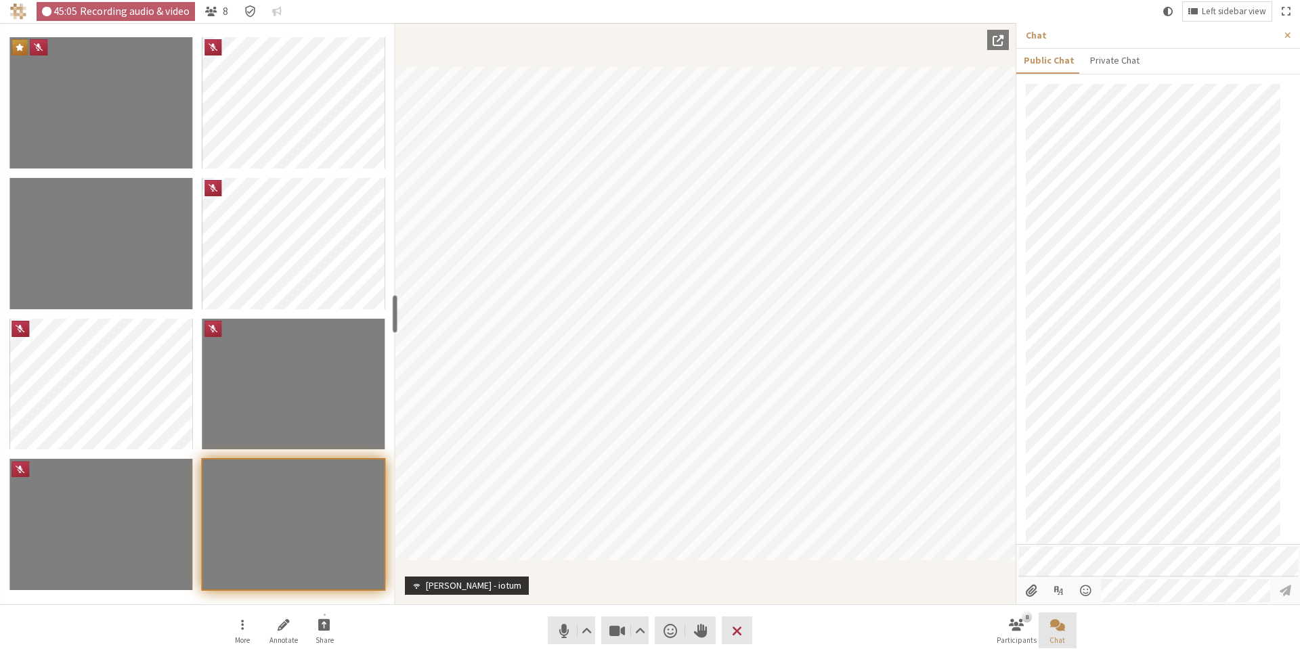
scroll to position [598, 0]
click at [1059, 622] on span "Close chat" at bounding box center [1057, 625] width 15 height 16
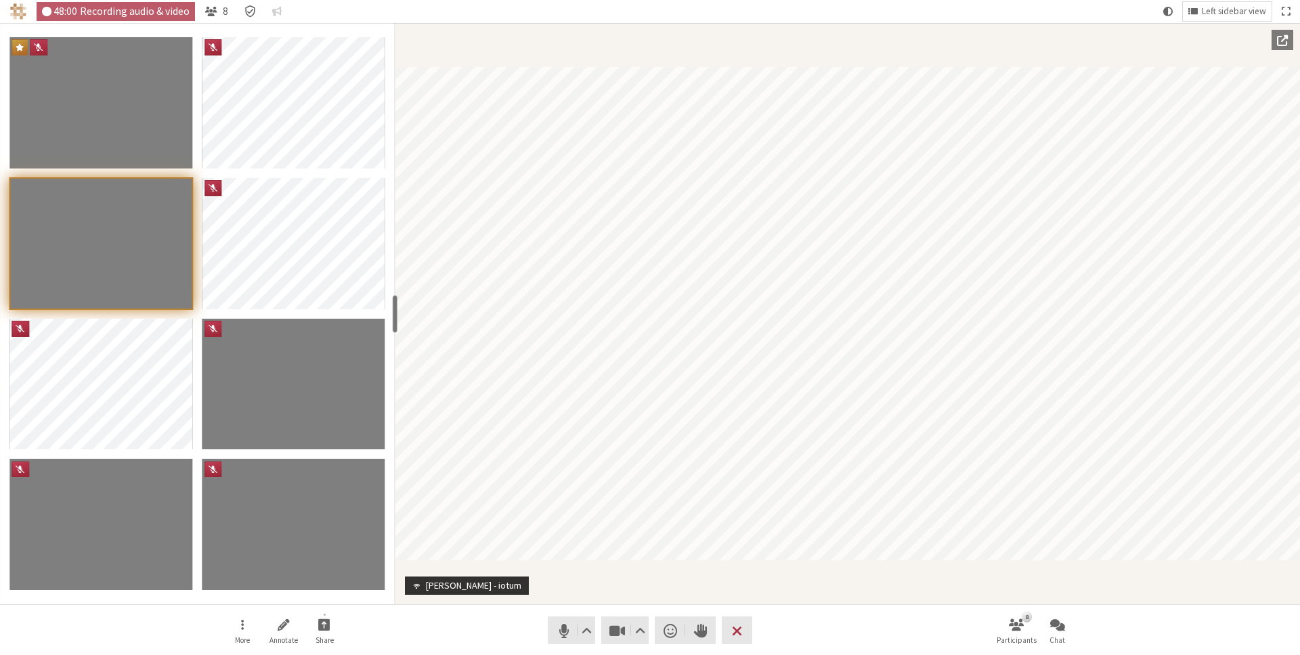
click at [454, 620] on nav "More Annotate Share Audio Video Send a reaction Raise hand Leave 8 Participants…" at bounding box center [649, 630] width 853 height 51
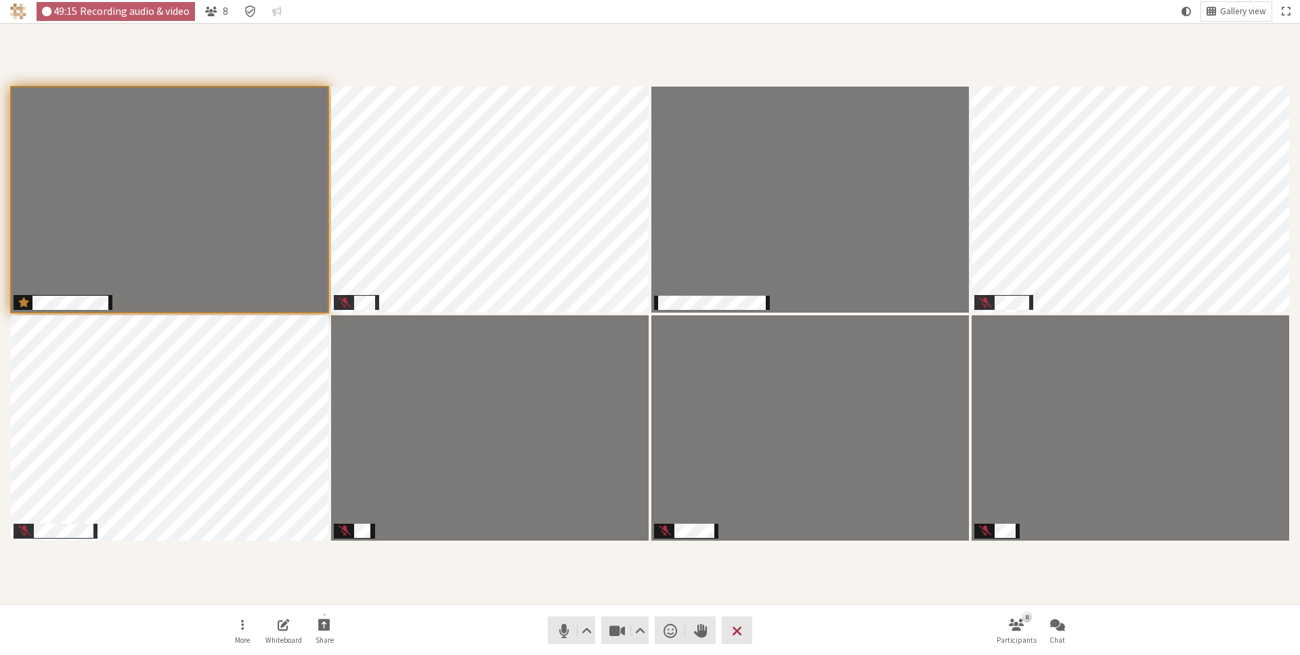
click at [825, 597] on section "Participants" at bounding box center [650, 314] width 1300 height 582
click at [1065, 588] on div "Participants" at bounding box center [649, 313] width 1281 height 563
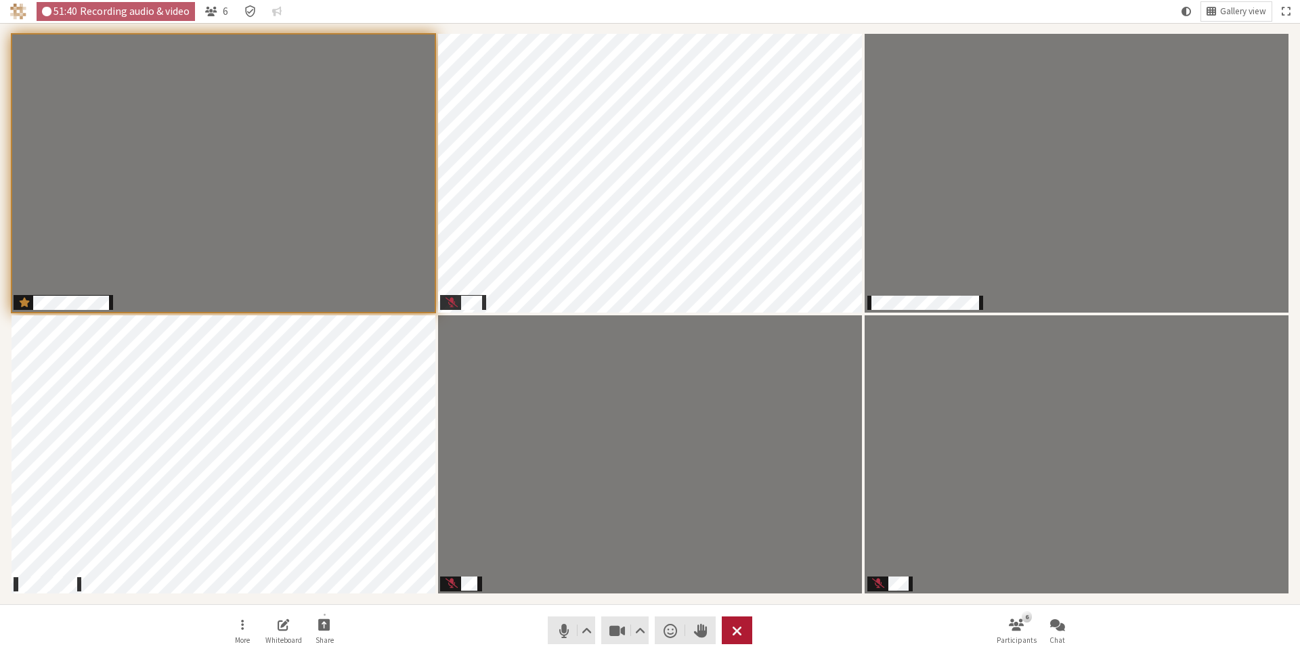
click at [736, 628] on span "Leave meeting" at bounding box center [737, 630] width 10 height 19
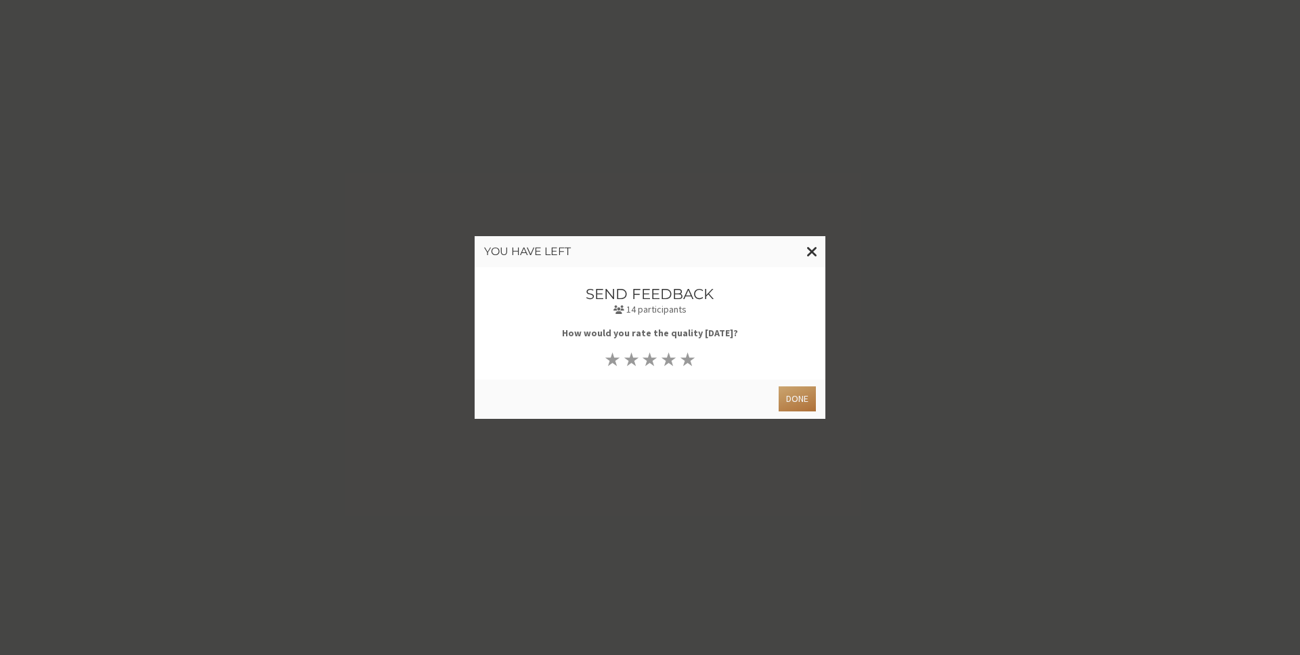
click at [799, 396] on button "Done" at bounding box center [796, 399] width 37 height 25
